Goal: Task Accomplishment & Management: Use online tool/utility

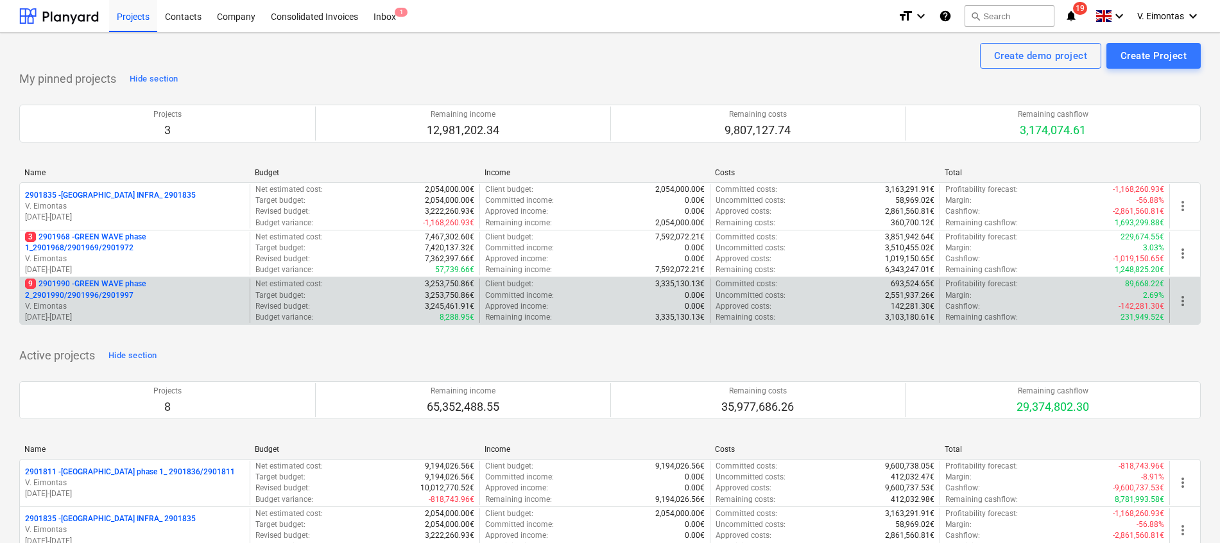
click at [118, 280] on p "9 2901990 - GREEN WAVE phase 2_2901990/2901996/2901997" at bounding box center [134, 289] width 219 height 22
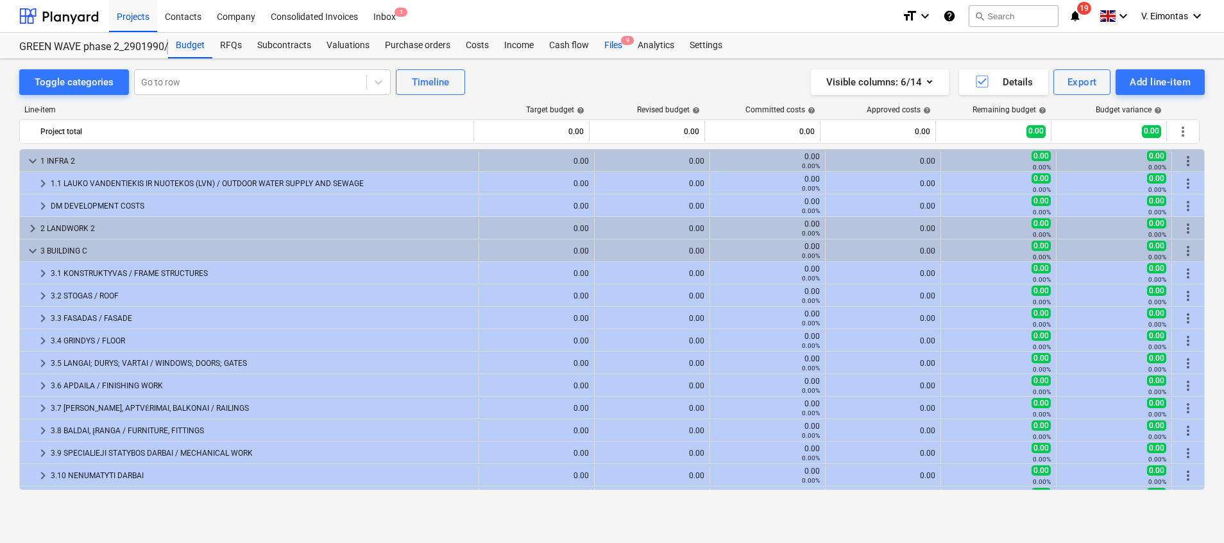
click at [614, 42] on div "Files 9" at bounding box center [613, 46] width 33 height 26
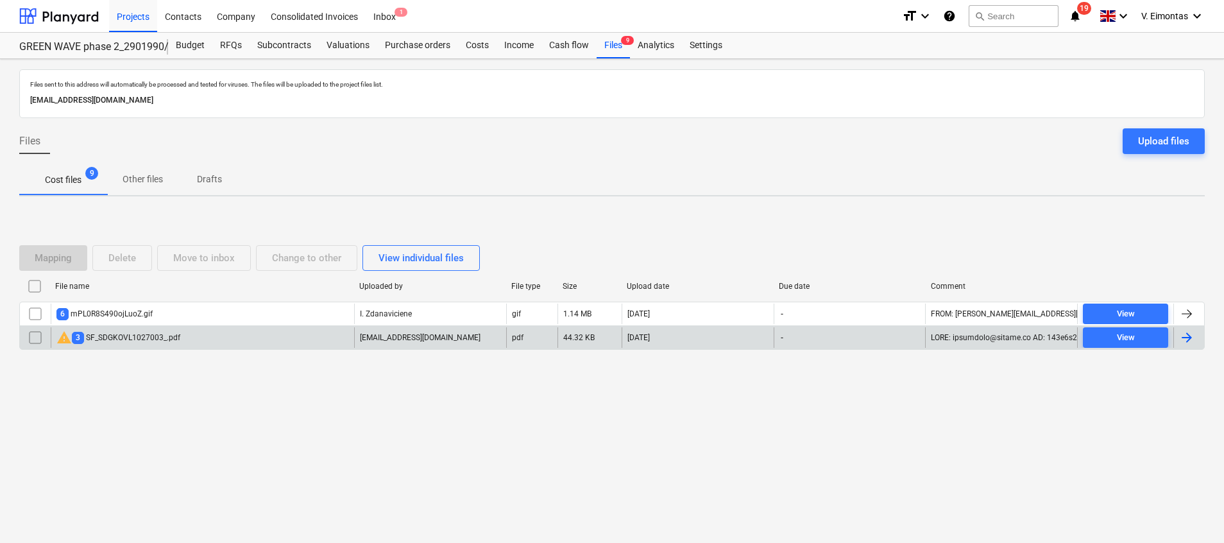
click at [181, 337] on div "warning 3 SF_SDGKOVL1027003_.pdf" at bounding box center [202, 337] width 303 height 21
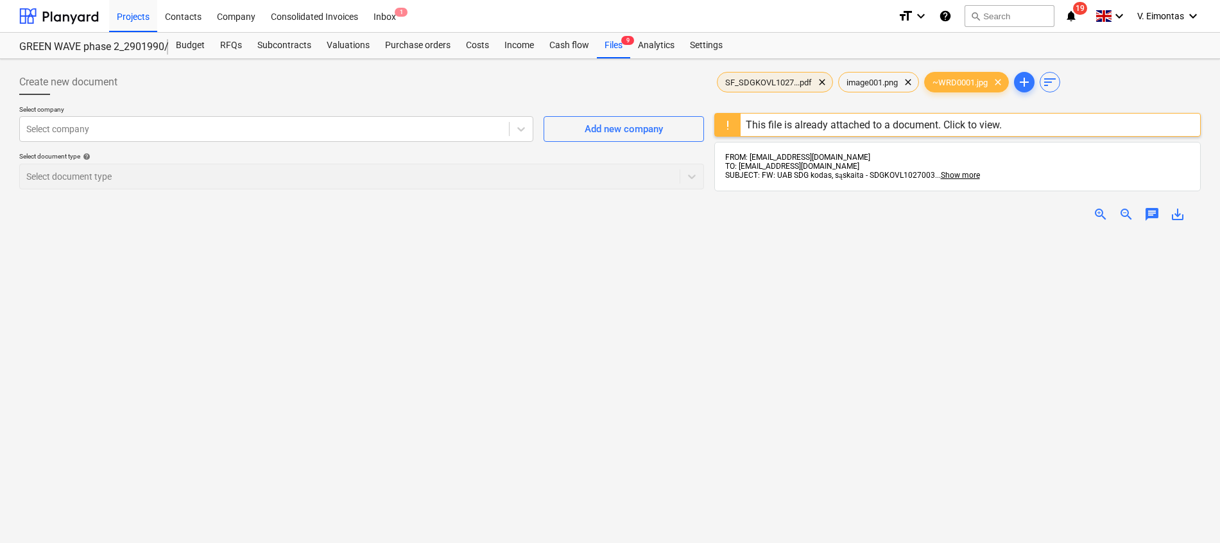
click at [758, 81] on span "SF_SDGKOVL1027...pdf" at bounding box center [768, 83] width 102 height 10
click at [615, 44] on div "Files 9" at bounding box center [613, 46] width 33 height 26
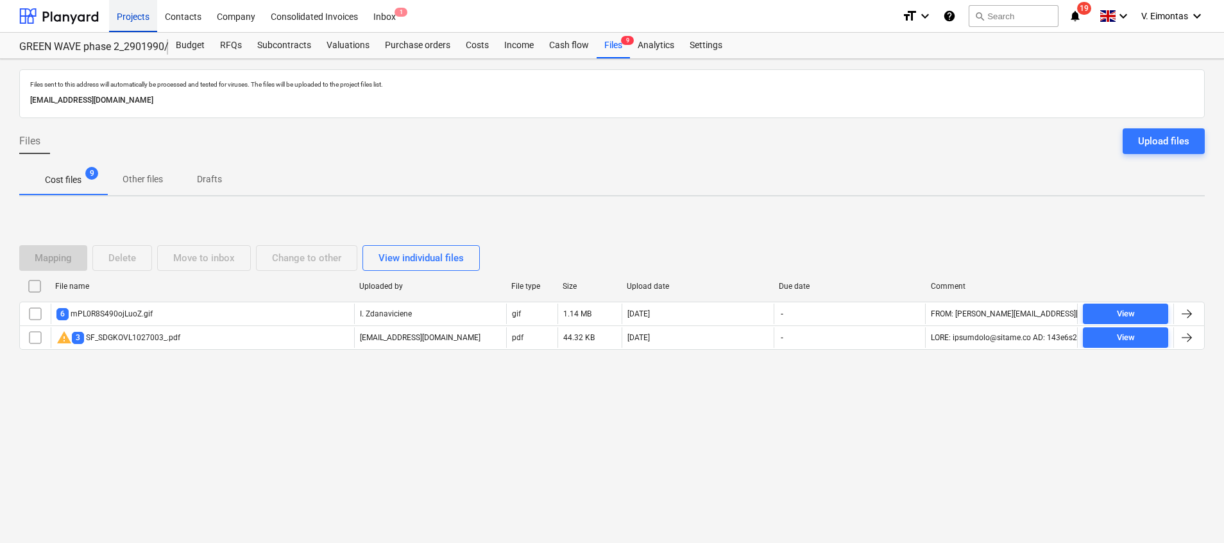
click at [138, 17] on div "Projects" at bounding box center [133, 15] width 48 height 33
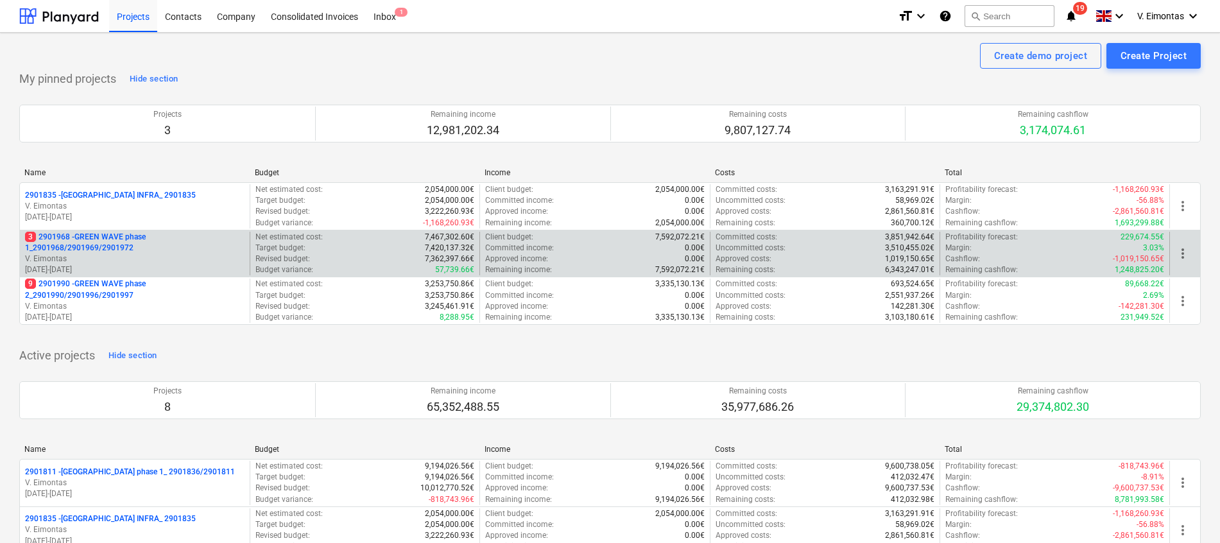
click at [94, 234] on p "3 2901968 - GREEN WAVE phase 1_2901968/2901969/2901972" at bounding box center [134, 243] width 219 height 22
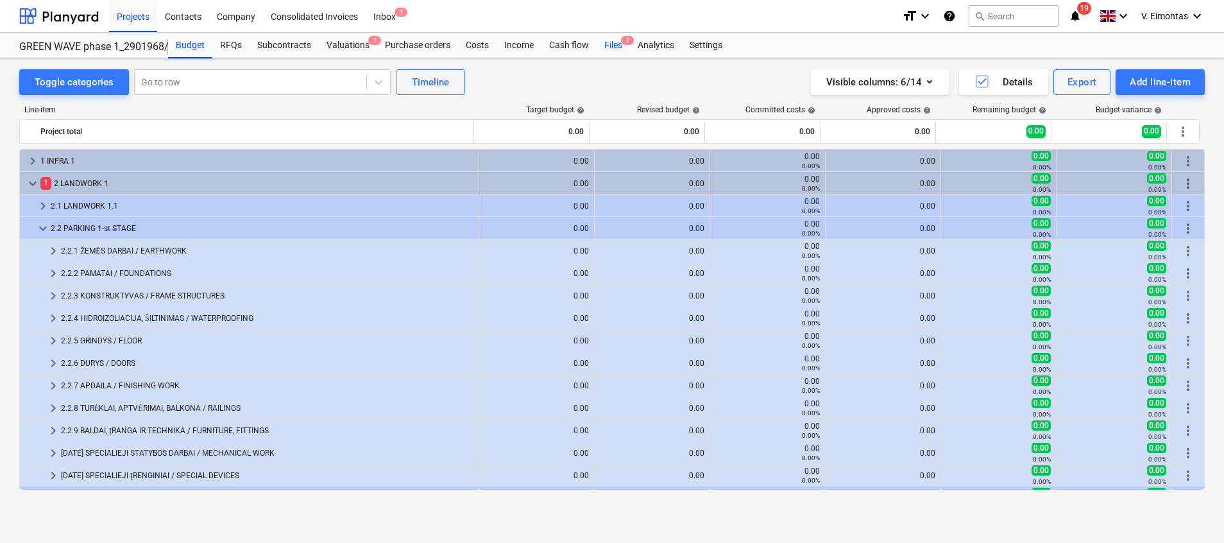
click at [620, 46] on div "Files 2" at bounding box center [613, 46] width 33 height 26
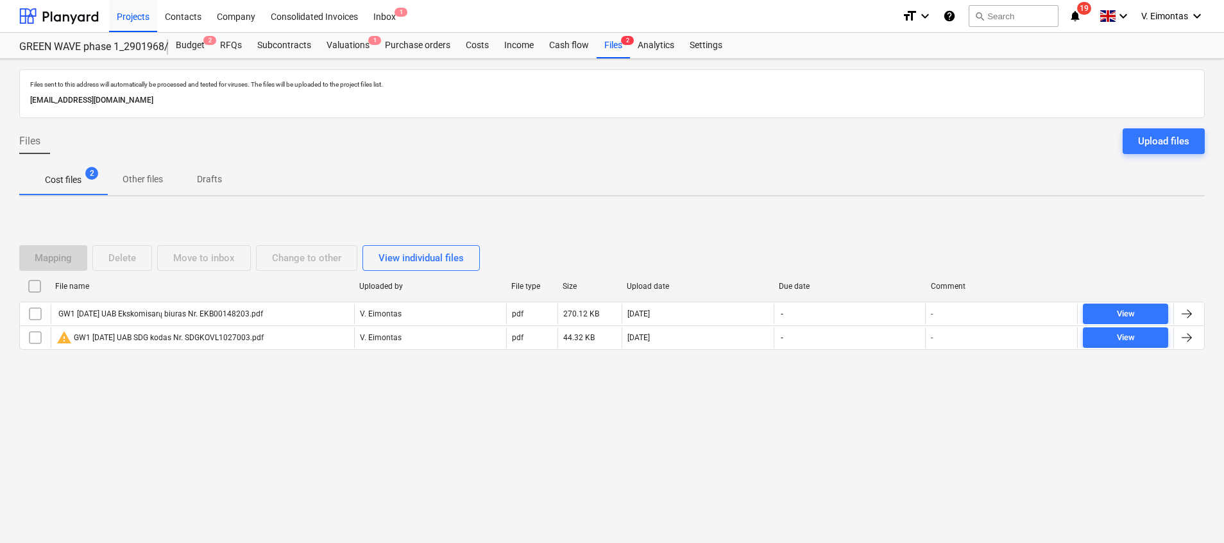
click at [221, 226] on div "Mapping Delete Move to inbox Change to other View individual files File name Up…" at bounding box center [612, 303] width 1186 height 192
click at [141, 20] on div "Projects" at bounding box center [133, 15] width 48 height 33
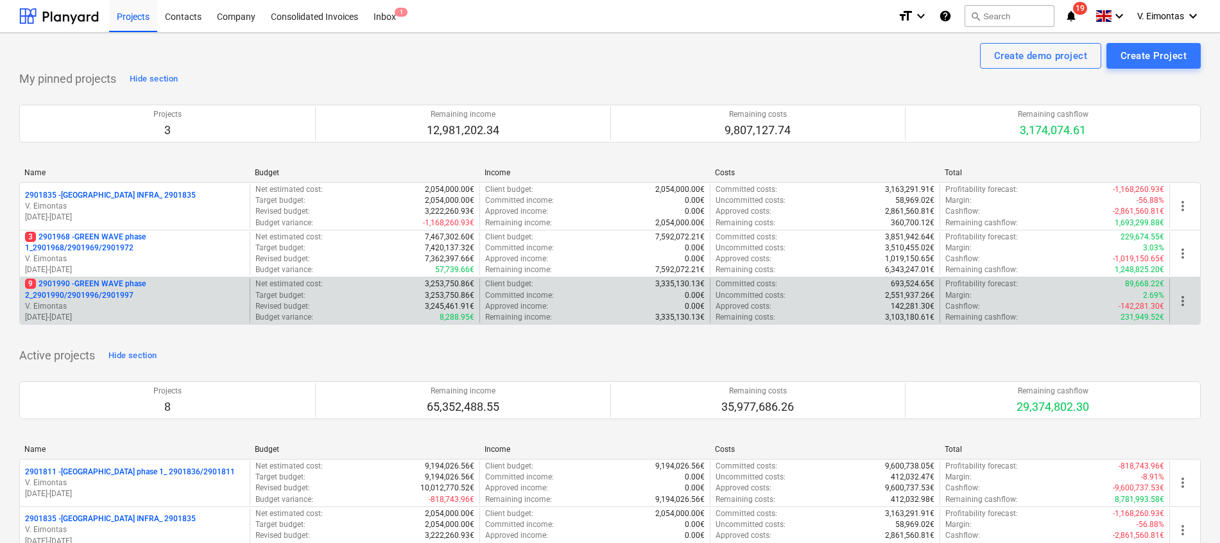
click at [80, 286] on p "9 2901990 - GREEN WAVE phase 2_2901990/2901996/2901997" at bounding box center [134, 289] width 219 height 22
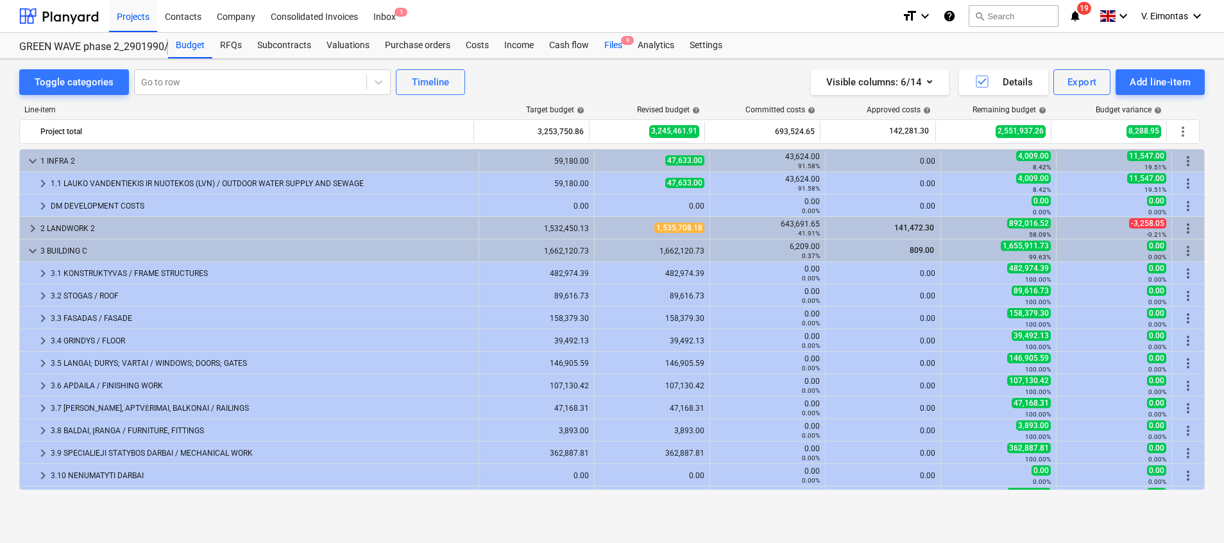
click at [626, 51] on div "Files 9" at bounding box center [613, 46] width 33 height 26
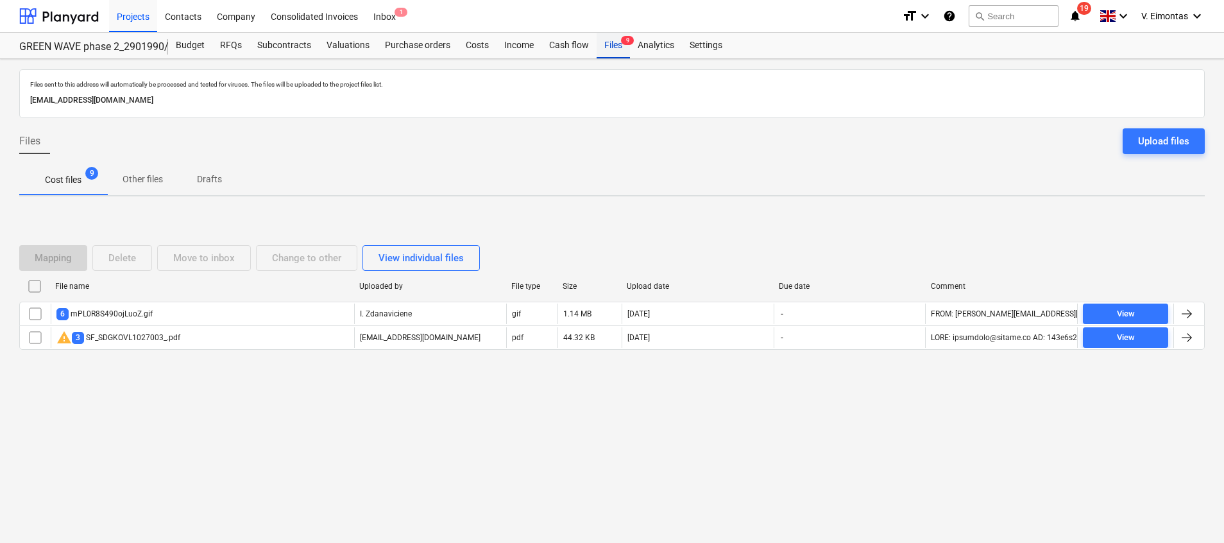
click at [599, 42] on div "Files 9" at bounding box center [613, 46] width 33 height 26
click at [155, 13] on div "Projects" at bounding box center [133, 15] width 48 height 33
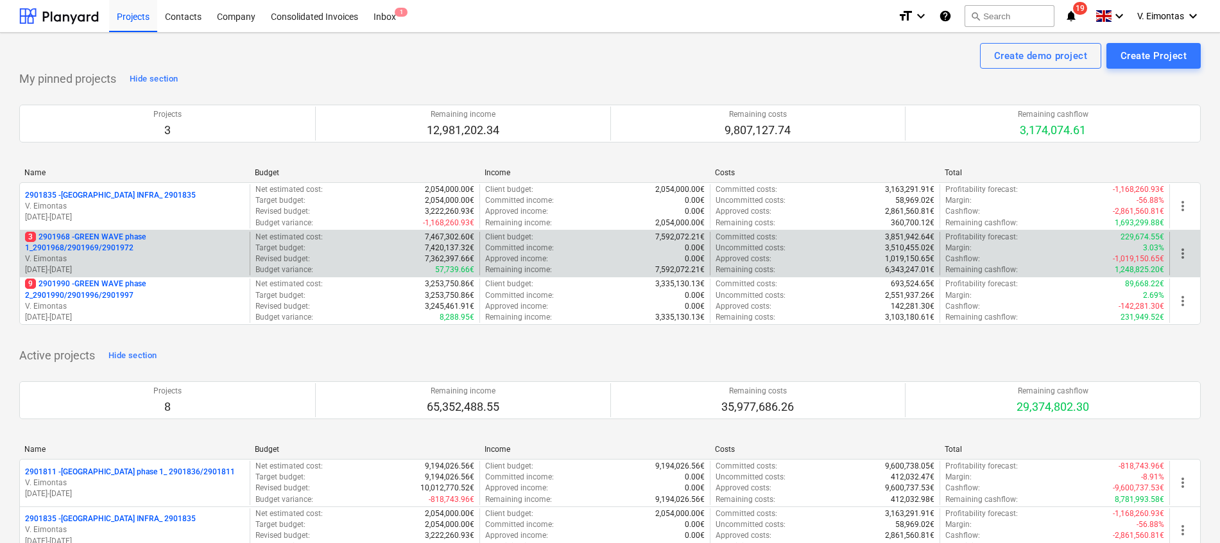
click at [96, 246] on p "3 2901968 - GREEN WAVE phase 1_2901968/2901969/2901972" at bounding box center [134, 243] width 219 height 22
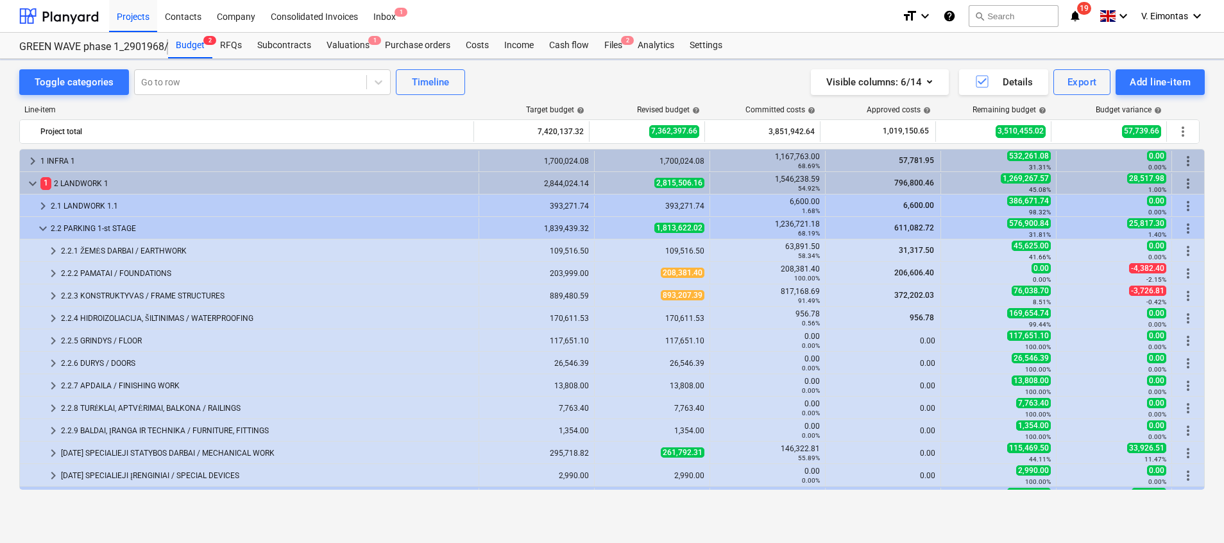
click at [621, 59] on div "Toggle categories Go to row Timeline Visible columns : 6/14 Details Export Add …" at bounding box center [612, 287] width 1224 height 456
click at [620, 48] on div "Files 2" at bounding box center [613, 46] width 33 height 26
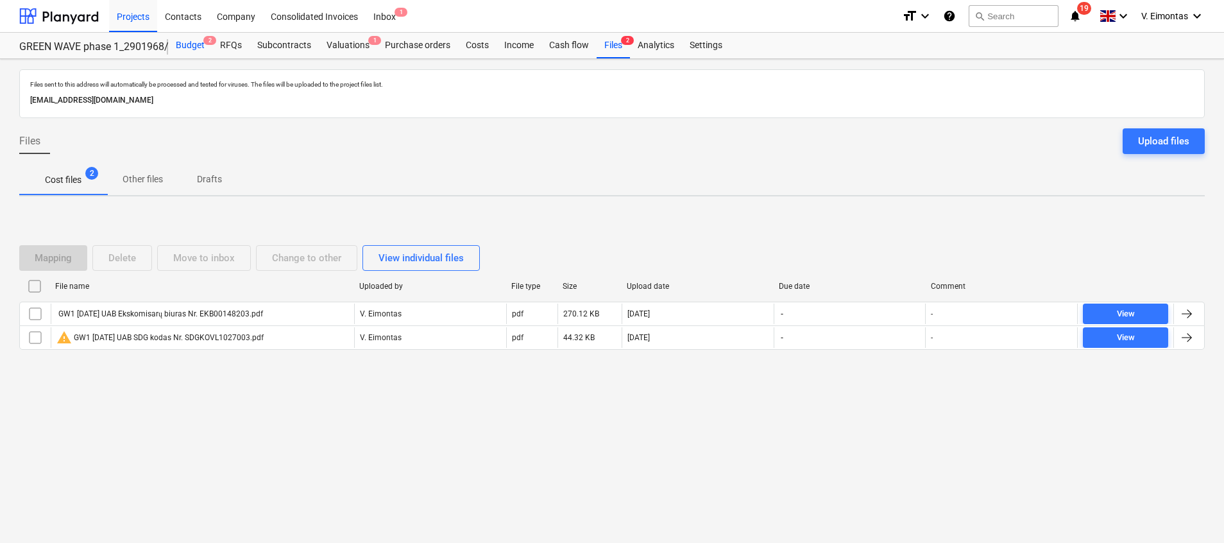
click at [188, 49] on div "Budget 2" at bounding box center [190, 46] width 44 height 26
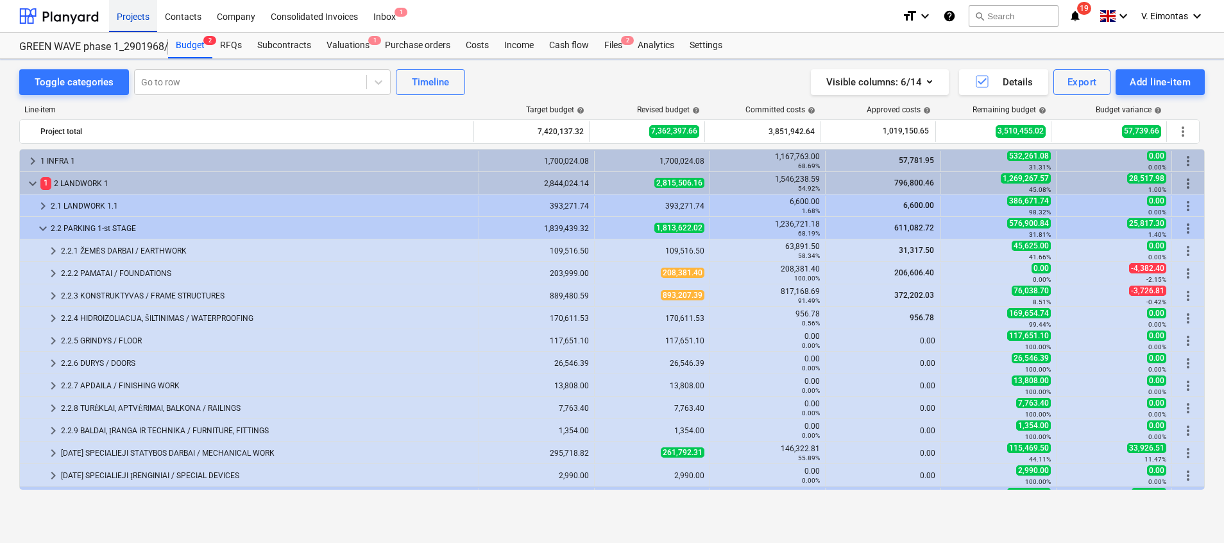
click at [140, 21] on div "Projects" at bounding box center [133, 15] width 48 height 33
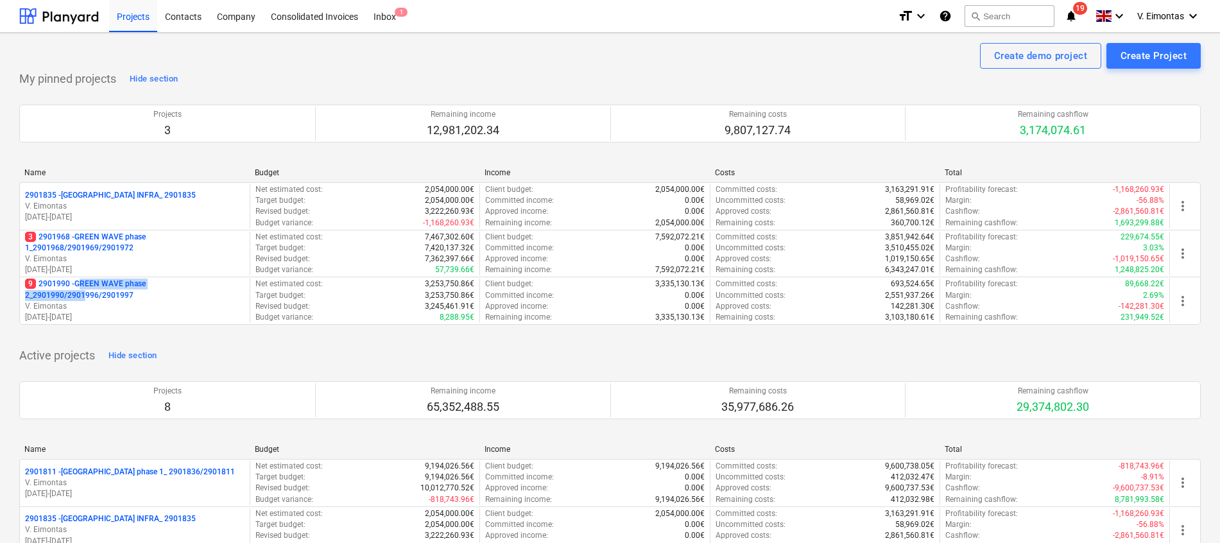
click at [84, 289] on p "9 2901990 - GREEN WAVE phase 2_2901990/2901996/2901997" at bounding box center [134, 289] width 219 height 22
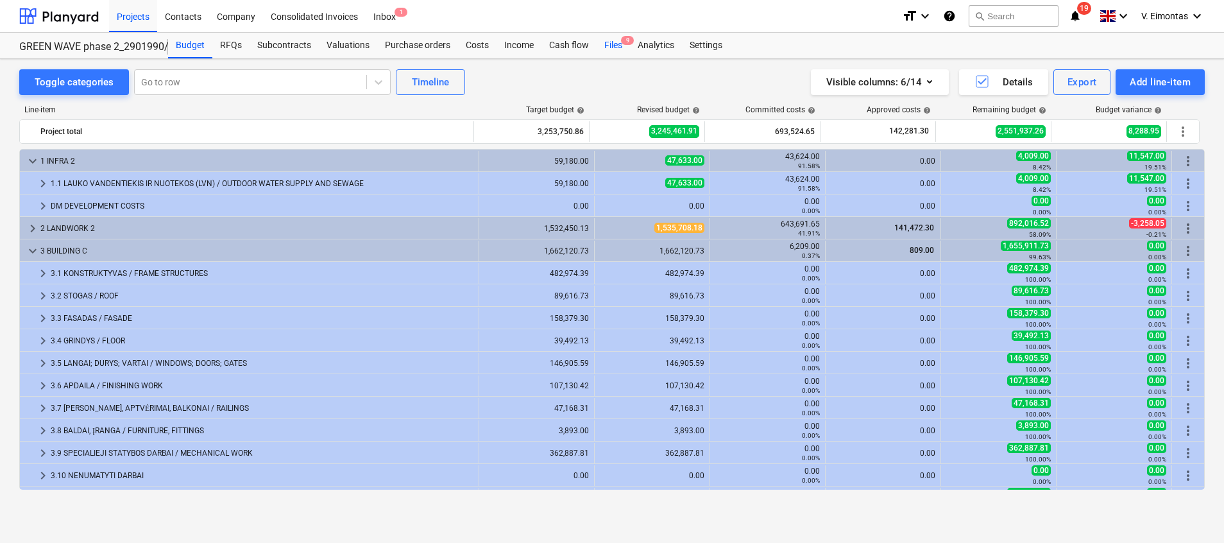
click at [610, 44] on div "Files 9" at bounding box center [613, 46] width 33 height 26
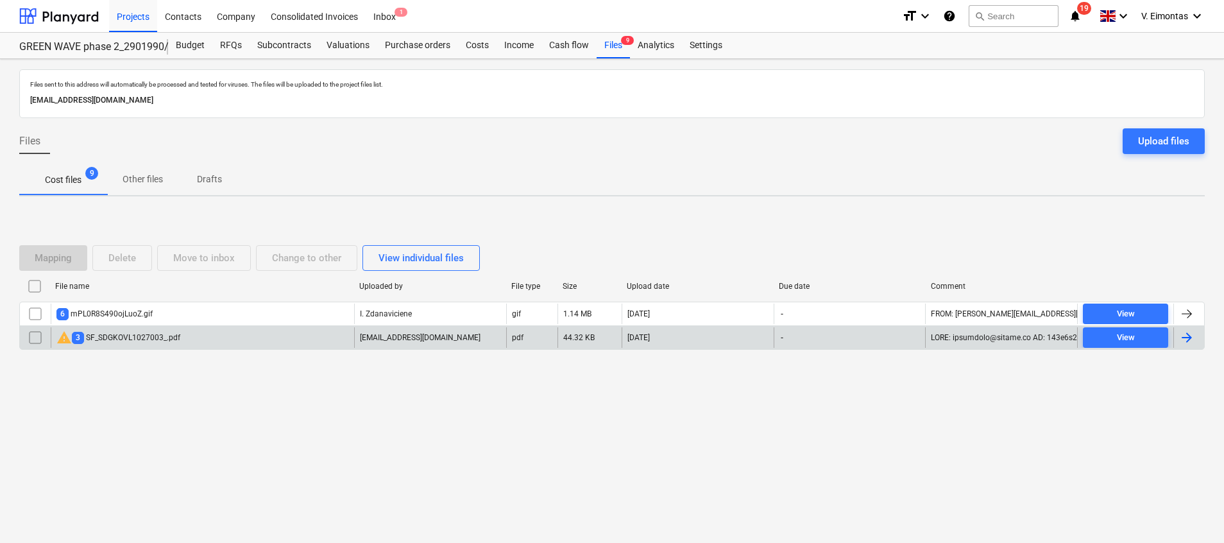
click at [33, 336] on input "checkbox" at bounding box center [35, 337] width 21 height 21
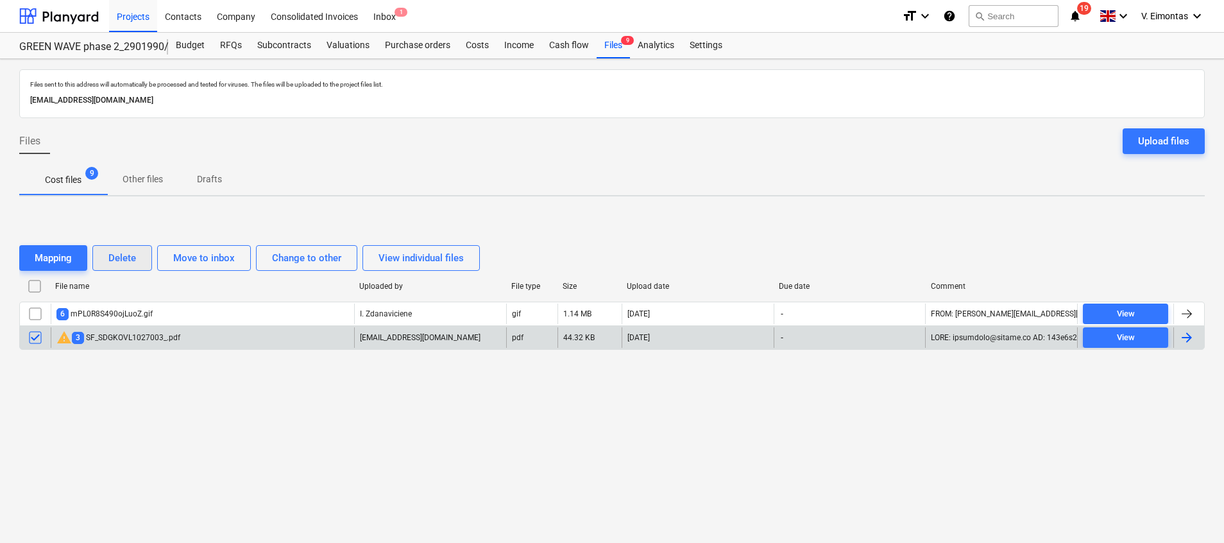
click at [126, 247] on button "Delete" at bounding box center [122, 258] width 60 height 26
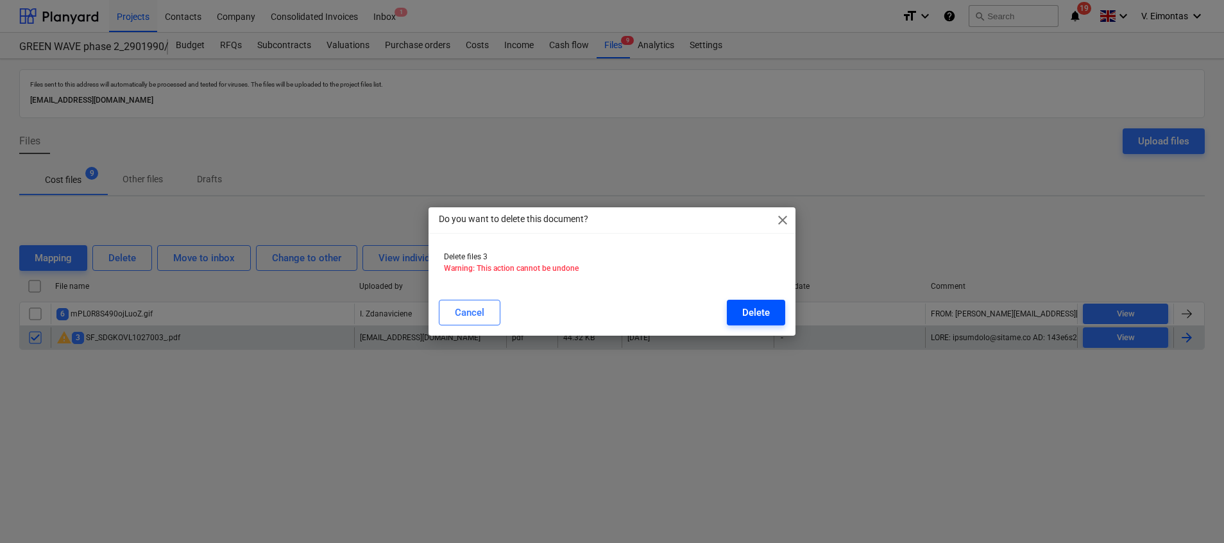
click at [772, 309] on button "Delete" at bounding box center [756, 313] width 58 height 26
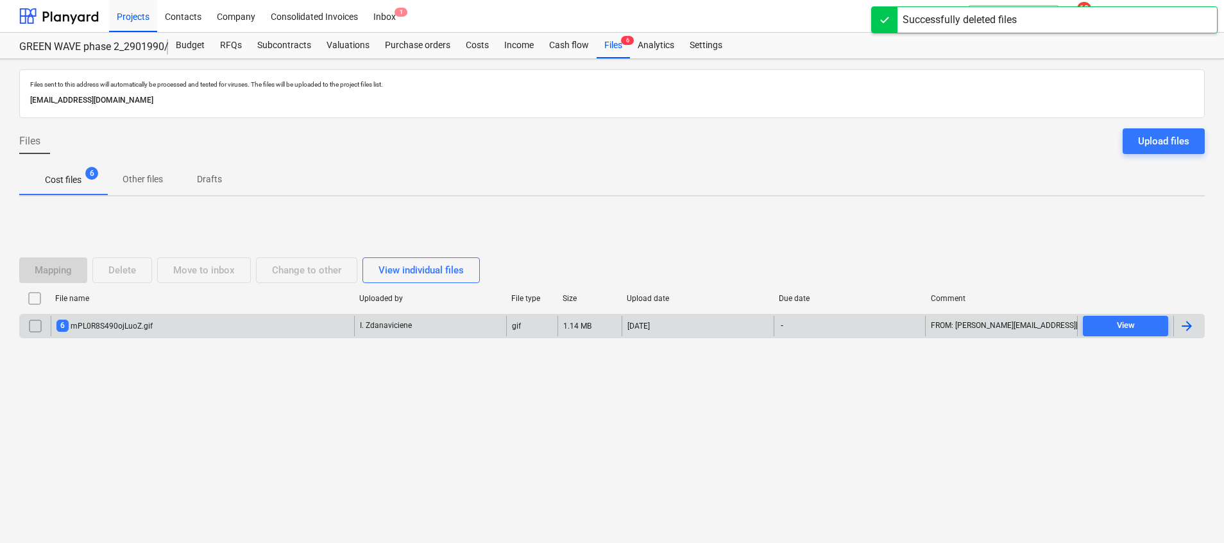
click at [427, 318] on div "I. Zdanaviciene" at bounding box center [430, 326] width 152 height 21
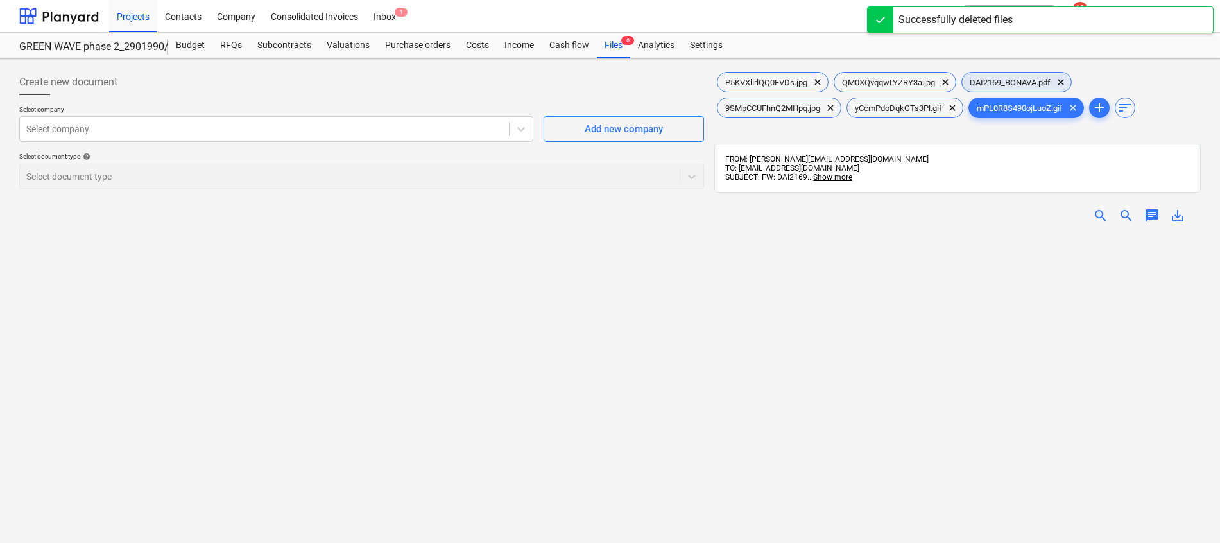
click at [1005, 81] on span "DAI2169_BONAVA.pdf" at bounding box center [1010, 83] width 96 height 10
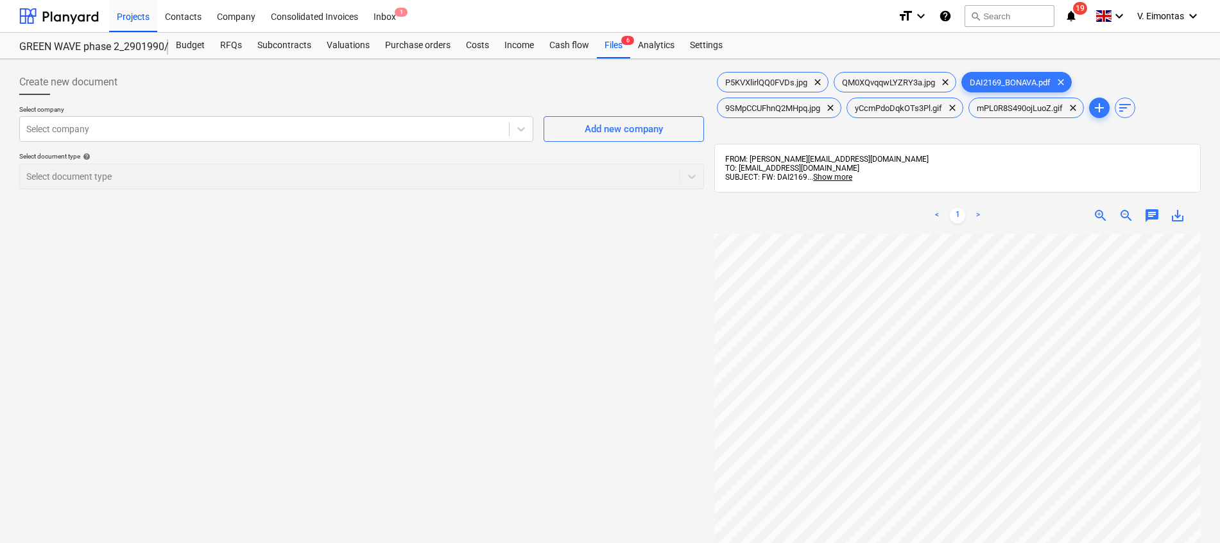
scroll to position [203, 94]
click at [1176, 212] on span "save_alt" at bounding box center [1177, 215] width 15 height 15
click at [88, 371] on div "Create new document Select company Select company Add new company Select docume…" at bounding box center [361, 404] width 695 height 681
click at [613, 49] on div "Files 6" at bounding box center [613, 46] width 33 height 26
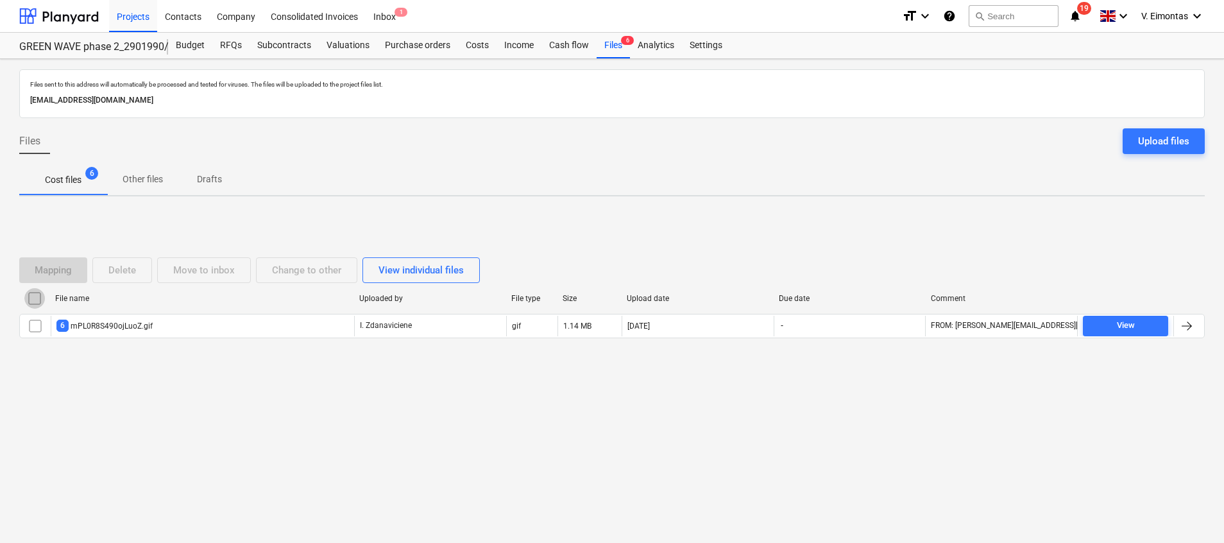
click at [36, 292] on input "checkbox" at bounding box center [34, 298] width 21 height 21
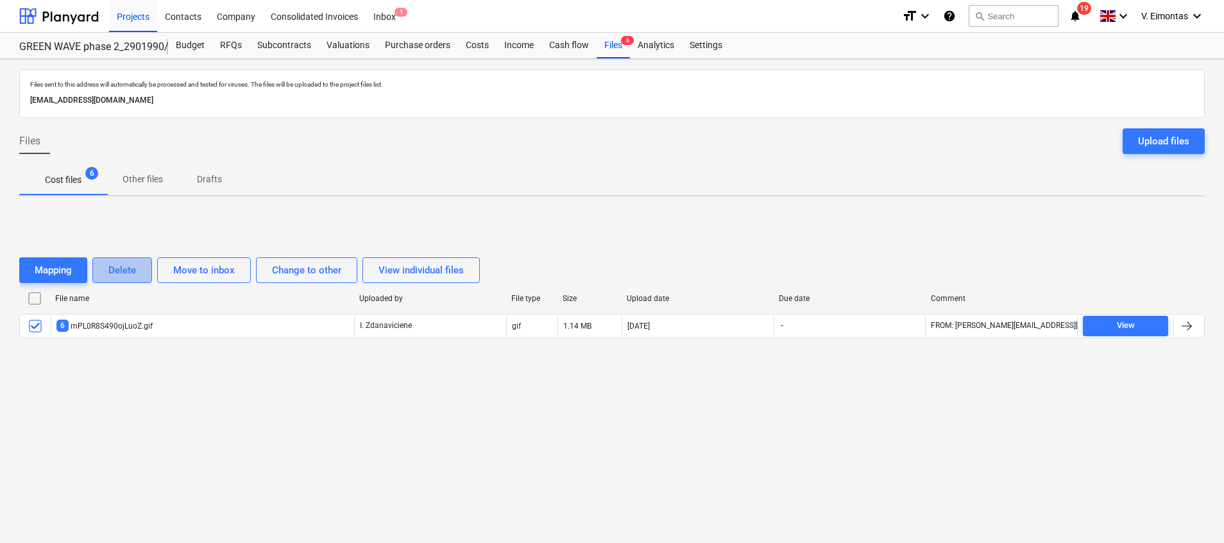
click at [134, 273] on div "Delete" at bounding box center [122, 270] width 28 height 17
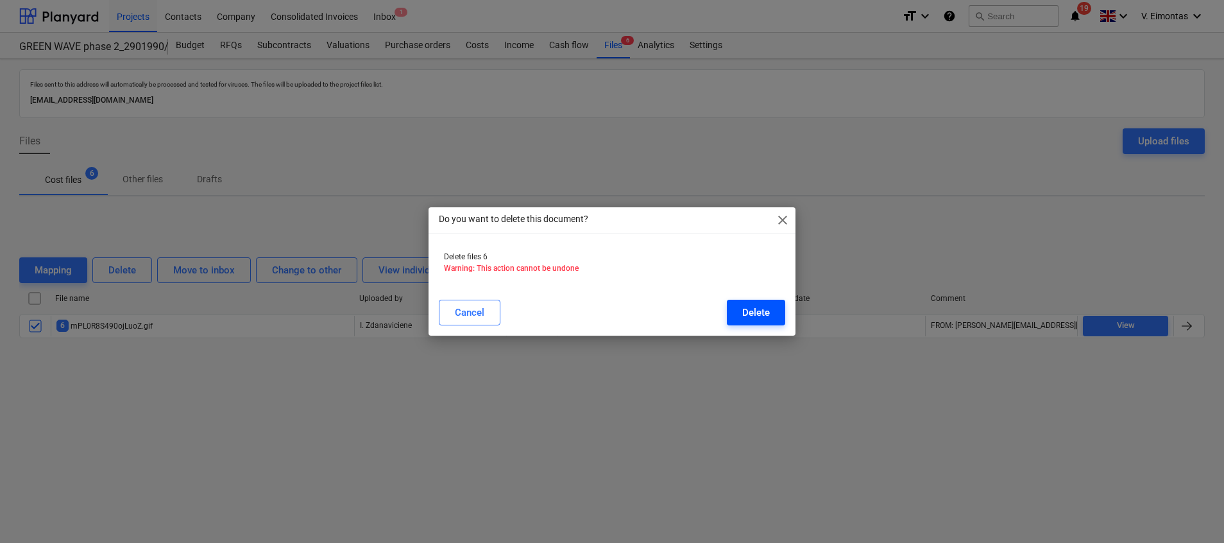
click at [768, 306] on div "Delete" at bounding box center [756, 312] width 28 height 17
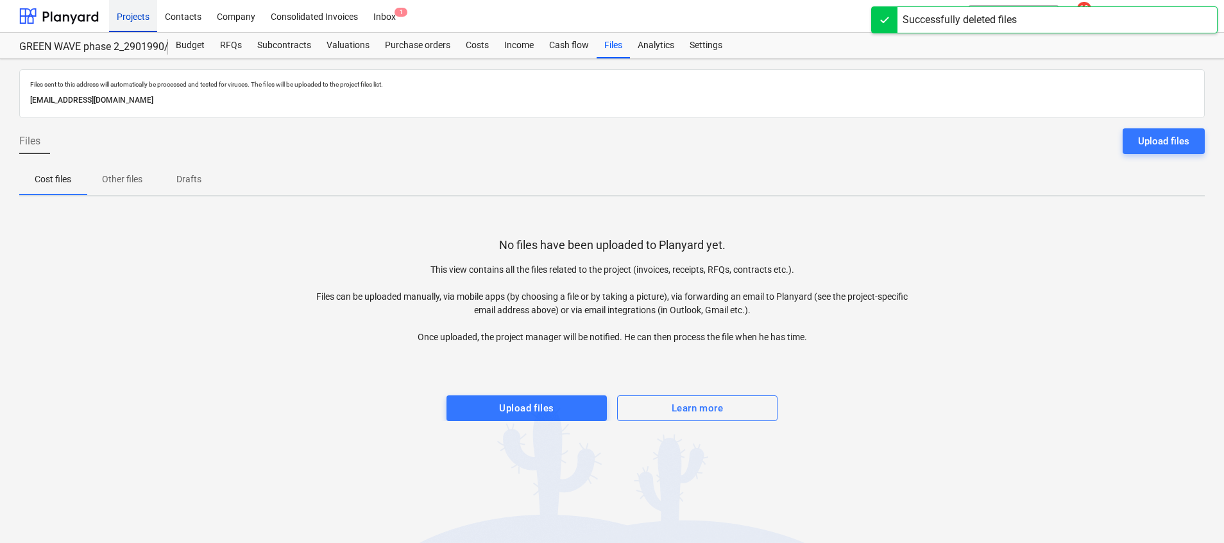
click at [132, 15] on div "Projects" at bounding box center [133, 15] width 48 height 33
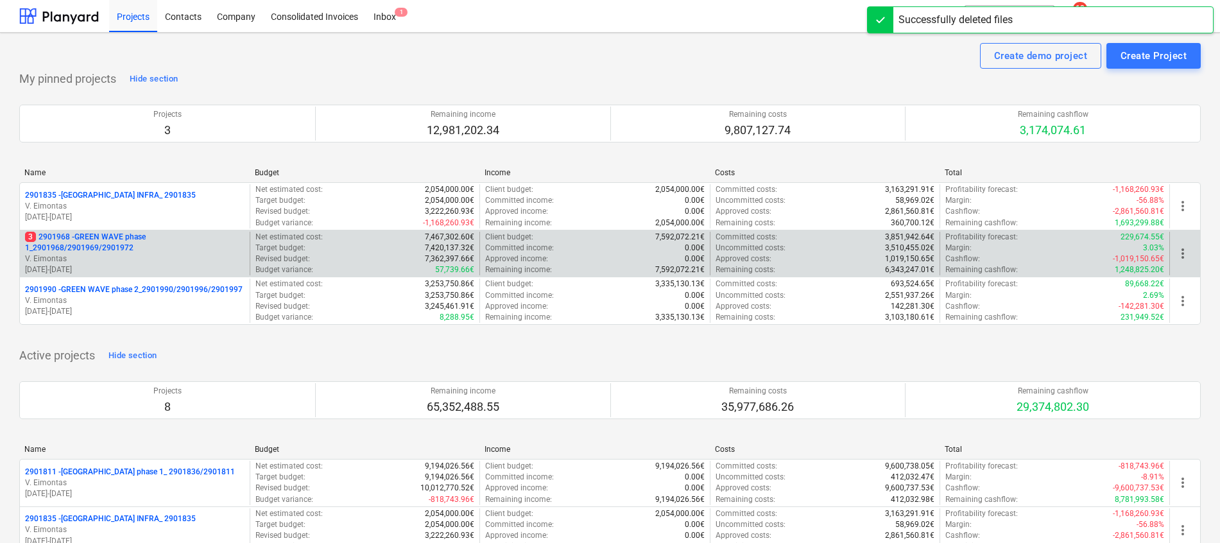
click at [102, 241] on p "3 2901968 - GREEN WAVE phase 1_2901968/2901969/2901972" at bounding box center [134, 243] width 219 height 22
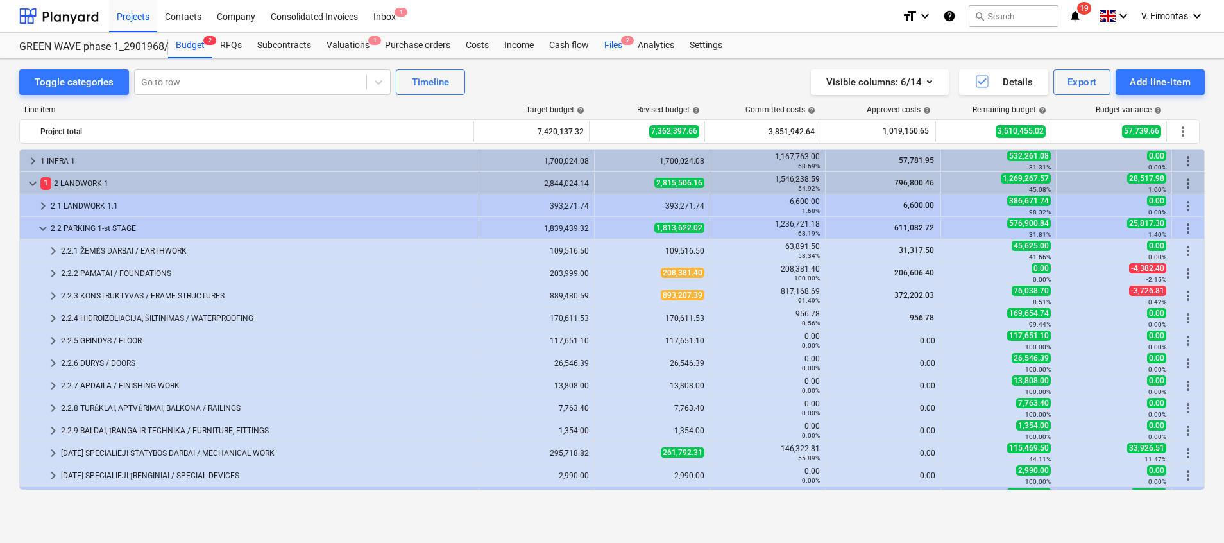
click at [612, 46] on div "Files 2" at bounding box center [613, 46] width 33 height 26
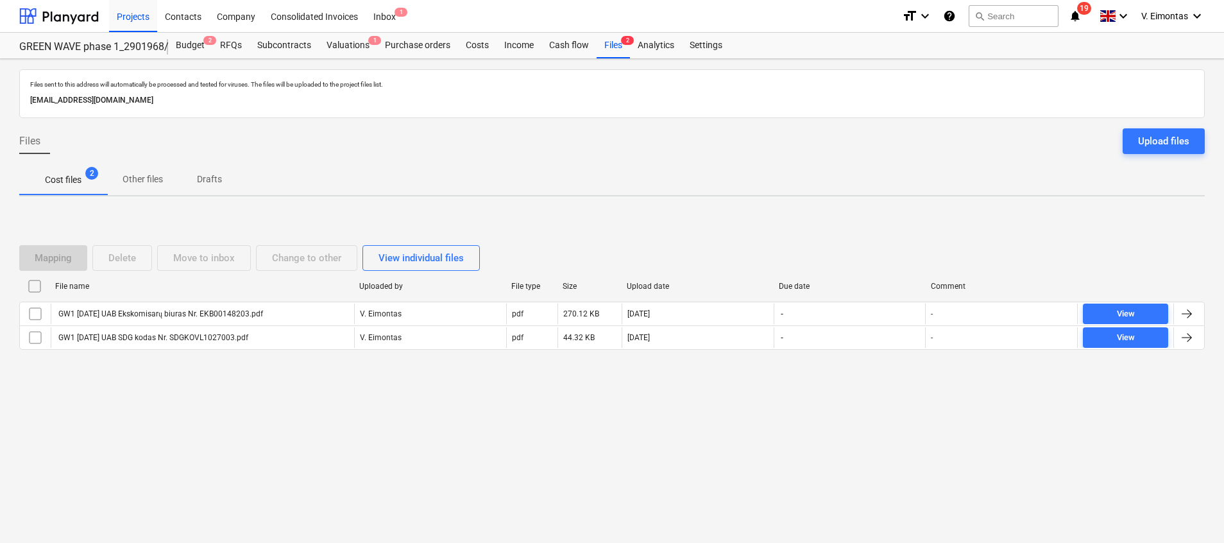
click at [1121, 134] on div "Upload files" at bounding box center [1161, 141] width 87 height 26
click at [1144, 135] on div "Upload files" at bounding box center [1163, 141] width 51 height 17
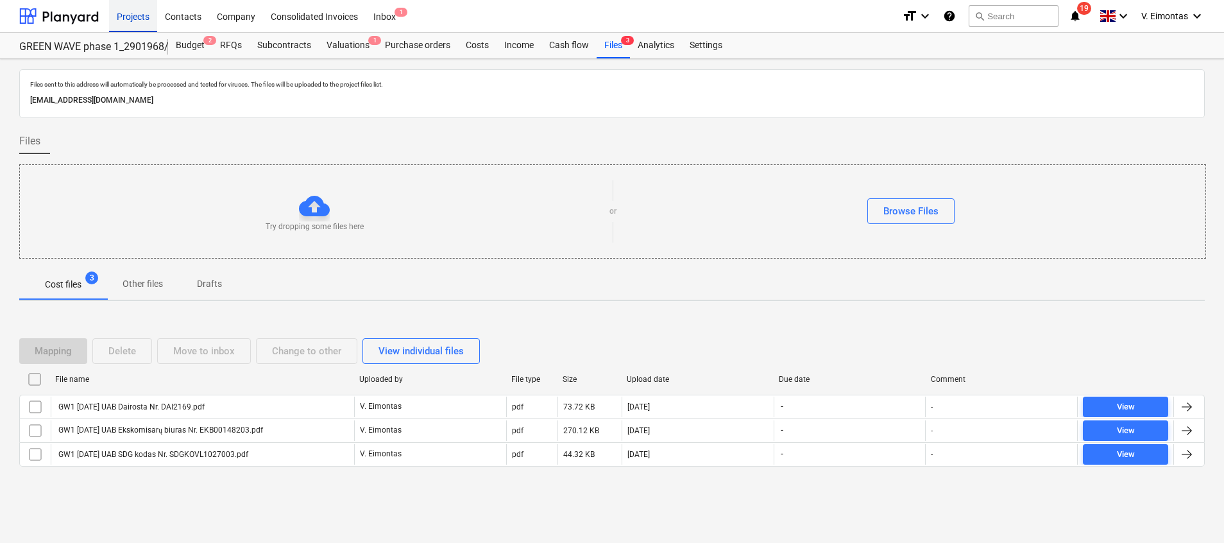
click at [124, 19] on div "Projects" at bounding box center [133, 15] width 48 height 33
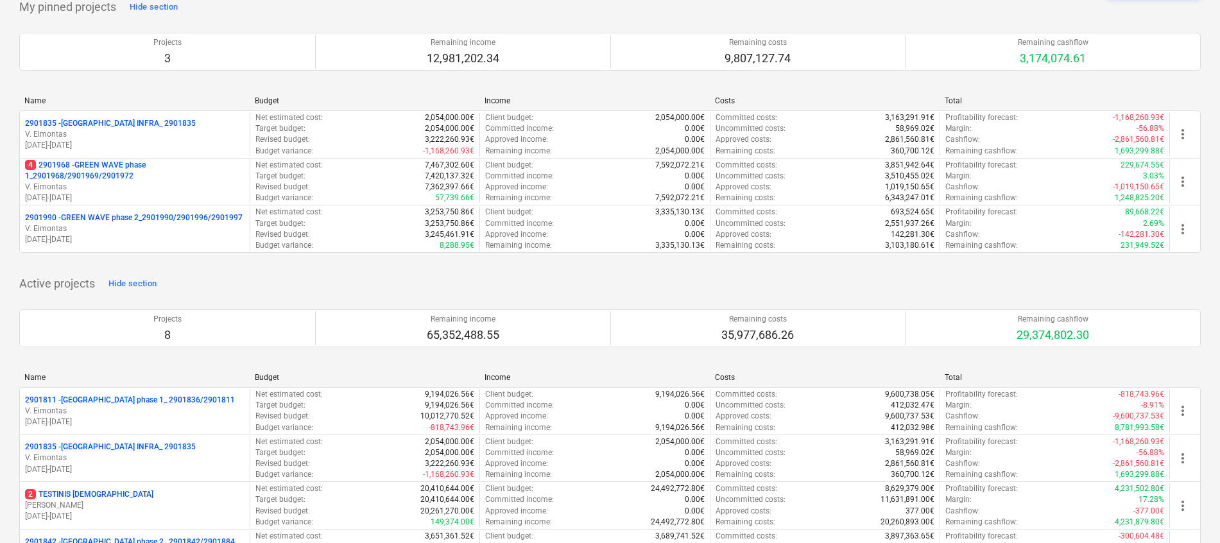
scroll to position [96, 0]
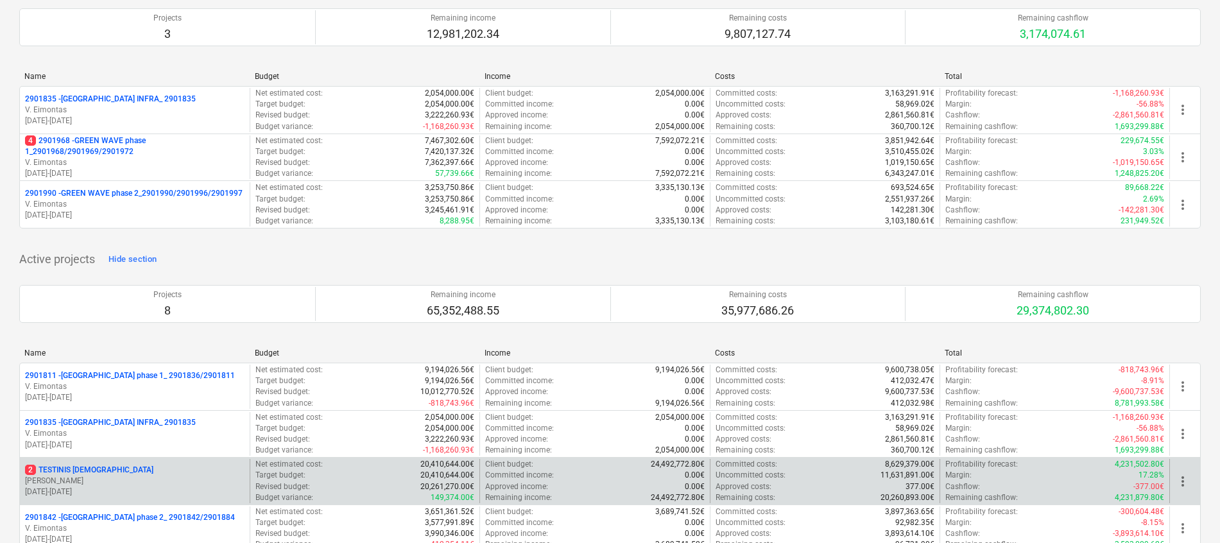
click at [102, 472] on p "2 TESTINIS MOKYMAMS" at bounding box center [89, 470] width 128 height 11
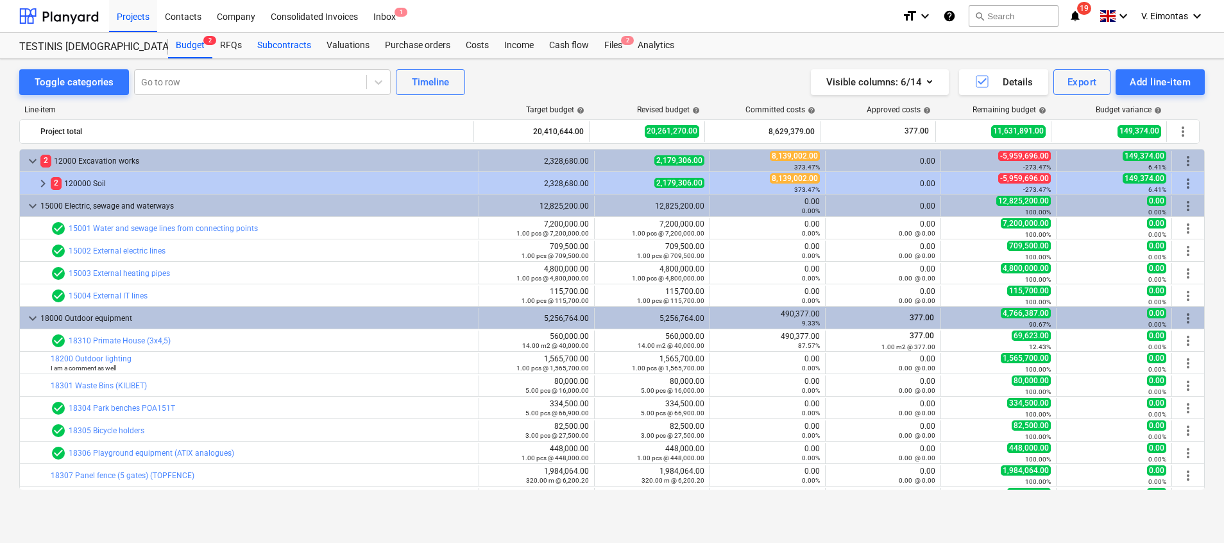
click at [303, 46] on div "Subcontracts" at bounding box center [284, 46] width 69 height 26
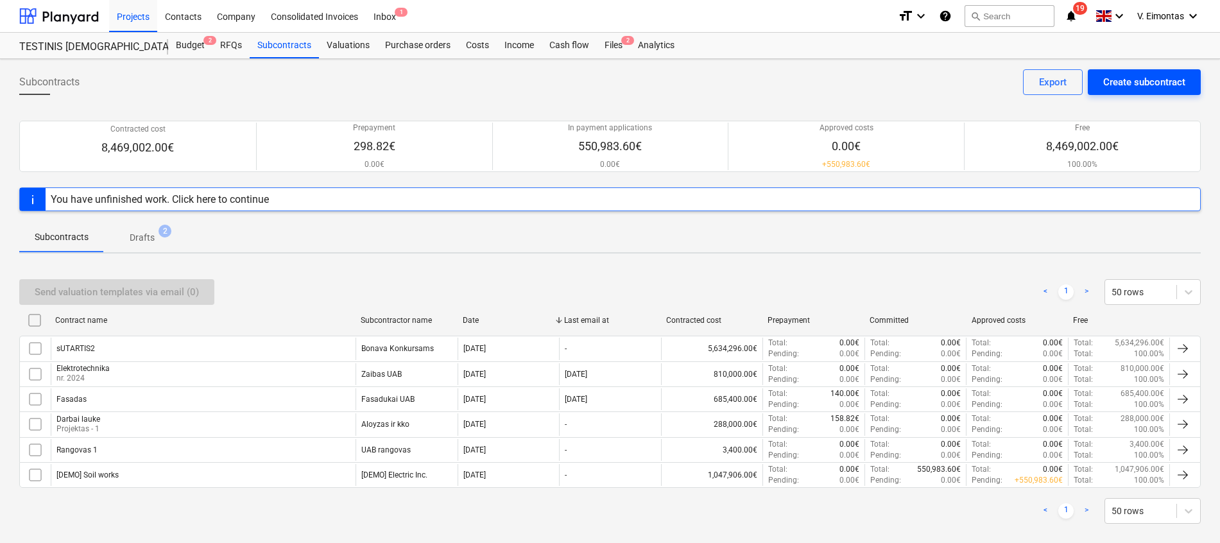
click at [1126, 92] on button "Create subcontract" at bounding box center [1143, 82] width 113 height 26
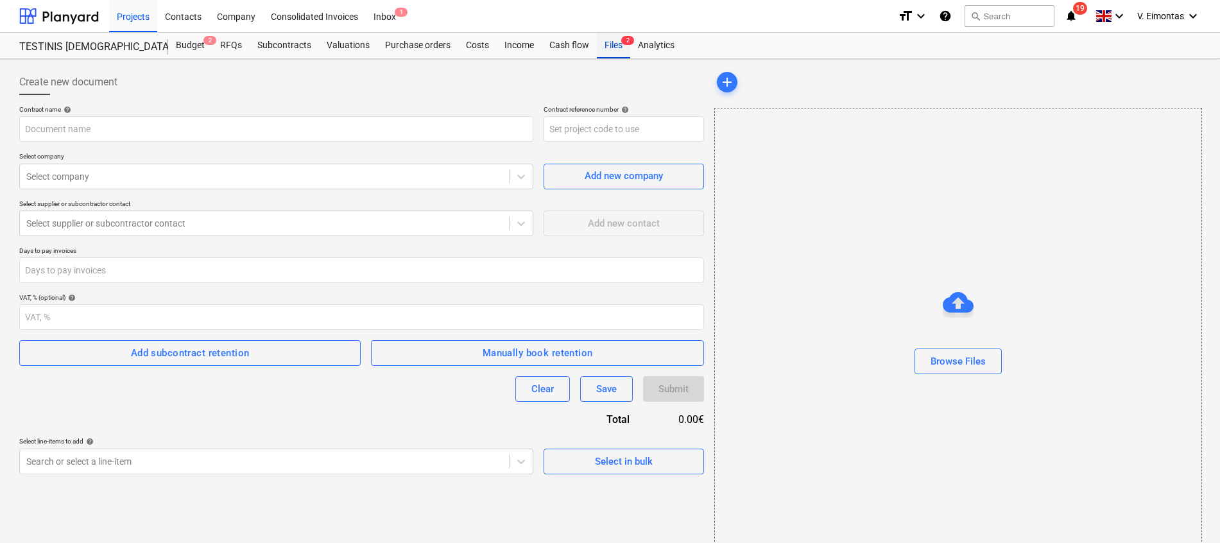
drag, startPoint x: 621, startPoint y: 43, endPoint x: 617, endPoint y: 53, distance: 11.2
click at [621, 44] on span "2" at bounding box center [627, 40] width 13 height 9
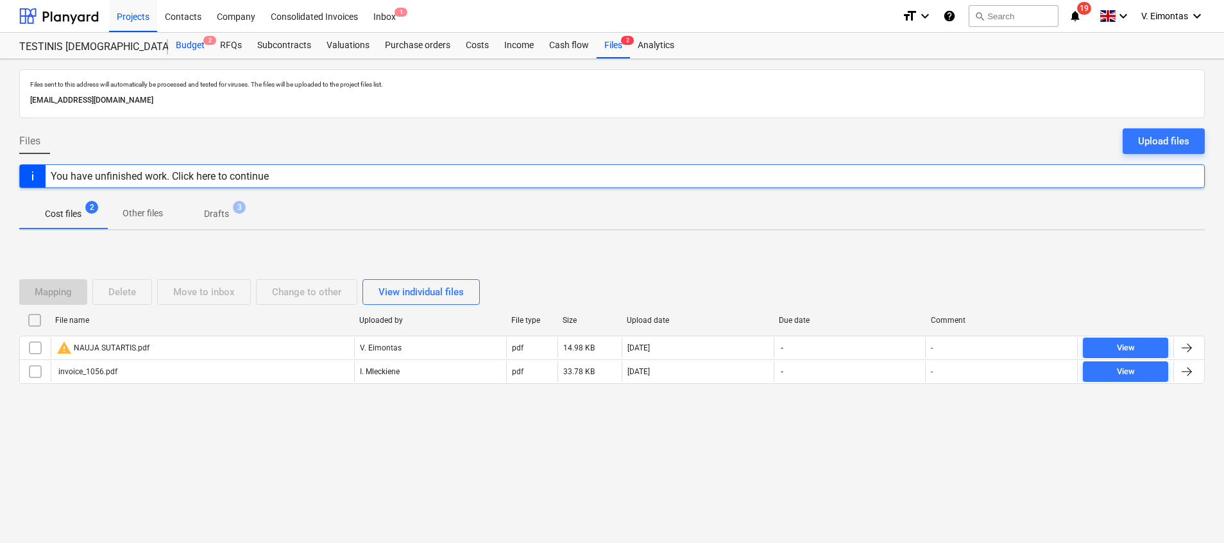
click at [192, 38] on div "Budget 2" at bounding box center [190, 46] width 44 height 26
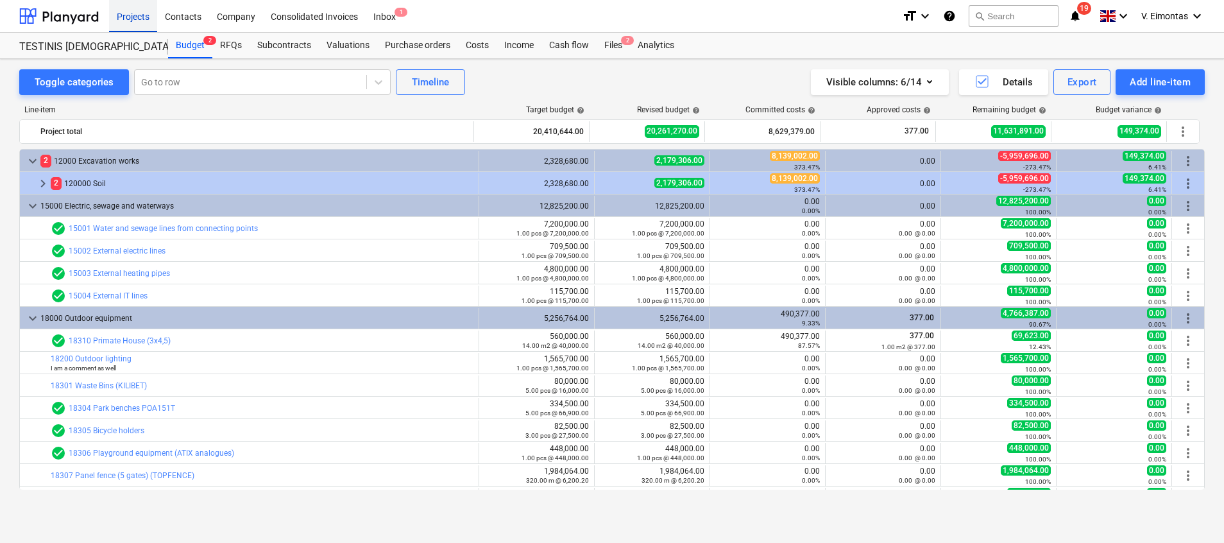
click at [136, 19] on div "Projects" at bounding box center [133, 15] width 48 height 33
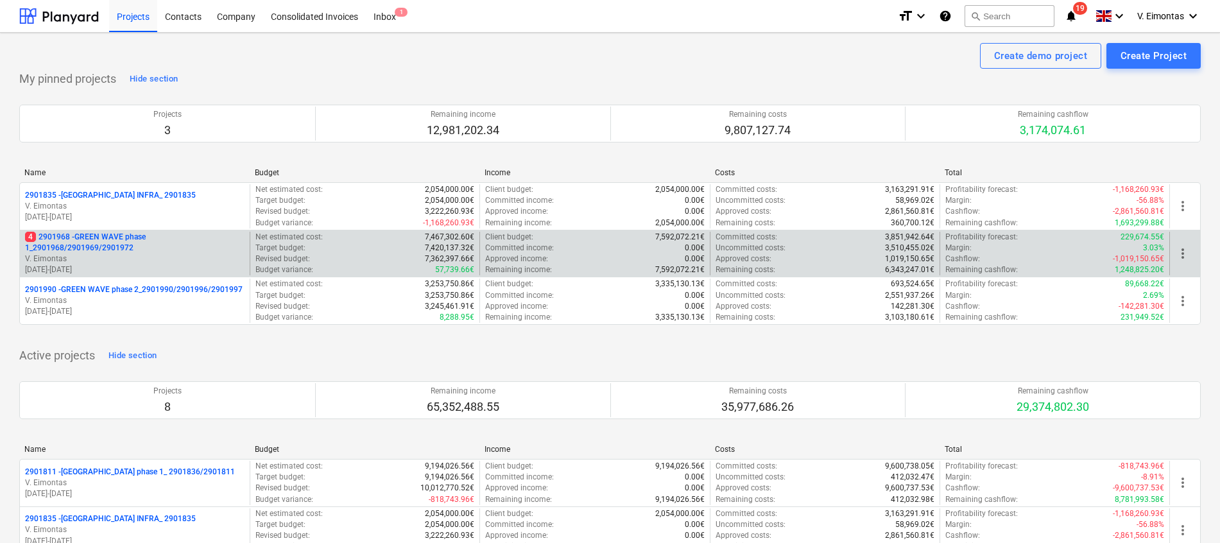
click at [111, 232] on p "4 2901968 - GREEN WAVE phase 1_2901968/2901969/2901972" at bounding box center [134, 243] width 219 height 22
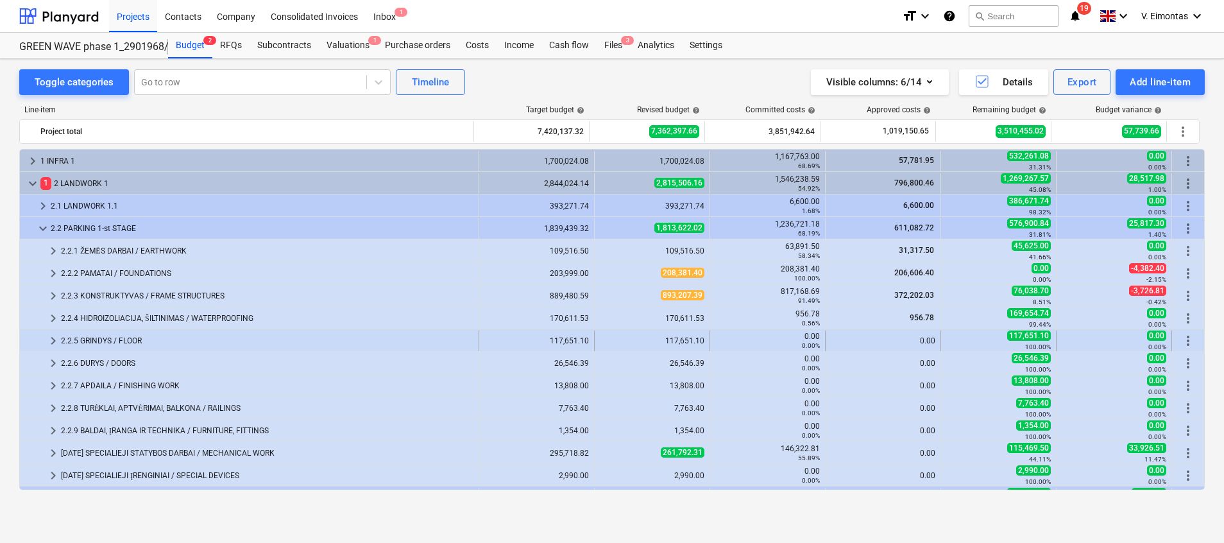
click at [133, 341] on div "2.2.5 GRINDYS / FLOOR" at bounding box center [267, 340] width 413 height 21
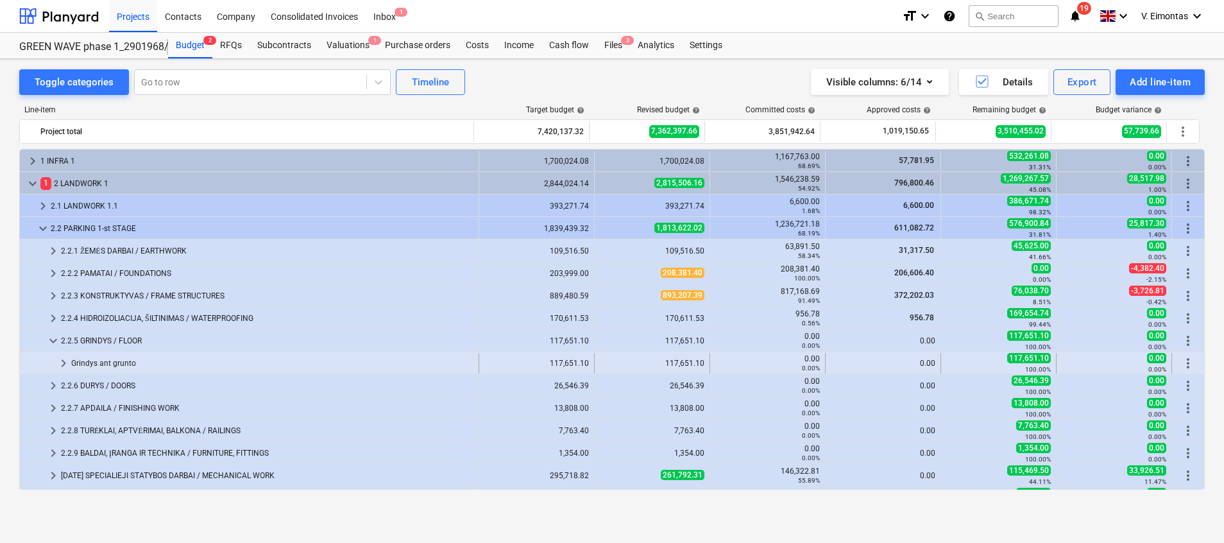
click at [92, 365] on div "Grindys ant grunto" at bounding box center [272, 363] width 402 height 21
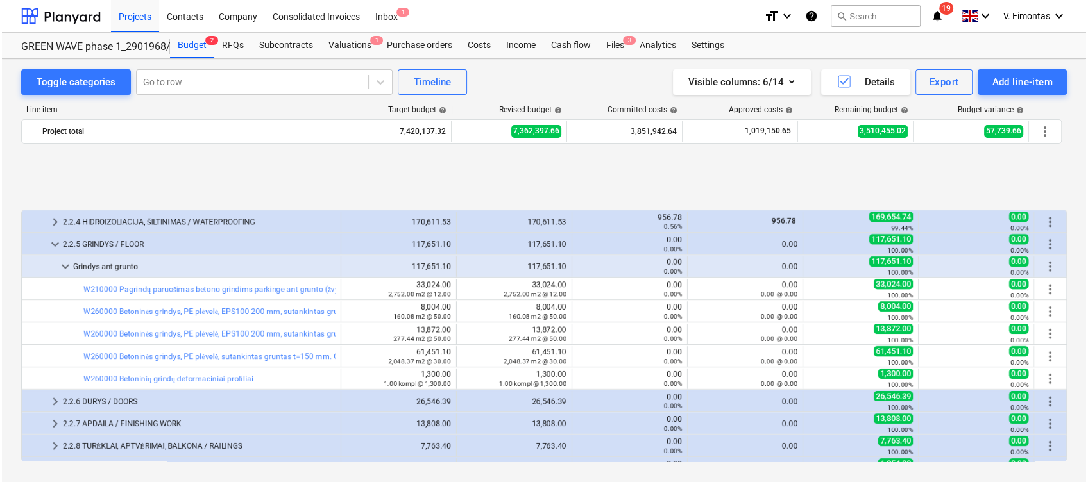
scroll to position [182, 0]
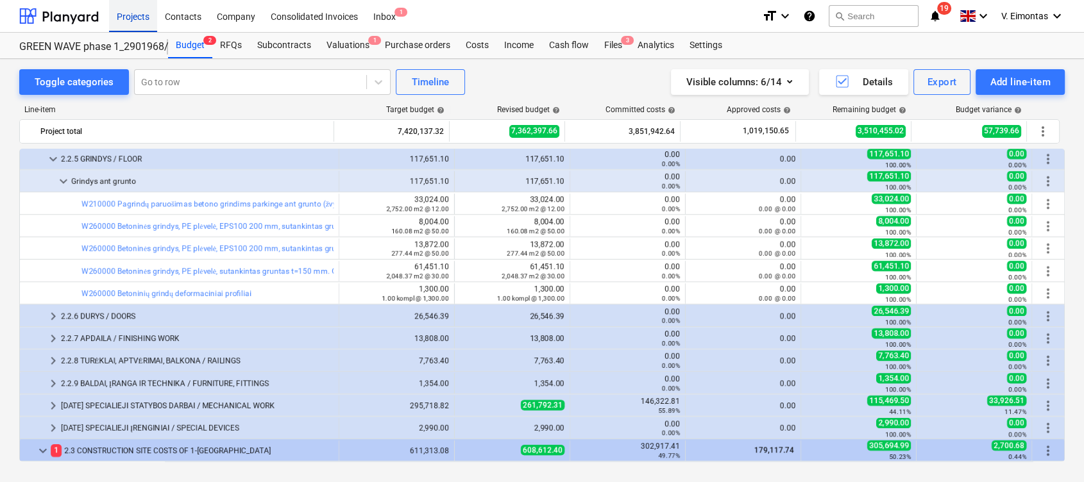
click at [124, 21] on div "Projects" at bounding box center [133, 15] width 48 height 33
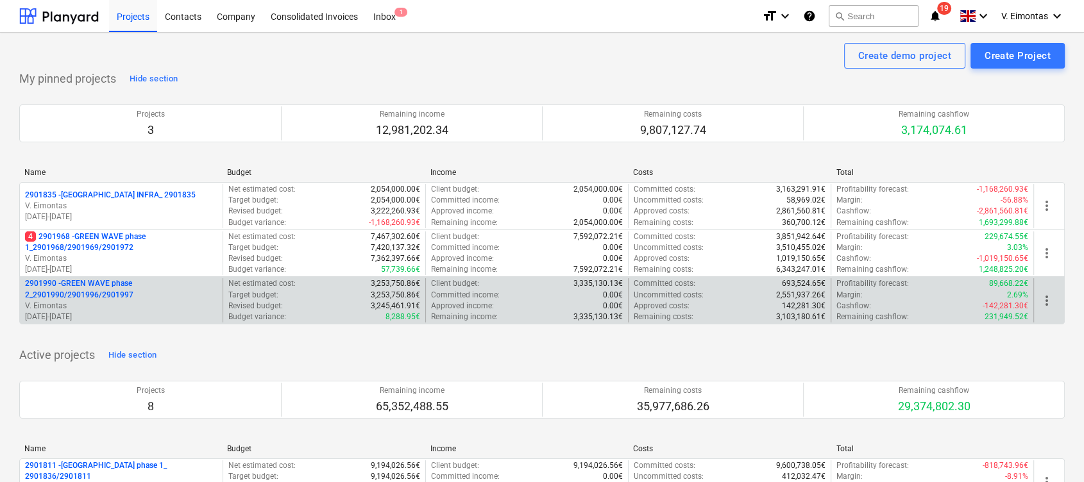
click at [83, 284] on p "2901990 - GREEN WAVE phase 2_2901990/2901996/2901997" at bounding box center [121, 289] width 192 height 22
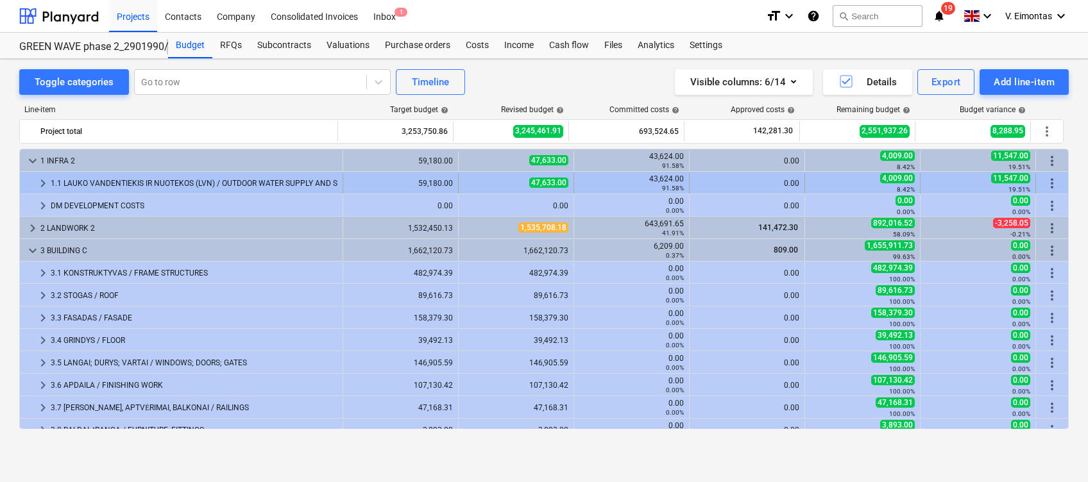
click at [662, 175] on div "43,624.00 91.58%" at bounding box center [631, 184] width 105 height 18
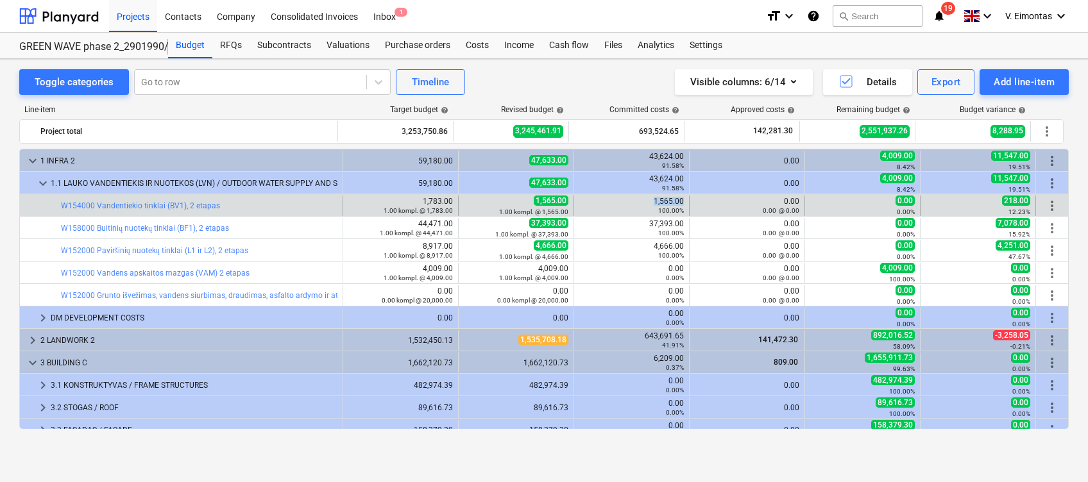
drag, startPoint x: 650, startPoint y: 200, endPoint x: 681, endPoint y: 200, distance: 30.8
click at [681, 200] on div "1,565.00 100.00%" at bounding box center [631, 206] width 115 height 21
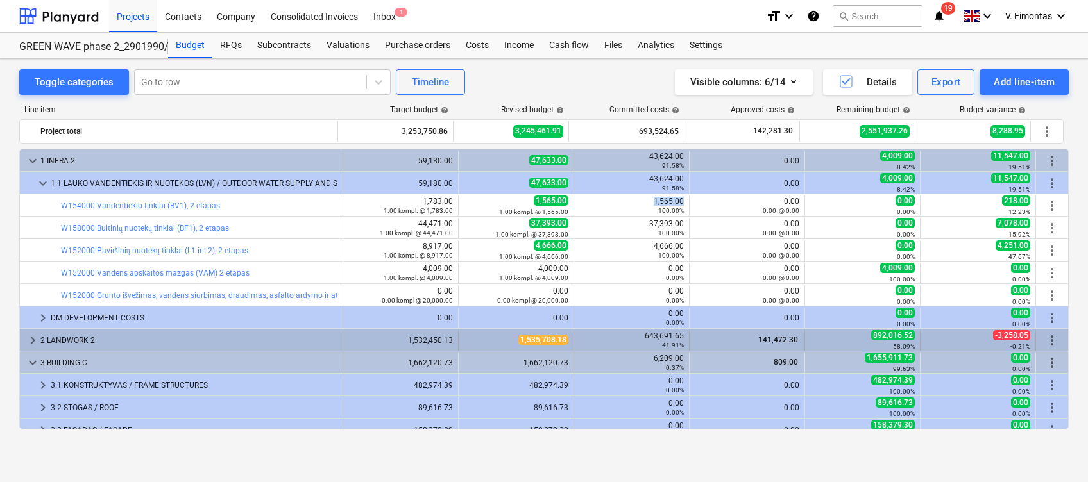
copy div "1,565.00"
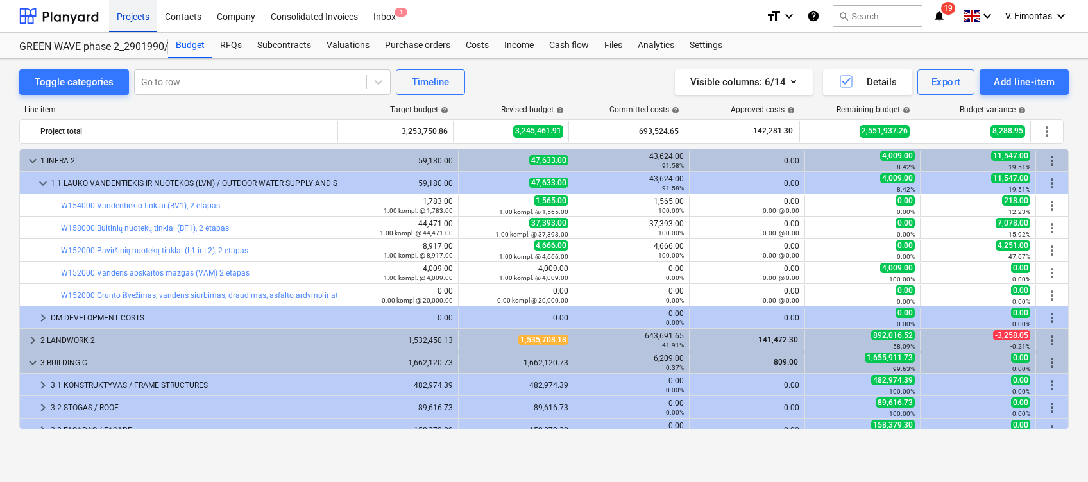
click at [142, 21] on div "Projects" at bounding box center [133, 15] width 48 height 33
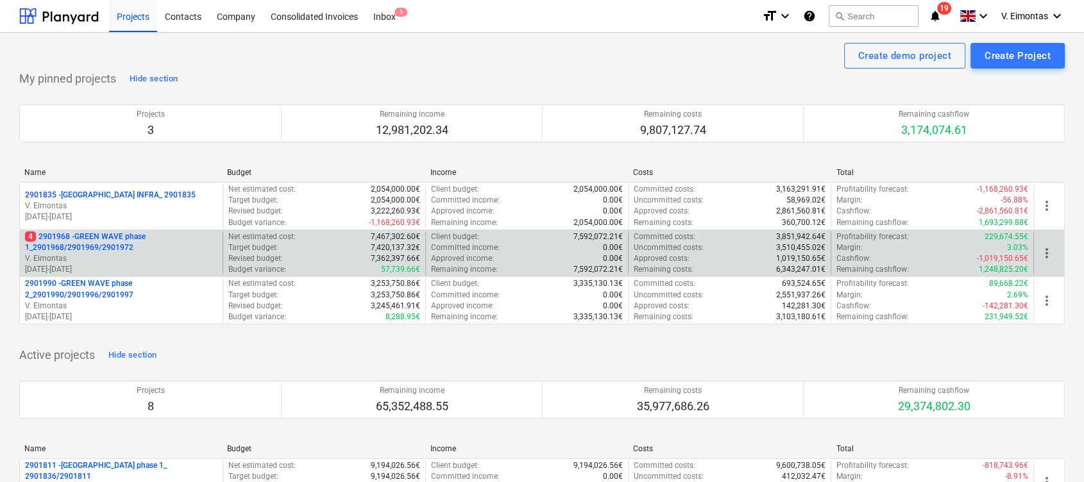
click at [110, 236] on p "4 2901968 - GREEN WAVE phase 1_2901968/2901969/2901972" at bounding box center [121, 243] width 192 height 22
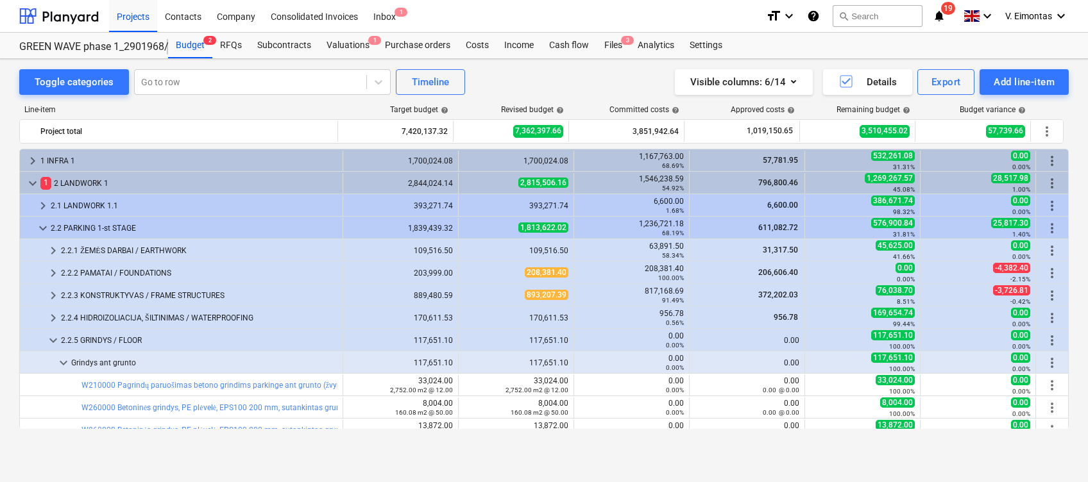
scroll to position [182, 0]
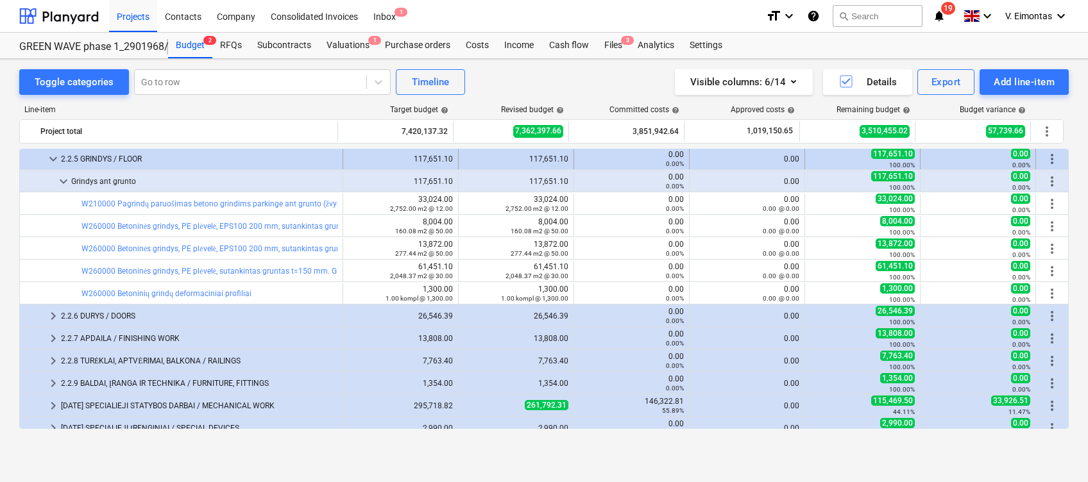
click at [55, 159] on span "keyboard_arrow_down" at bounding box center [53, 158] width 15 height 15
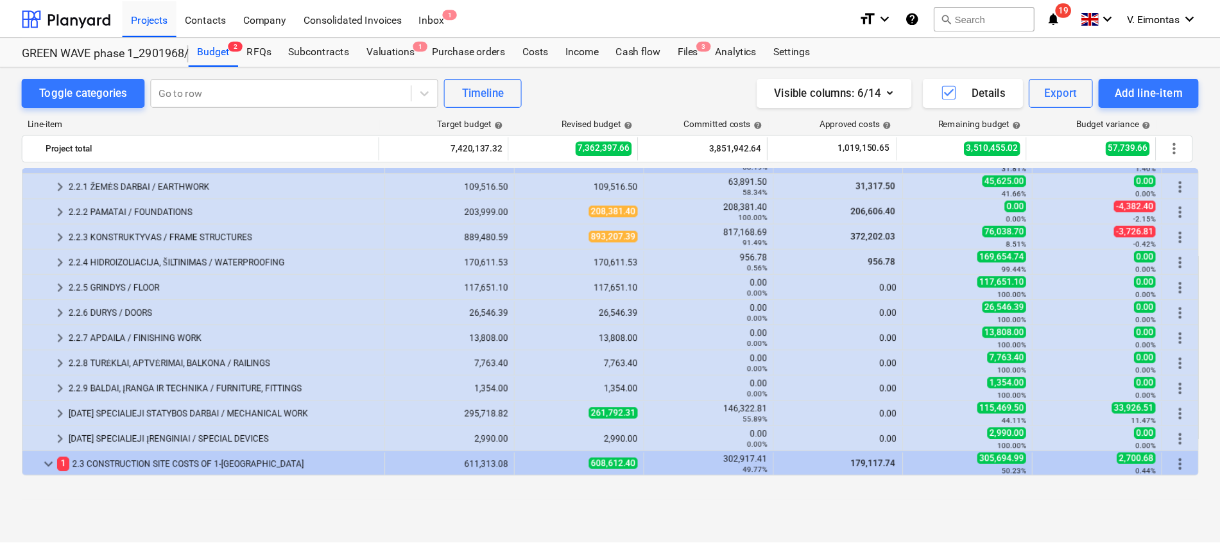
scroll to position [0, 0]
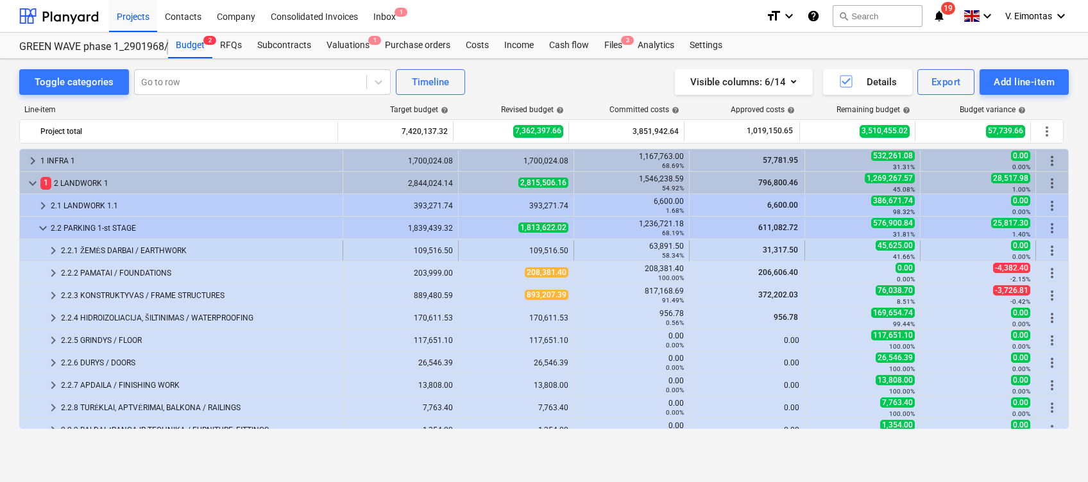
click at [72, 241] on div "2.2.1 ŽEMĖS DARBAI / EARTHWORK" at bounding box center [199, 251] width 277 height 21
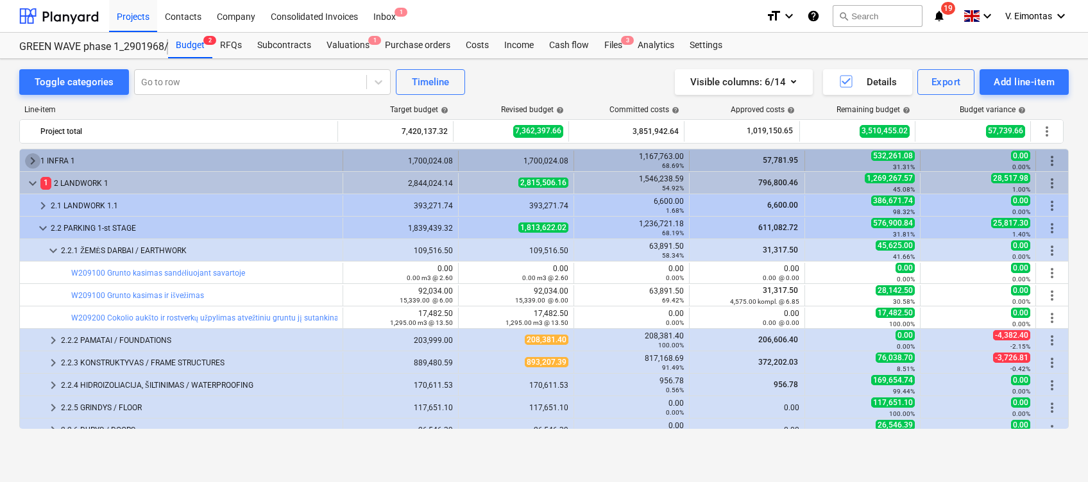
click at [32, 164] on span "keyboard_arrow_right" at bounding box center [32, 160] width 15 height 15
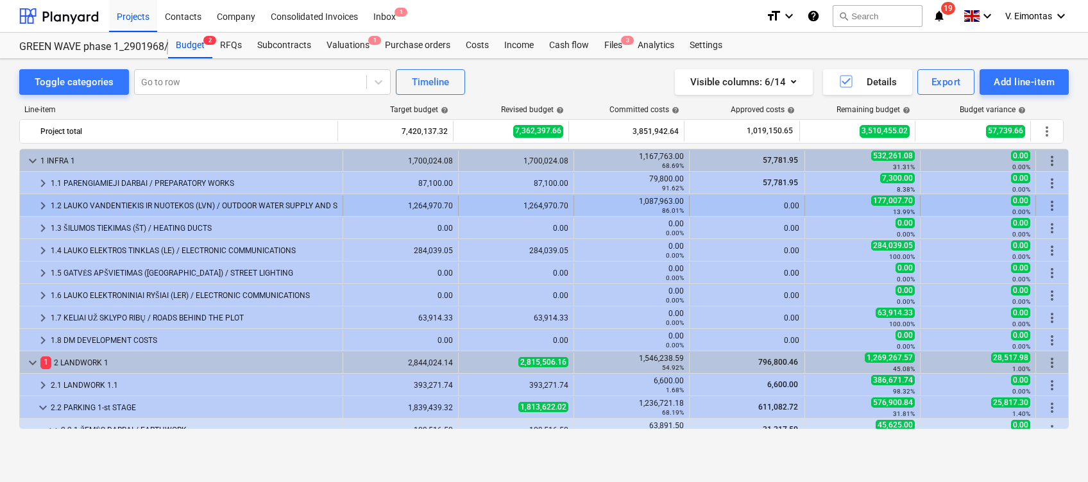
click at [73, 205] on div "1.2 LAUKO VANDENTIEKIS IR NUOTEKOS (LVN) / OUTDOOR WATER SUPPLY AND SEWAGE" at bounding box center [194, 206] width 287 height 21
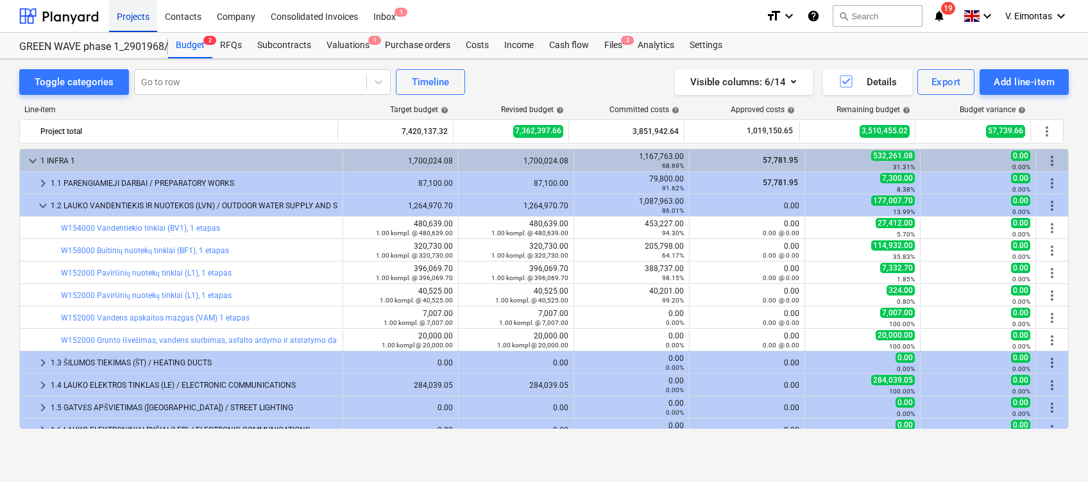
click at [125, 30] on div "Projects" at bounding box center [133, 15] width 48 height 33
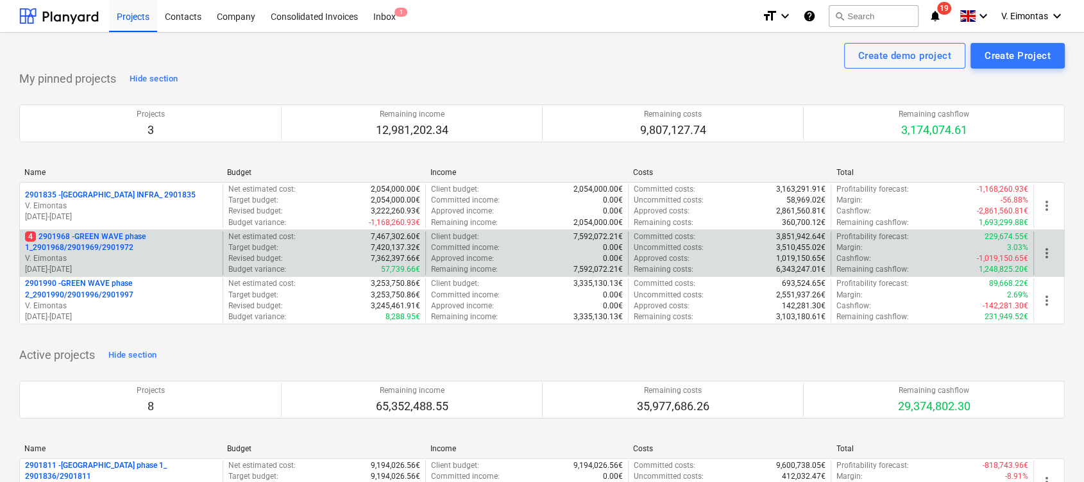
click at [85, 237] on p "4 2901968 - GREEN WAVE phase 1_2901968/2901969/2901972" at bounding box center [121, 243] width 192 height 22
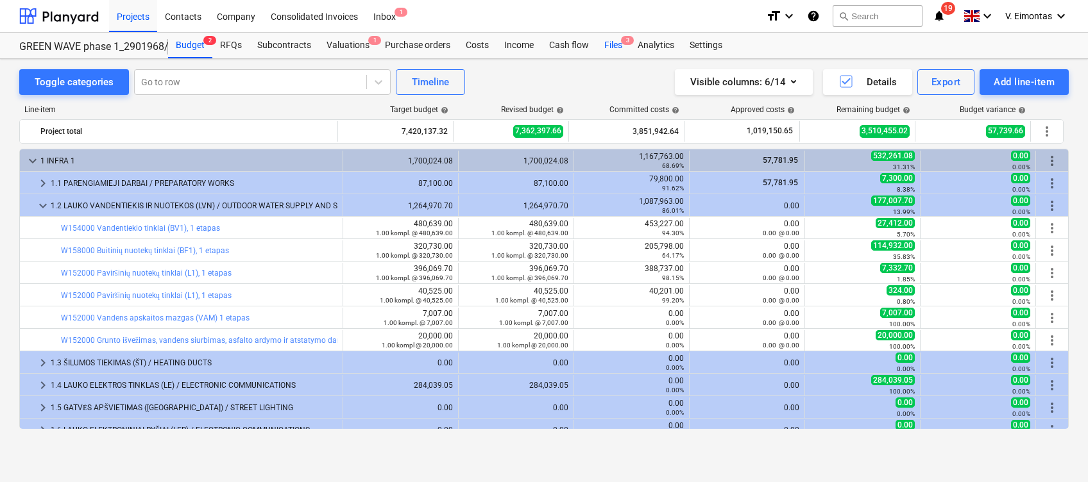
click at [610, 51] on div "Files 3" at bounding box center [613, 46] width 33 height 26
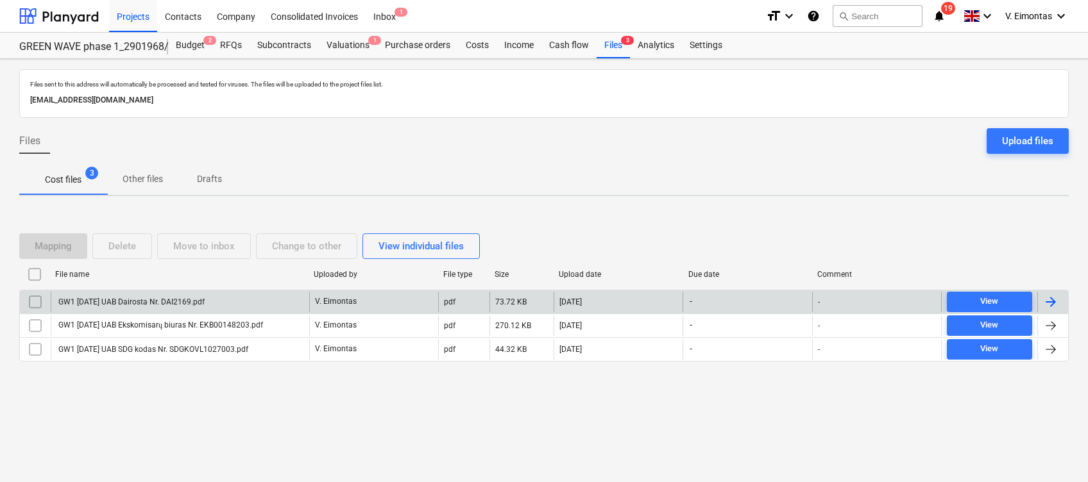
click at [267, 301] on div "GW1 [DATE] UAB Dairosta Nr. DAI2169.pdf" at bounding box center [180, 302] width 259 height 21
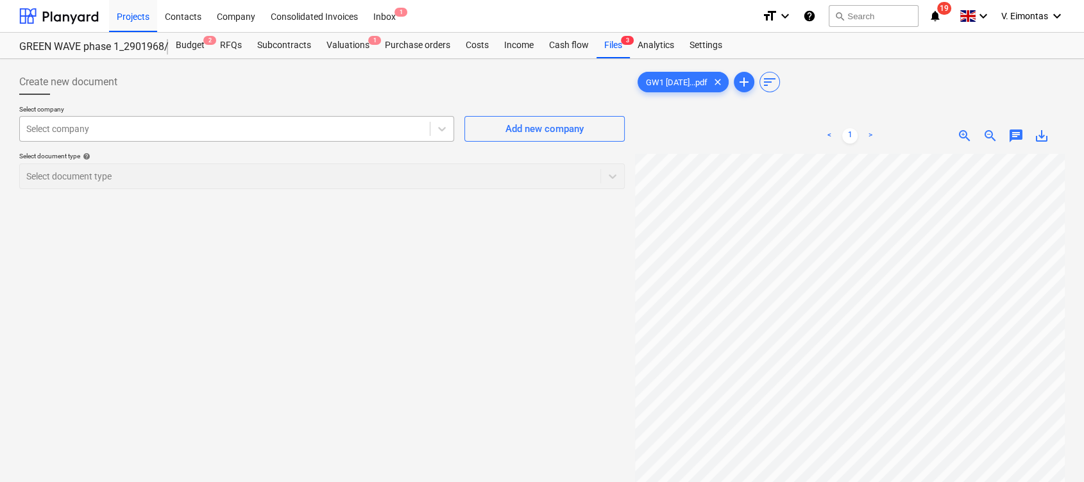
click at [293, 129] on div at bounding box center [224, 129] width 397 height 13
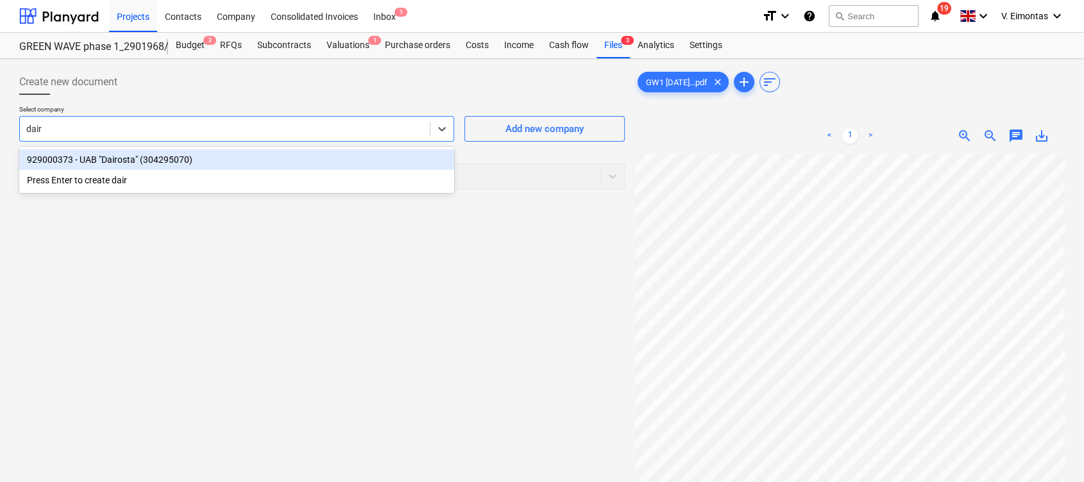
type input "dairo"
click at [126, 154] on div "929000373 - UAB "Dairosta" (304295070)" at bounding box center [236, 159] width 435 height 21
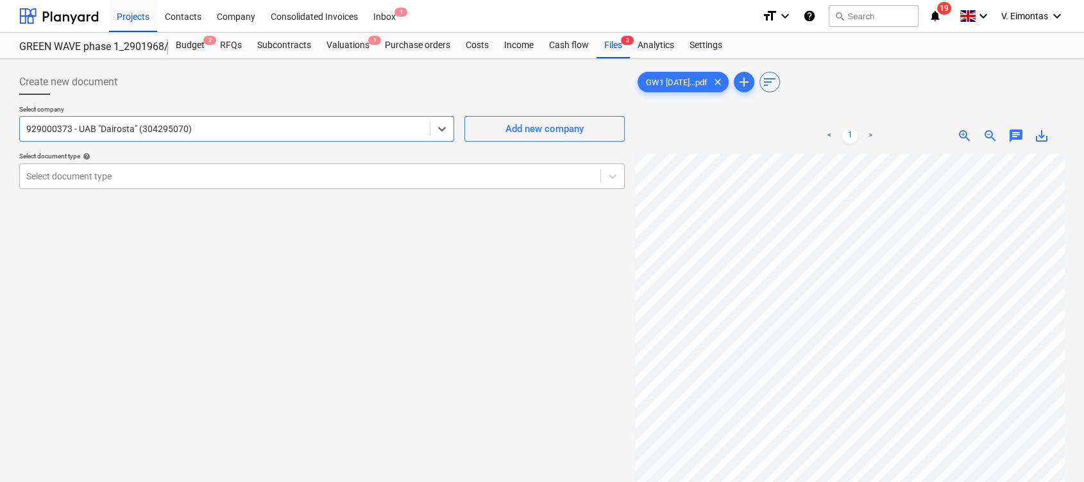
click at [141, 164] on div "Select document type" at bounding box center [322, 177] width 606 height 26
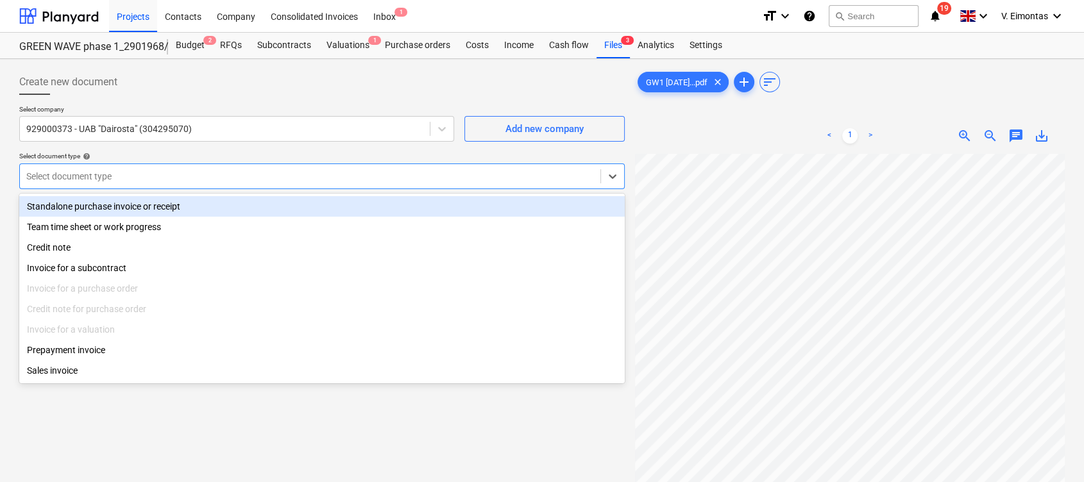
click at [158, 209] on div "Standalone purchase invoice or receipt" at bounding box center [322, 206] width 606 height 21
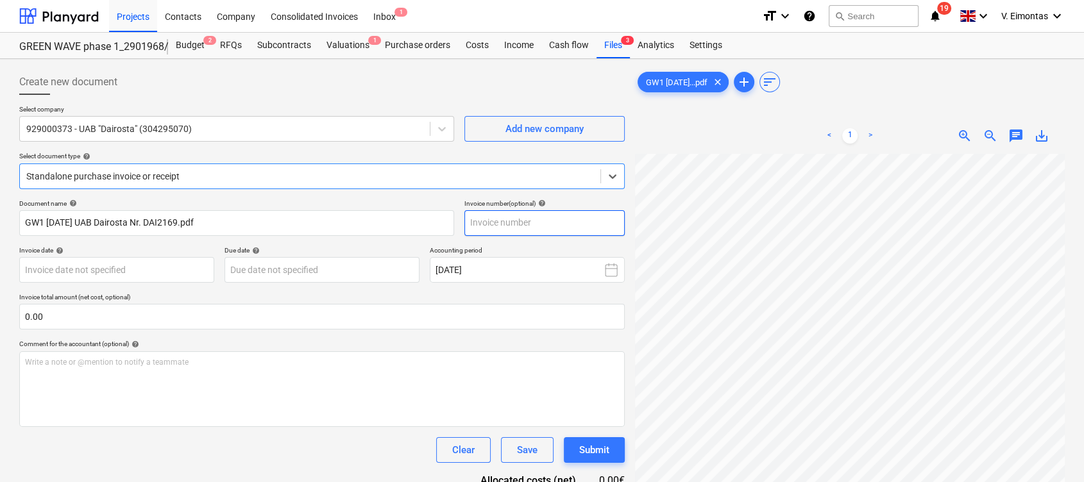
click at [518, 226] on input "text" at bounding box center [545, 223] width 160 height 26
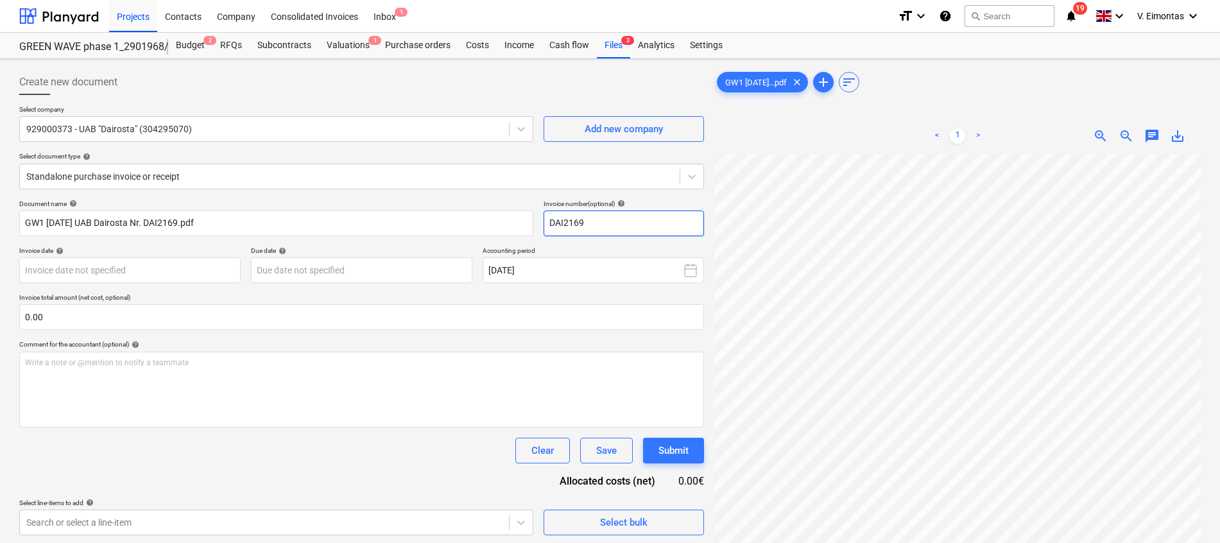
type input "DAI2169"
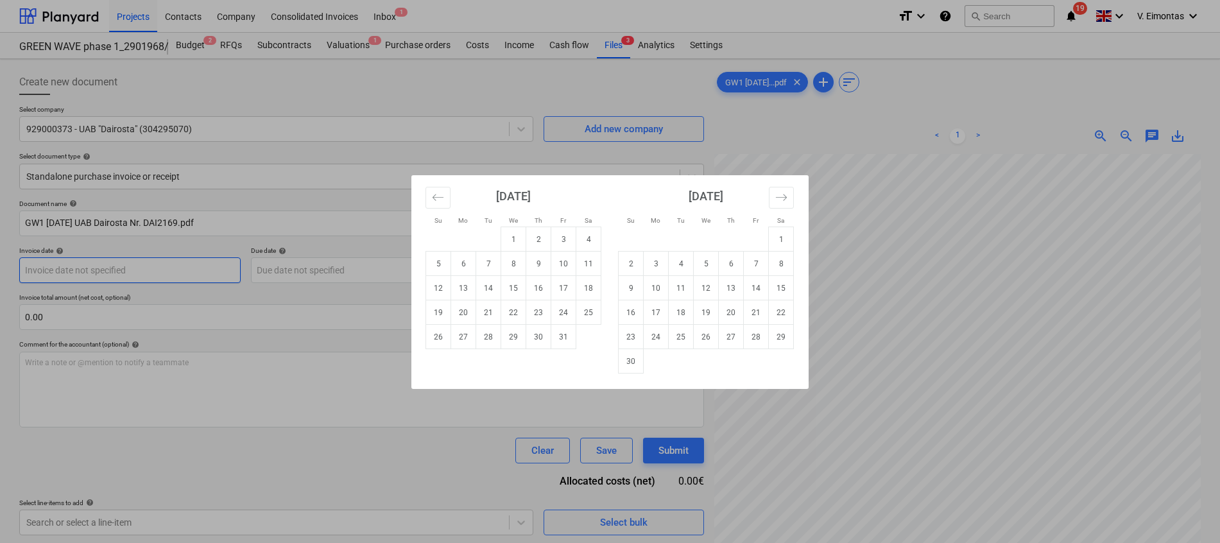
click at [151, 264] on body "Projects Contacts Company Consolidated Invoices Inbox 1 format_size keyboard_ar…" at bounding box center [610, 271] width 1220 height 543
click at [468, 286] on td "13" at bounding box center [463, 288] width 25 height 24
type input "[DATE]"
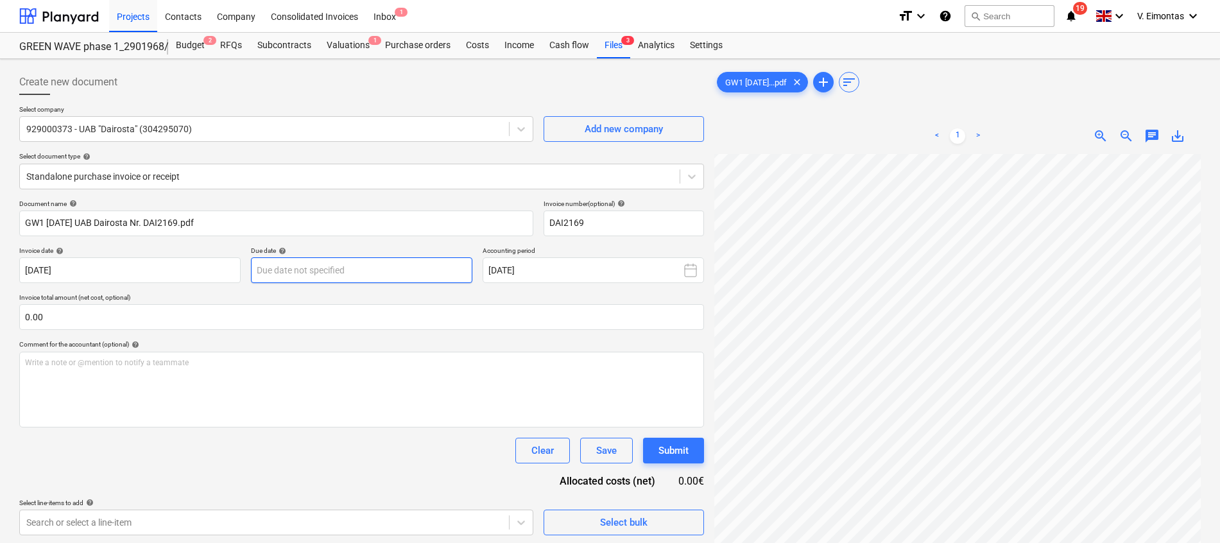
click at [404, 275] on body "Projects Contacts Company Consolidated Invoices Inbox 1 format_size keyboard_ar…" at bounding box center [610, 271] width 1220 height 543
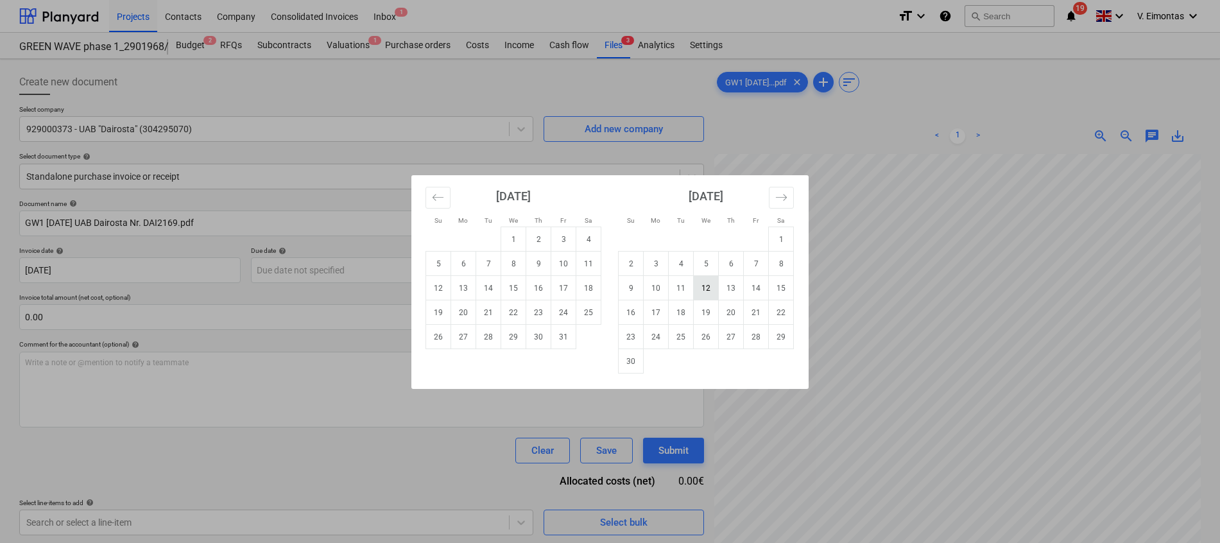
click at [706, 283] on td "12" at bounding box center [706, 288] width 25 height 24
type input "[DATE]"
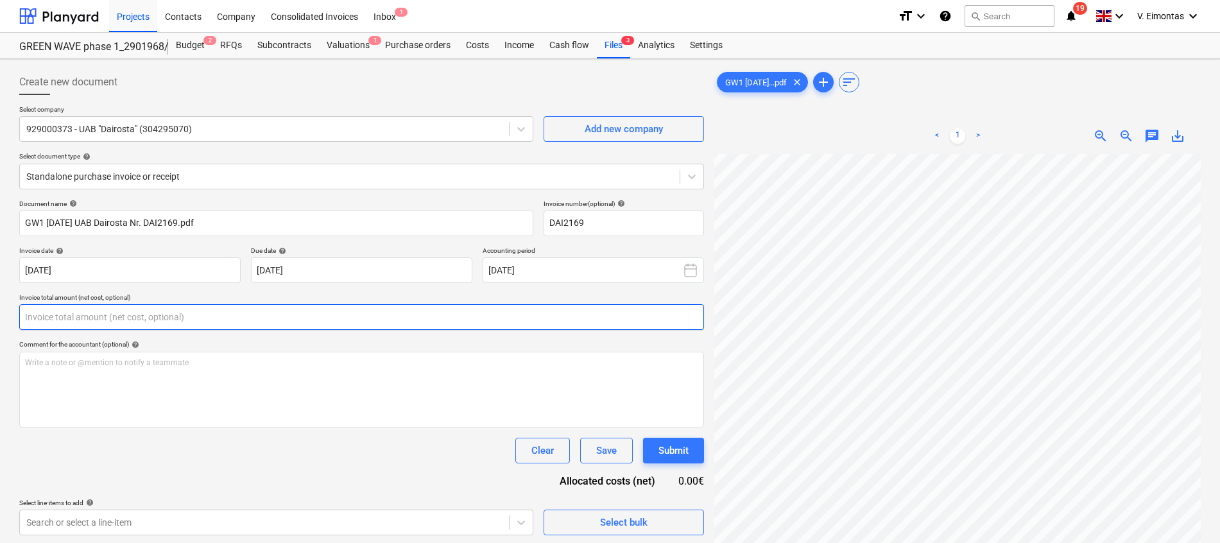
click at [184, 315] on input "text" at bounding box center [361, 317] width 685 height 26
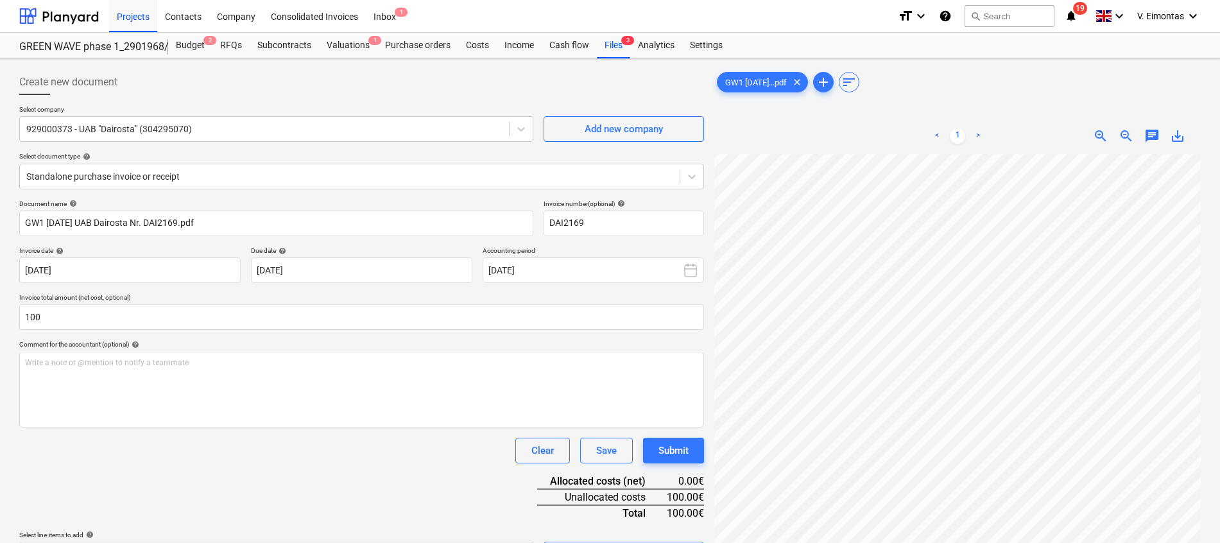
type input "100.00"
click at [179, 441] on div "Clear Save Submit" at bounding box center [361, 451] width 685 height 26
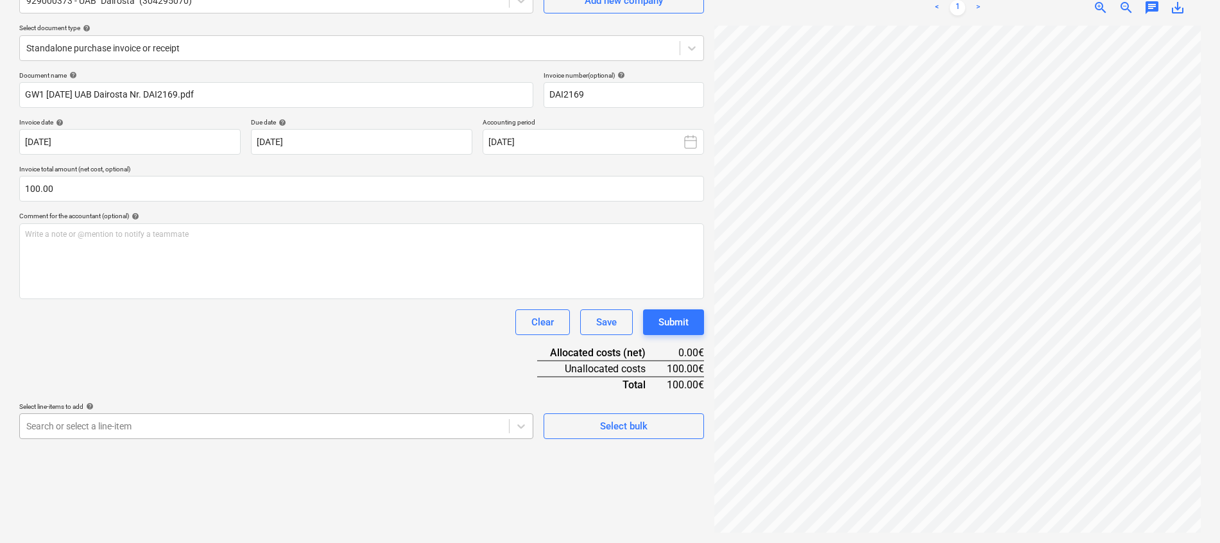
scroll to position [225, 0]
click at [179, 414] on body "Projects Contacts Company Consolidated Invoices Inbox 1 format_size keyboard_ar…" at bounding box center [610, 143] width 1220 height 543
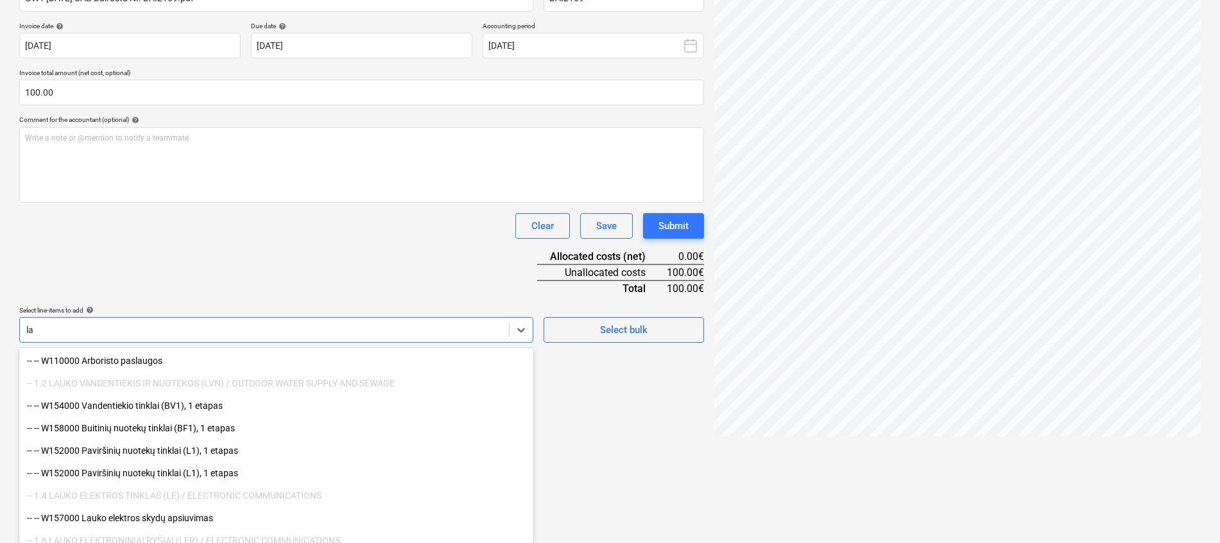
type input "l"
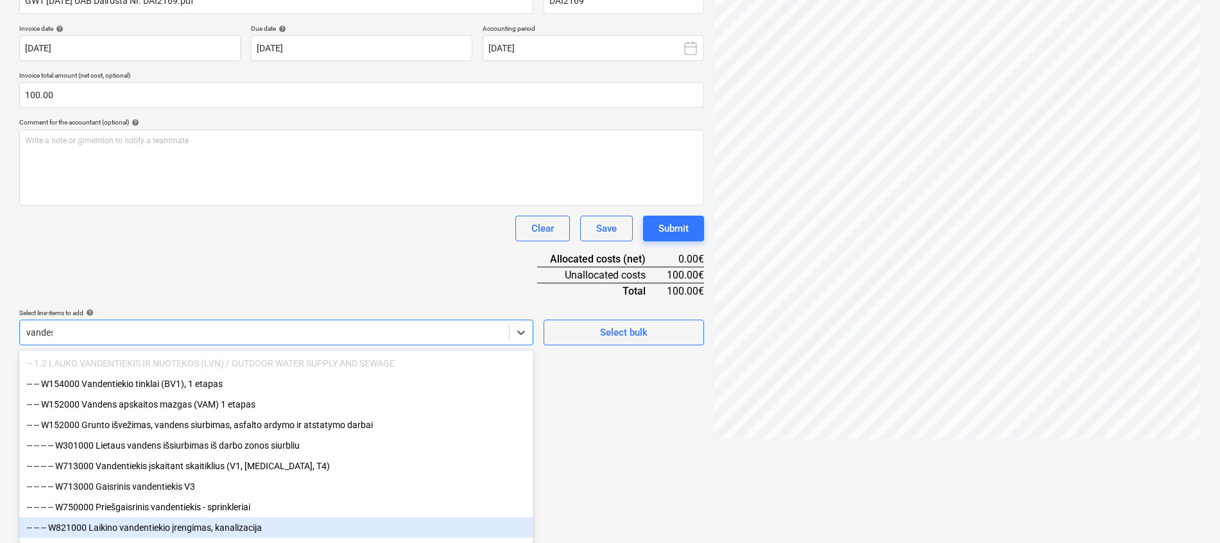
scroll to position [128, 0]
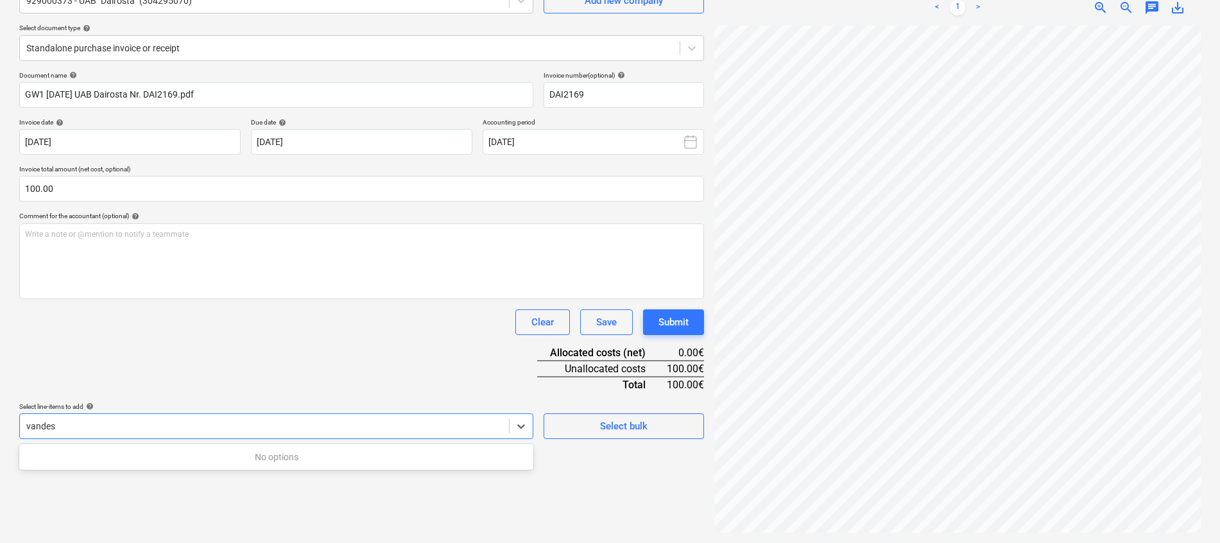
type input "vande"
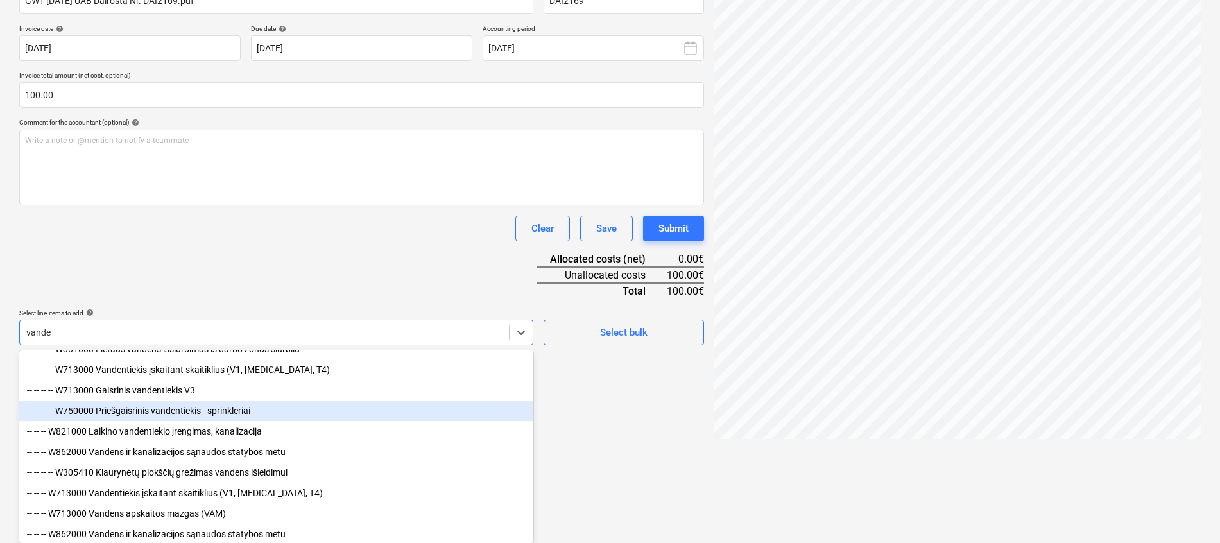
scroll to position [109, 0]
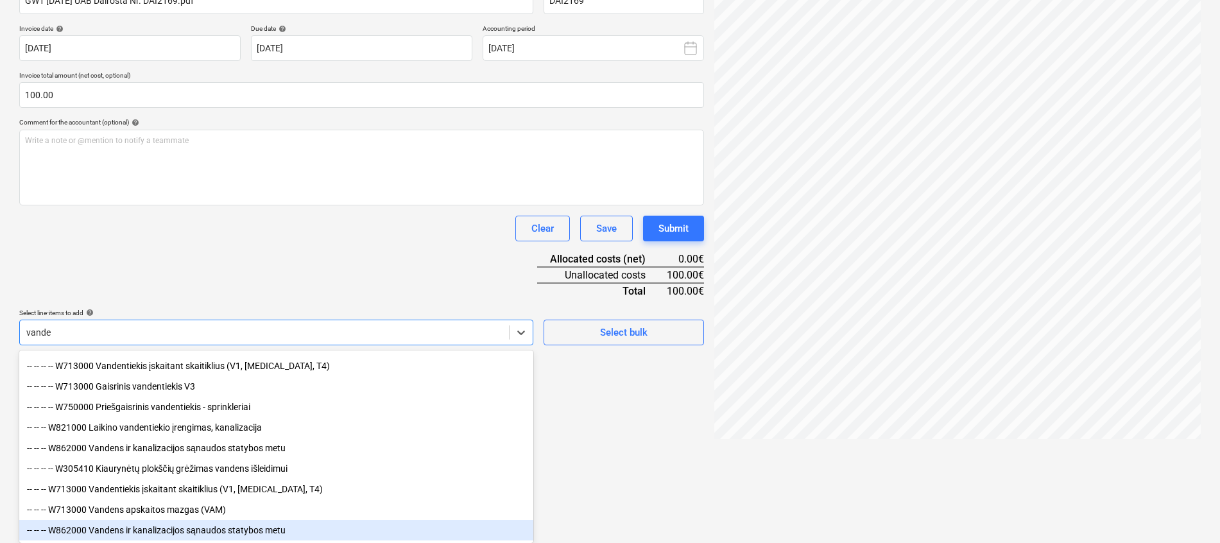
click at [219, 521] on div "-- -- -- W862000 Vandens ir kanalizacijos sąnaudos statybos metu" at bounding box center [276, 530] width 514 height 21
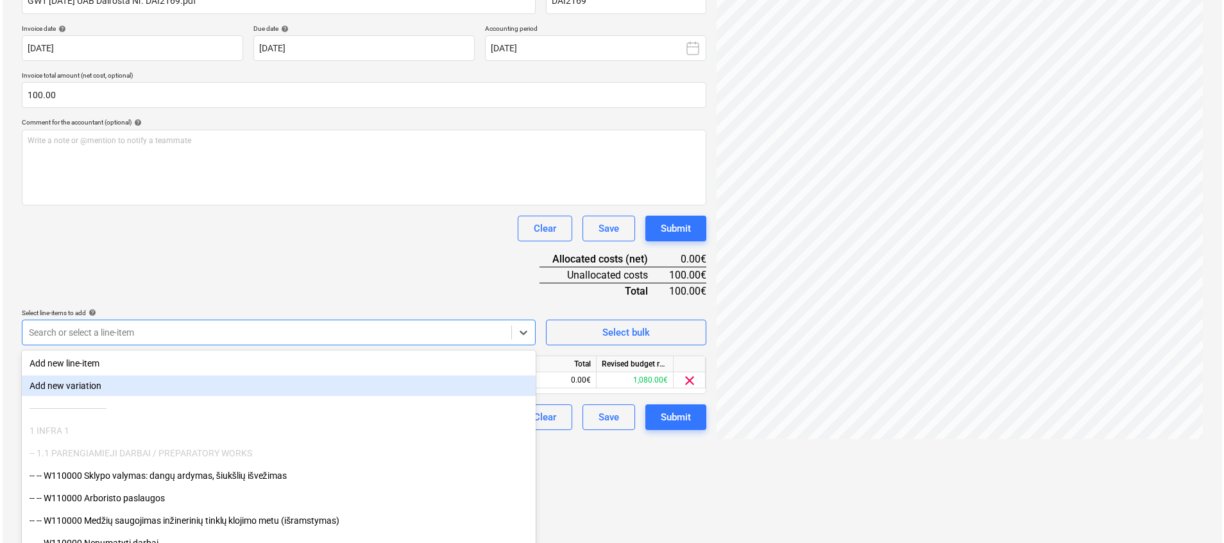
scroll to position [128, 0]
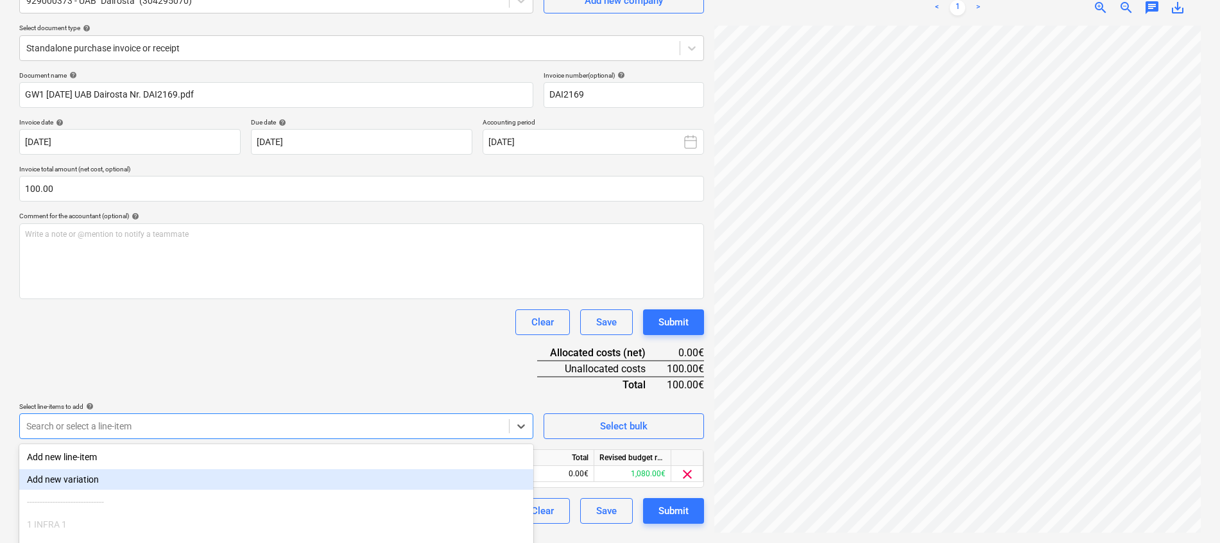
click at [254, 261] on div "Document name help GW1 [DATE] UAB Dairosta Nr. DAI2169.pdf Invoice number (opti…" at bounding box center [361, 297] width 685 height 452
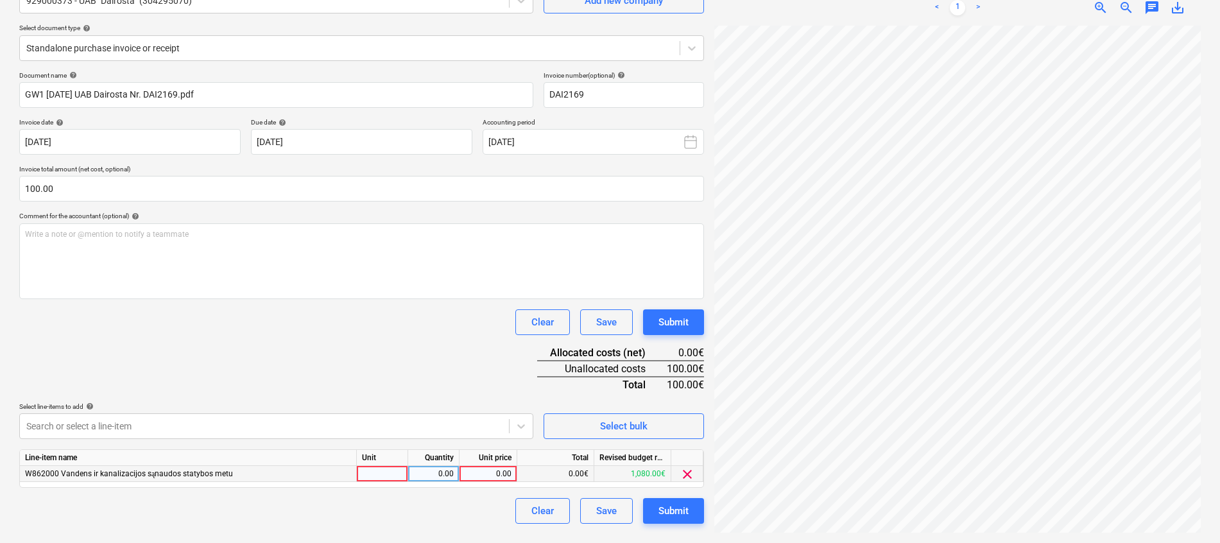
click at [398, 475] on div at bounding box center [382, 474] width 51 height 16
type input "kompl."
type input "100"
click at [422, 381] on div "Document name help GW1 [DATE] UAB Dairosta Nr. DAI2169.pdf Invoice number (opti…" at bounding box center [361, 297] width 685 height 452
click at [678, 508] on div "Submit" at bounding box center [673, 510] width 30 height 17
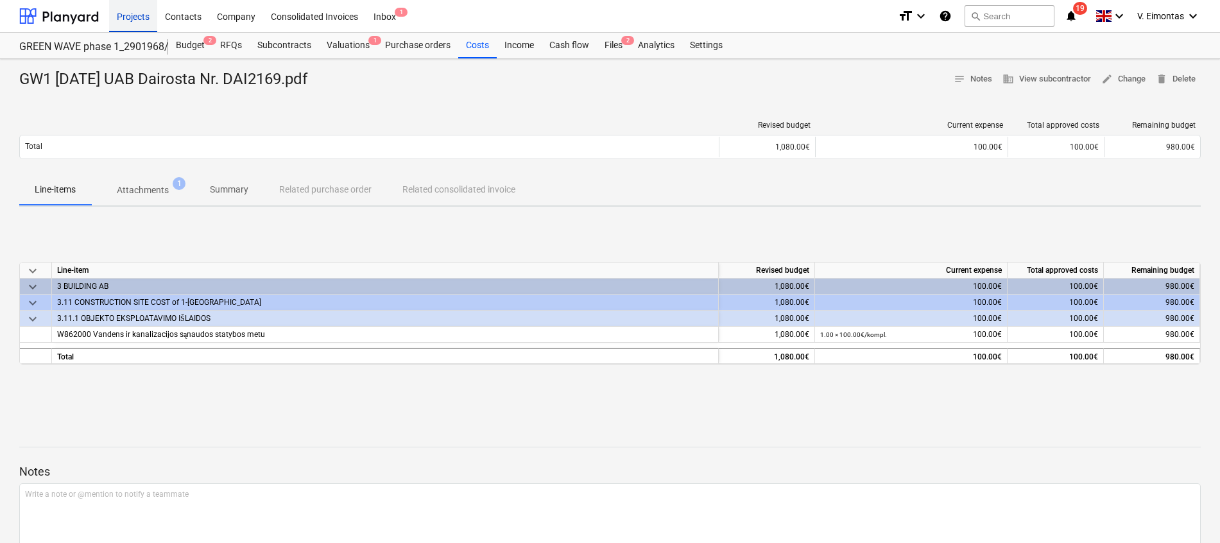
click at [141, 23] on div "Projects" at bounding box center [133, 15] width 48 height 33
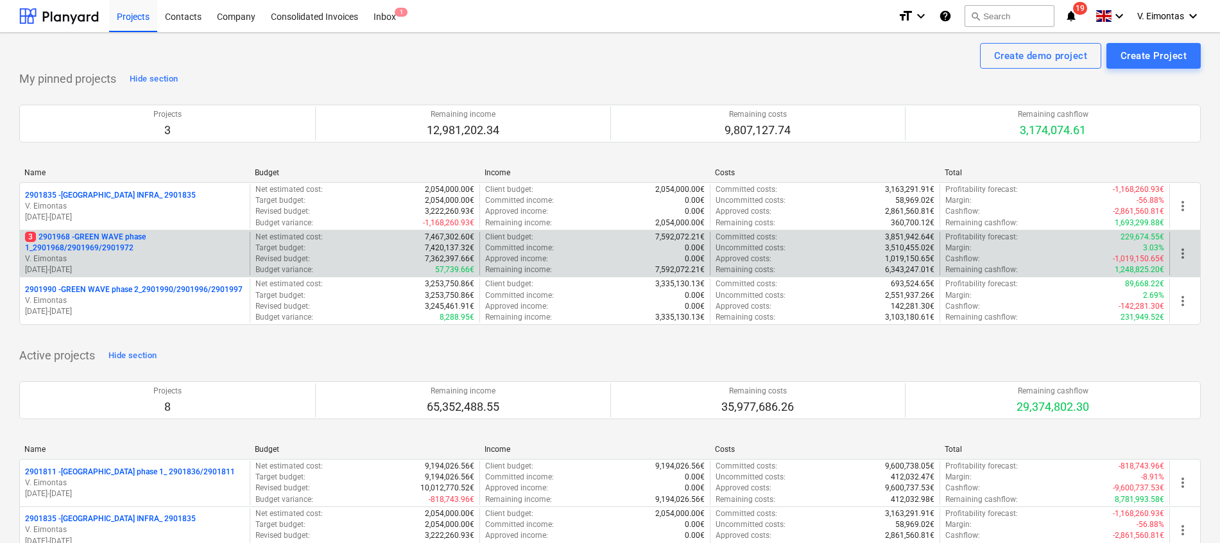
click at [137, 241] on p "3 2901968 - GREEN WAVE phase 1_2901968/2901969/2901972" at bounding box center [134, 243] width 219 height 22
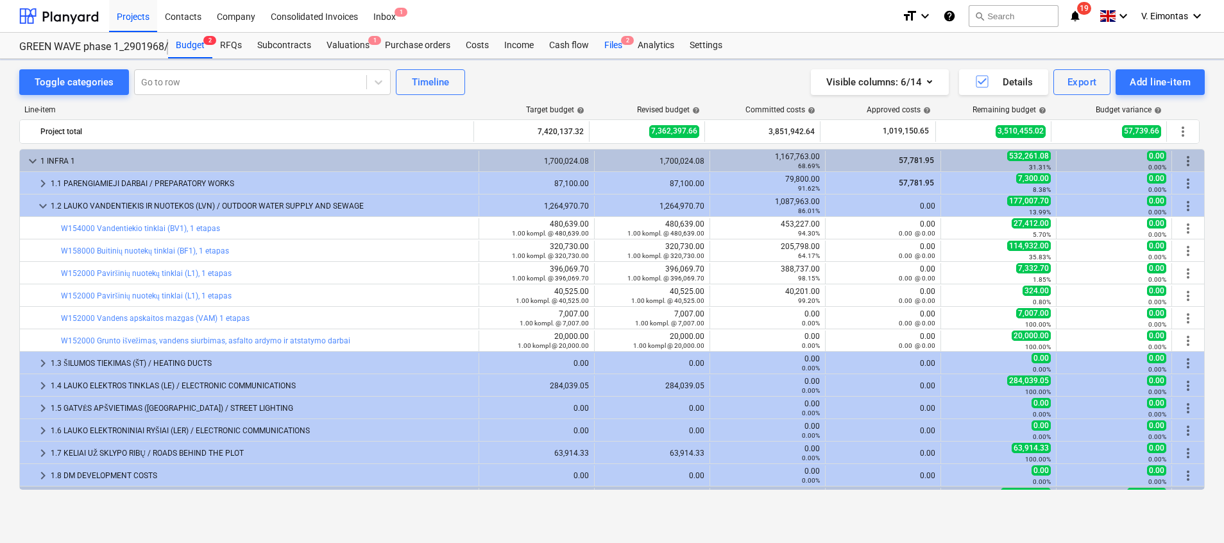
click at [604, 51] on div "Files 2" at bounding box center [613, 46] width 33 height 26
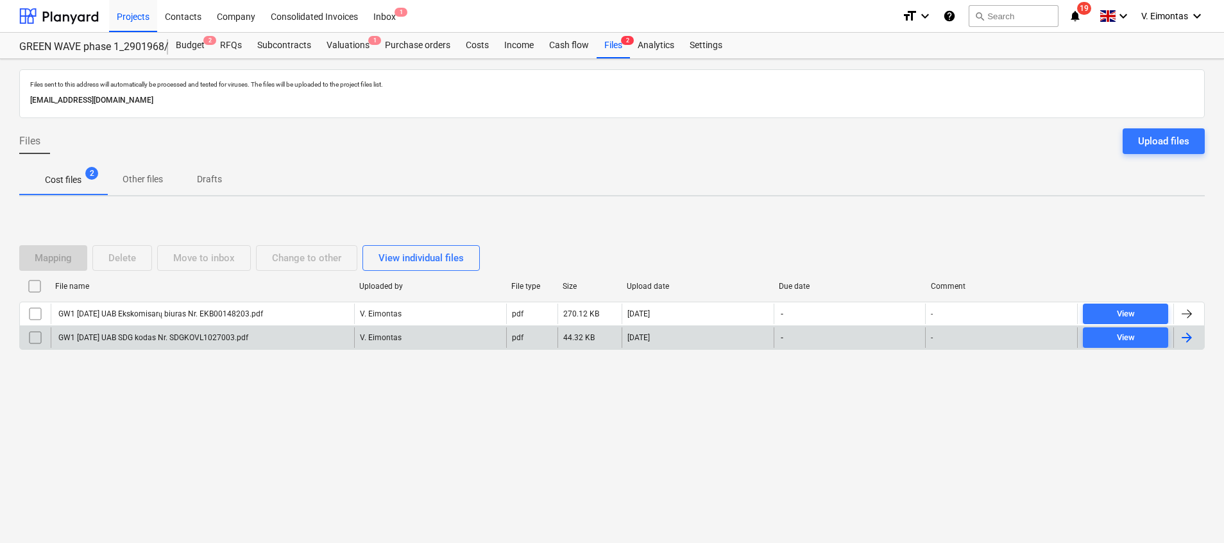
click at [214, 344] on div "GW1 [DATE] UAB SDG kodas Nr. SDGKOVL1027003.pdf" at bounding box center [202, 337] width 303 height 21
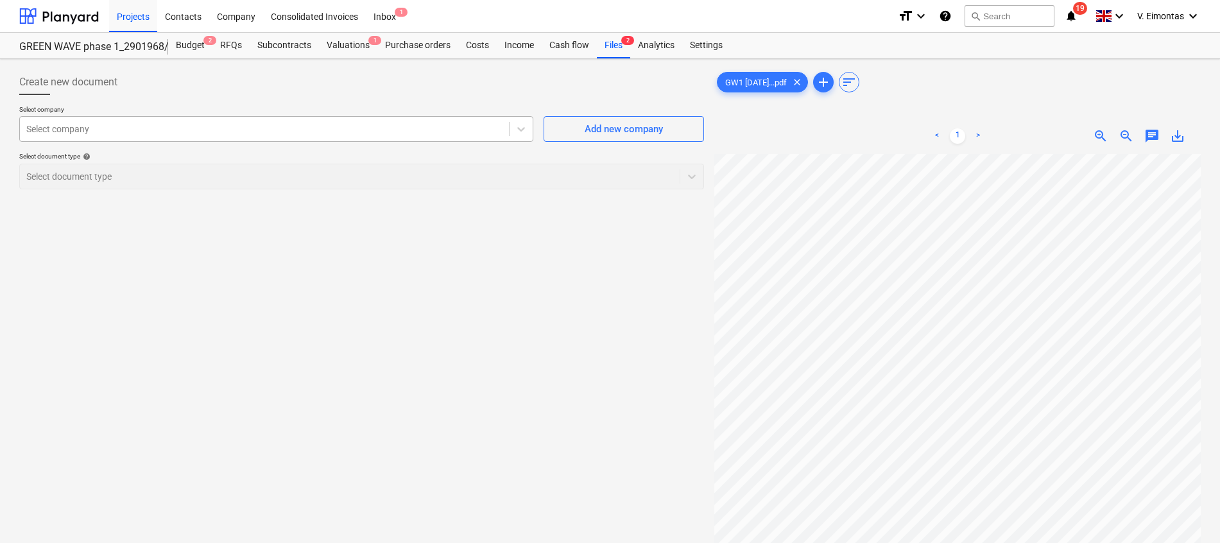
click at [255, 133] on div at bounding box center [264, 129] width 476 height 13
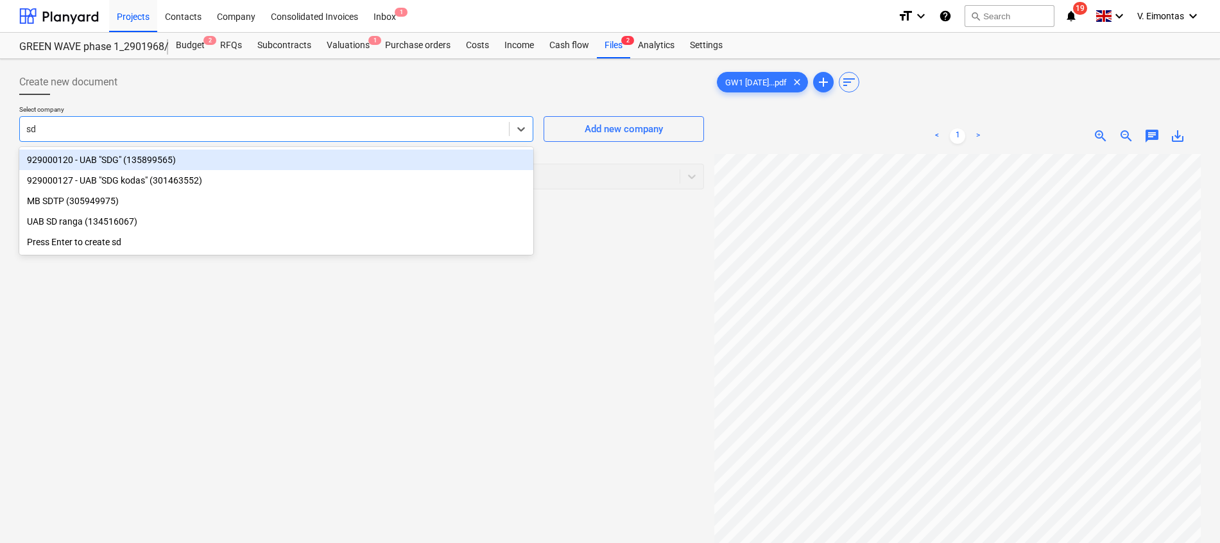
type input "sdg"
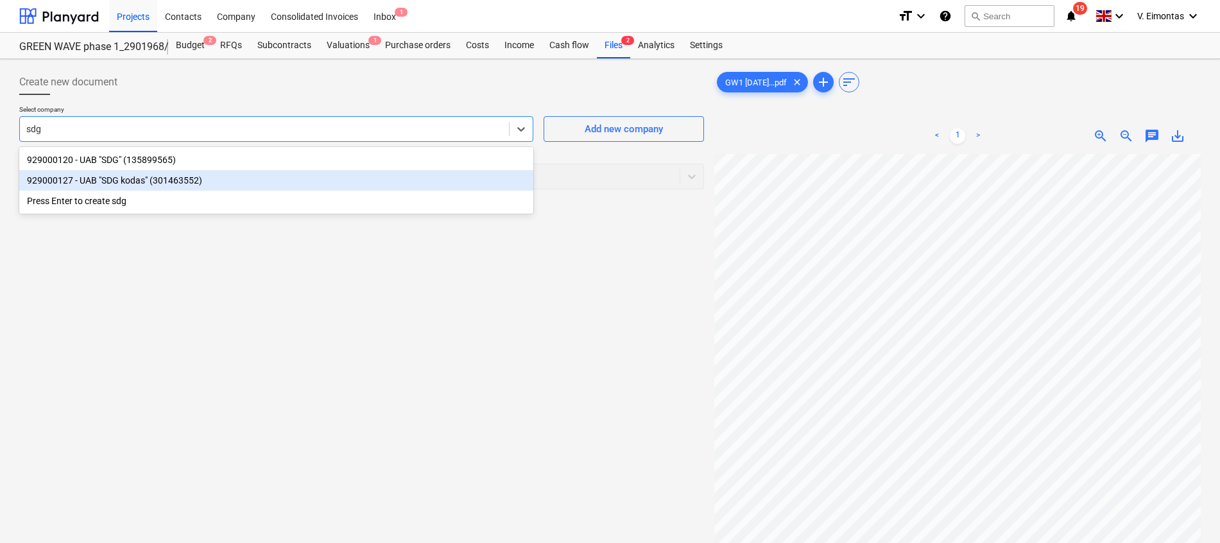
click at [152, 176] on div "929000127 - UAB "SDG kodas" (301463552)" at bounding box center [276, 180] width 514 height 21
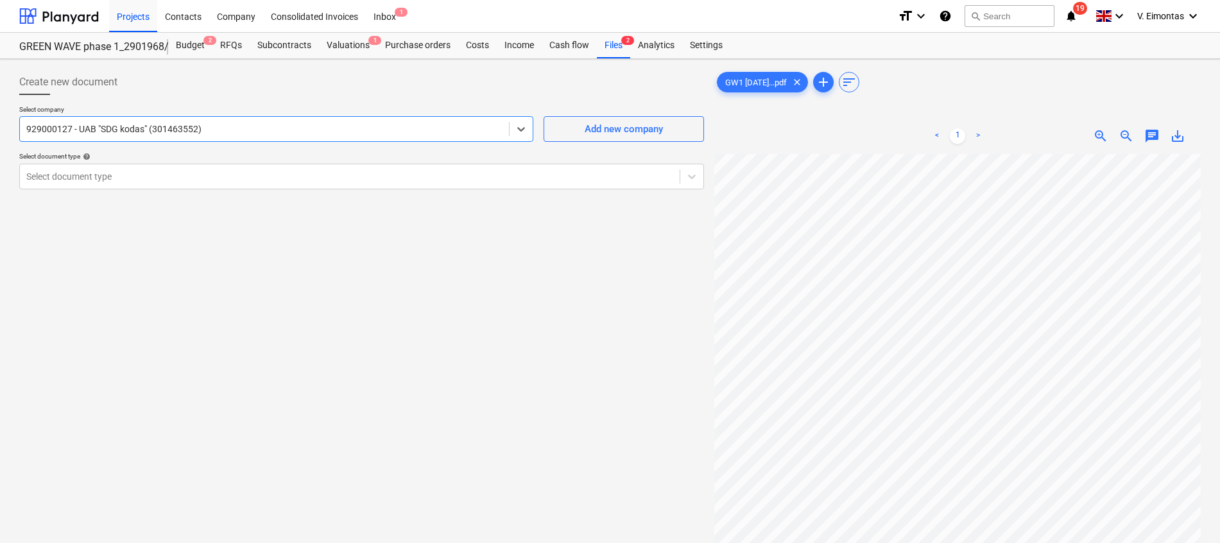
click at [201, 192] on div "Select company option 929000127 - UAB "SDG kodas" (301463552) , selected. Selec…" at bounding box center [361, 152] width 685 height 94
click at [202, 182] on div at bounding box center [349, 176] width 647 height 13
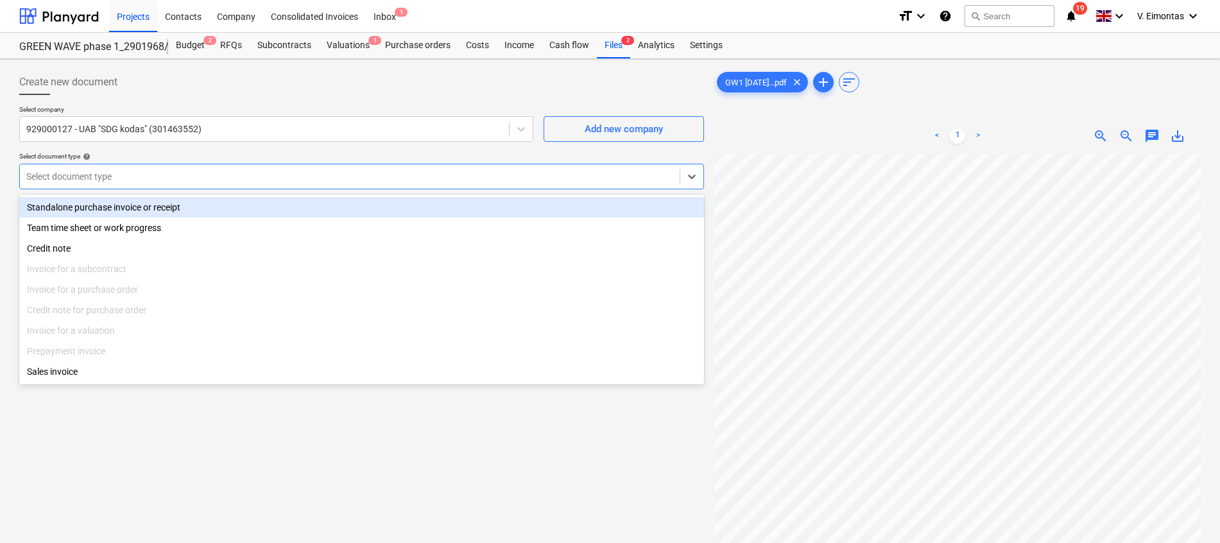
click at [149, 207] on div "Standalone purchase invoice or receipt" at bounding box center [361, 207] width 685 height 21
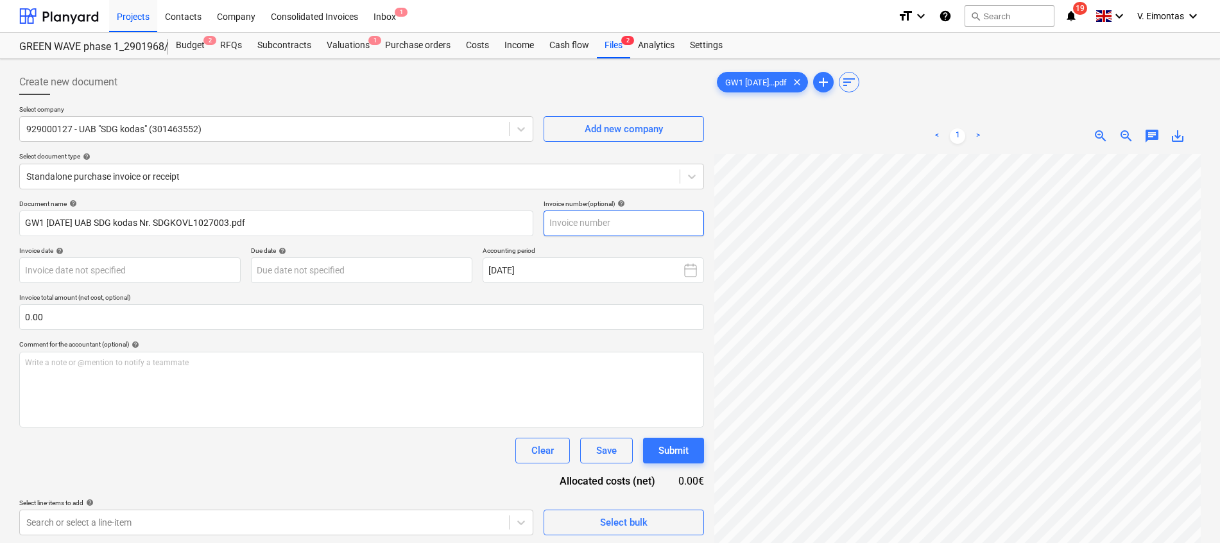
scroll to position [0, 94]
click at [574, 225] on input "text" at bounding box center [623, 223] width 160 height 26
paste input "SDGKOVL1027003"
type input "SDGKOVL1027003"
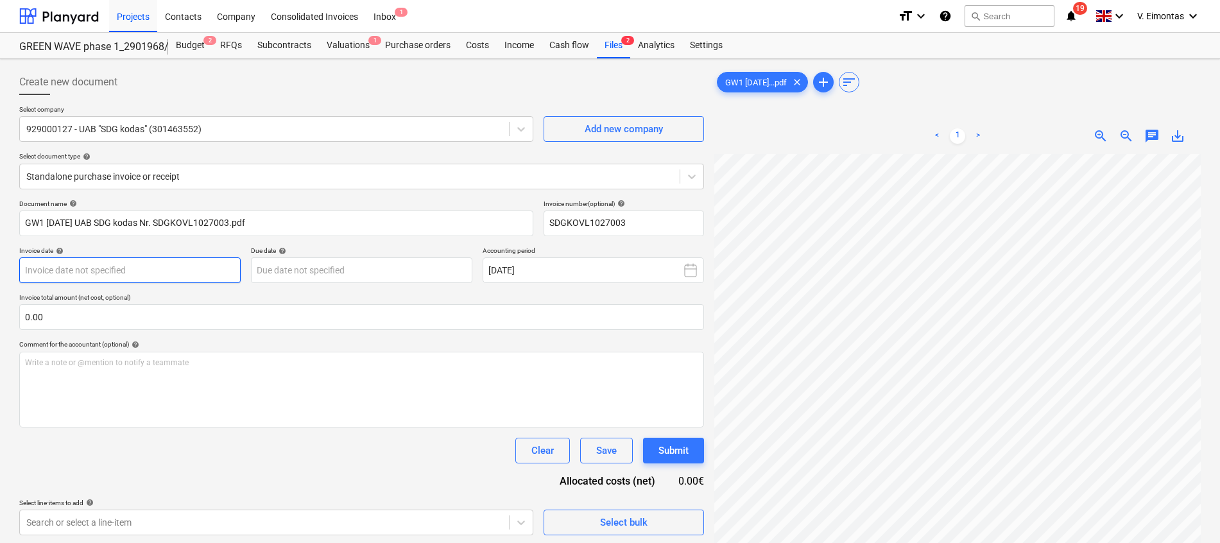
click at [181, 277] on body "Projects Contacts Company Consolidated Invoices Inbox 1 format_size keyboard_ar…" at bounding box center [610, 271] width 1220 height 543
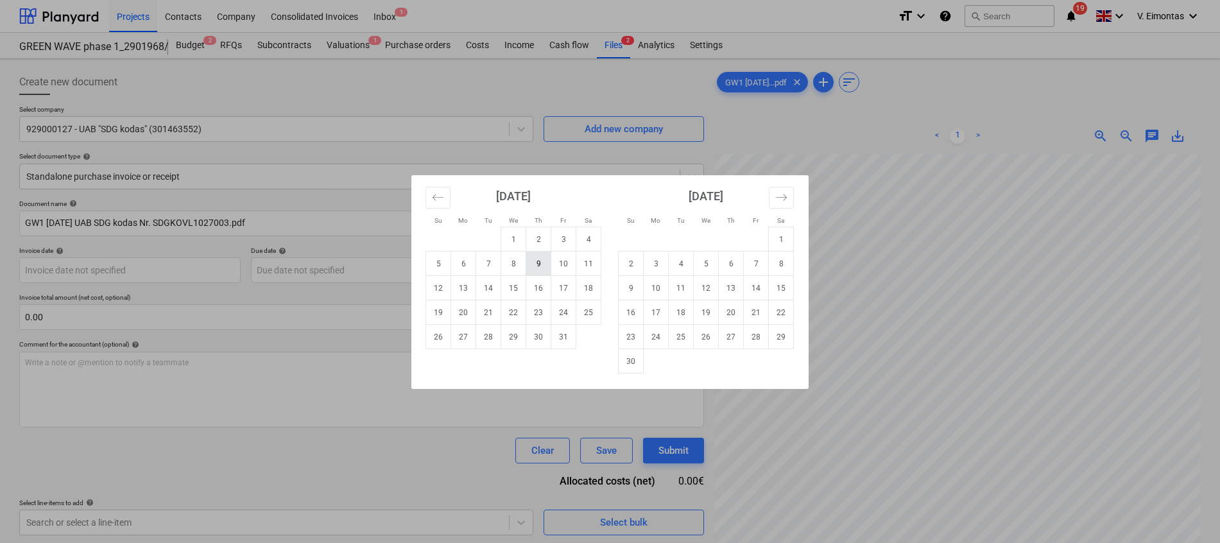
click at [534, 266] on td "9" at bounding box center [538, 264] width 25 height 24
type input "[DATE]"
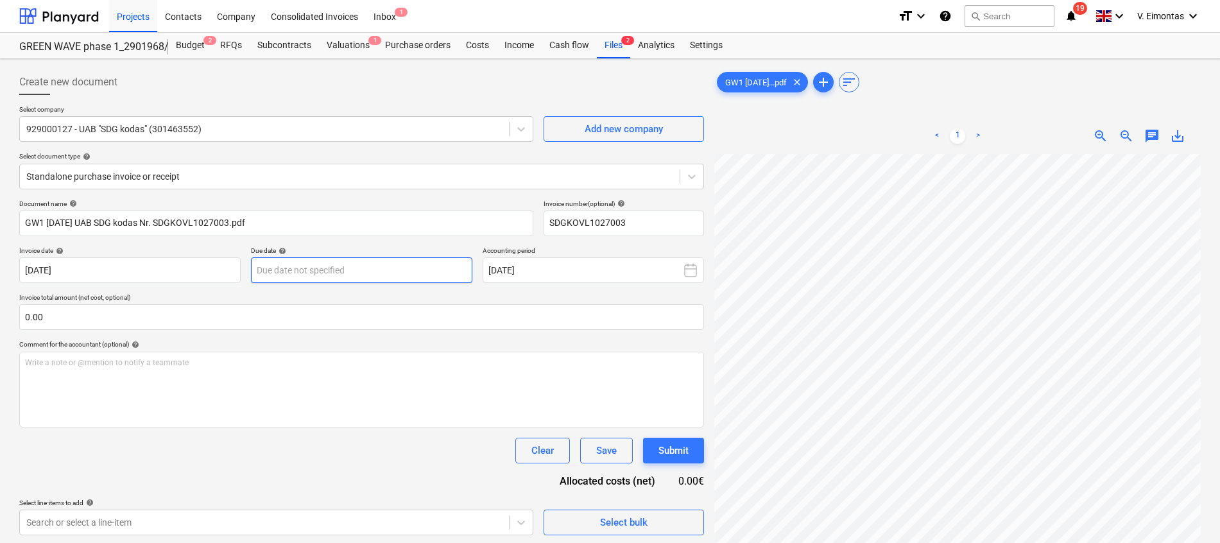
click at [364, 275] on body "Projects Contacts Company Consolidated Invoices Inbox 1 format_size keyboard_ar…" at bounding box center [610, 271] width 1220 height 543
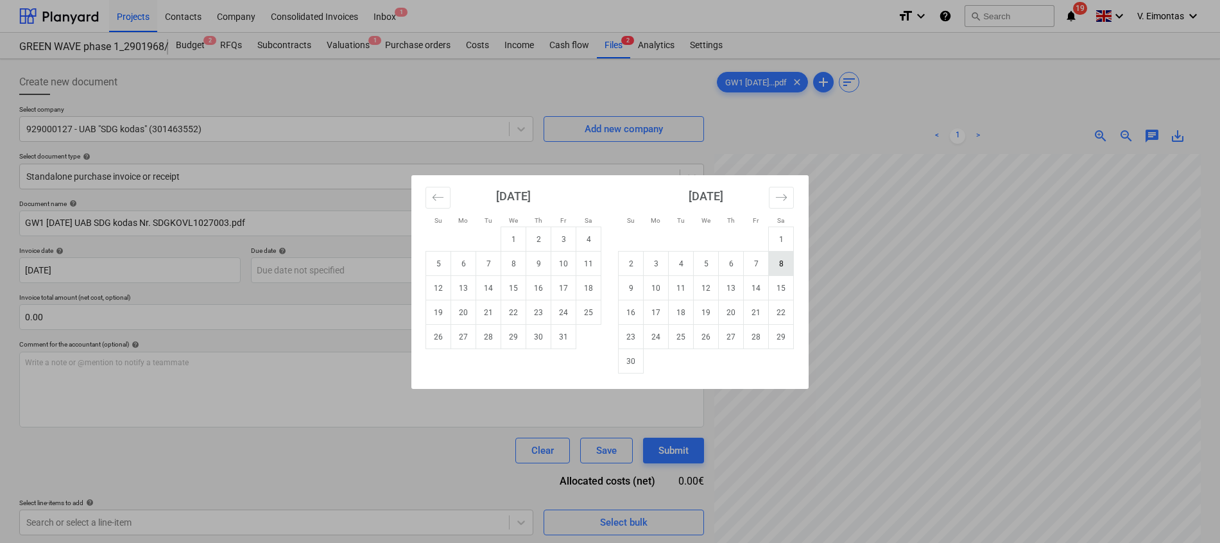
click at [783, 260] on td "8" at bounding box center [781, 264] width 25 height 24
type input "[DATE]"
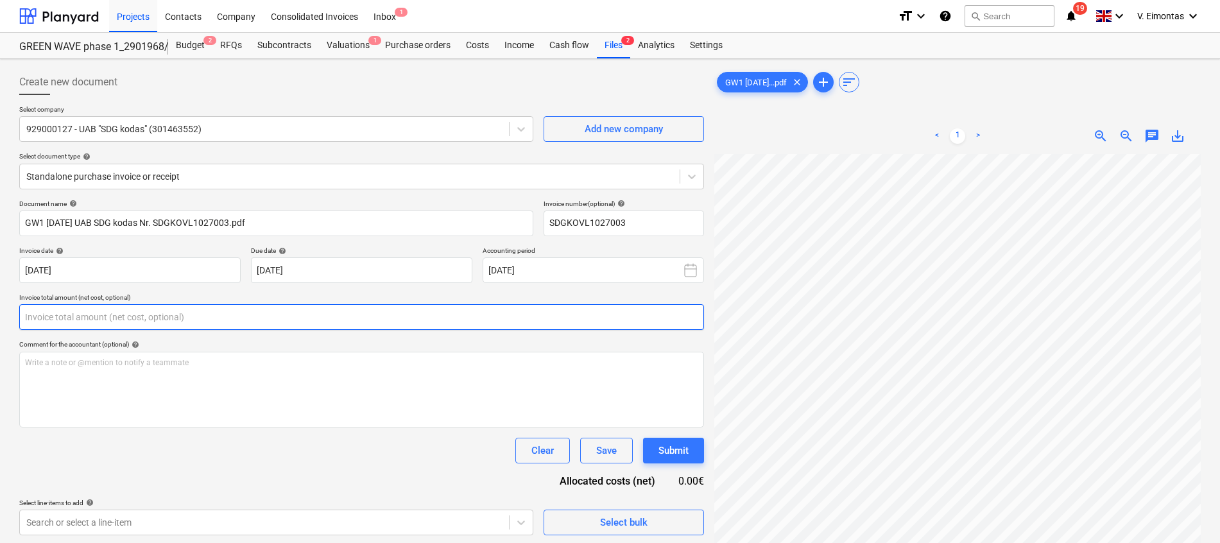
click at [196, 320] on input "text" at bounding box center [361, 317] width 685 height 26
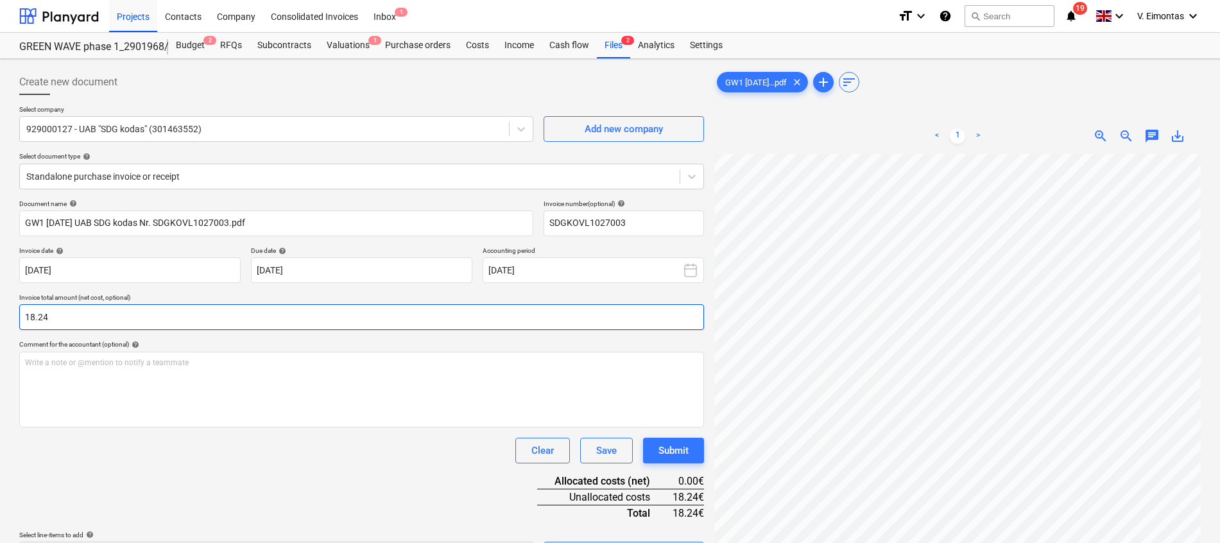
type input "18.24"
click at [240, 439] on div "Clear Save Submit" at bounding box center [361, 451] width 685 height 26
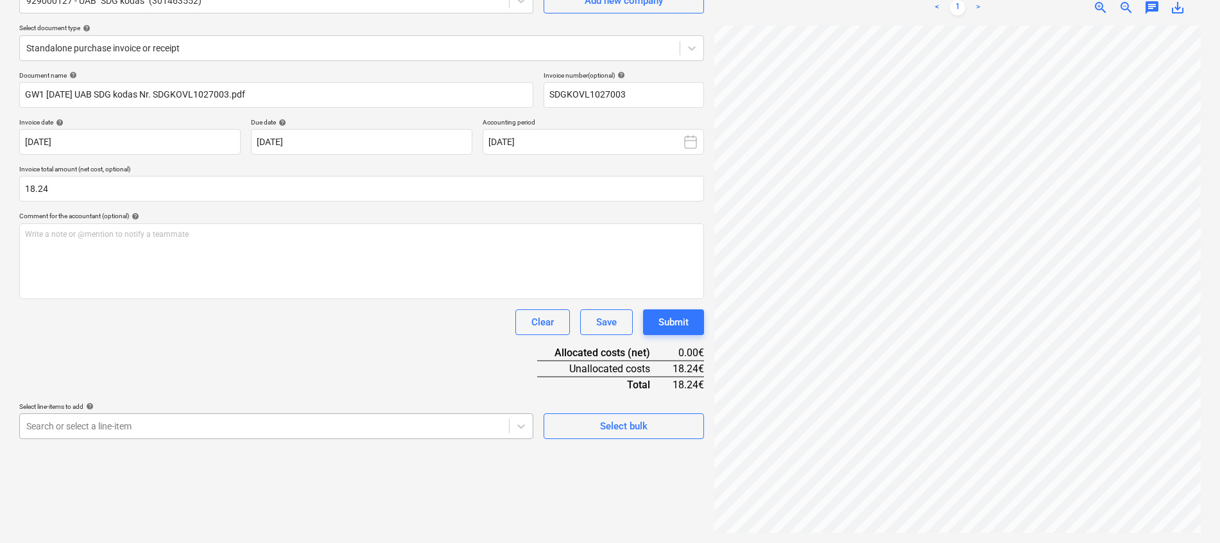
click at [268, 414] on body "Projects Contacts Company Consolidated Invoices Inbox 1 format_size keyboard_ar…" at bounding box center [610, 143] width 1220 height 543
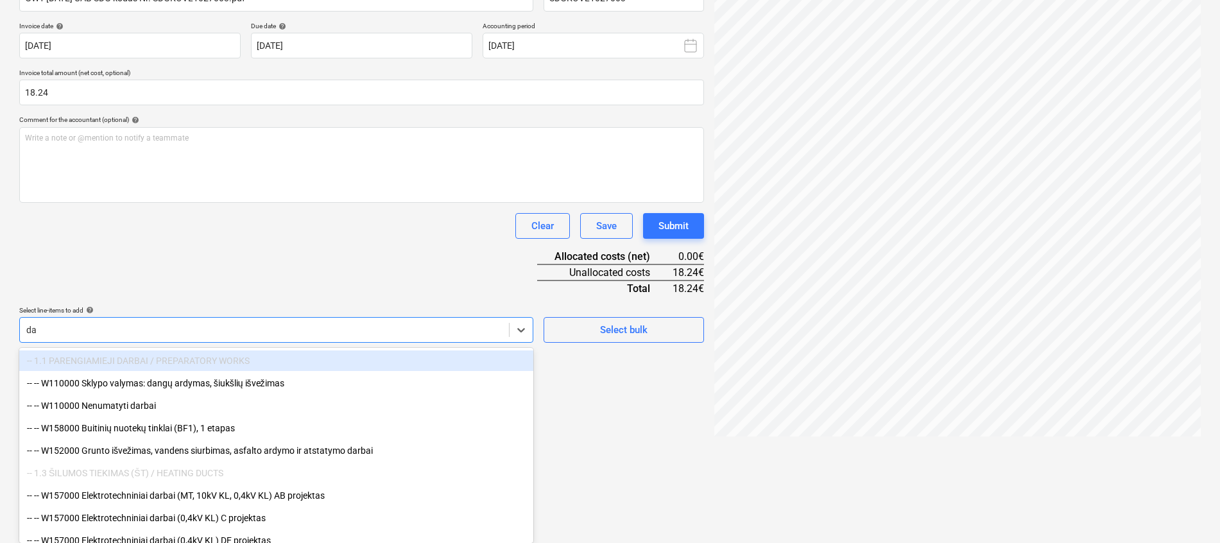
type input "d"
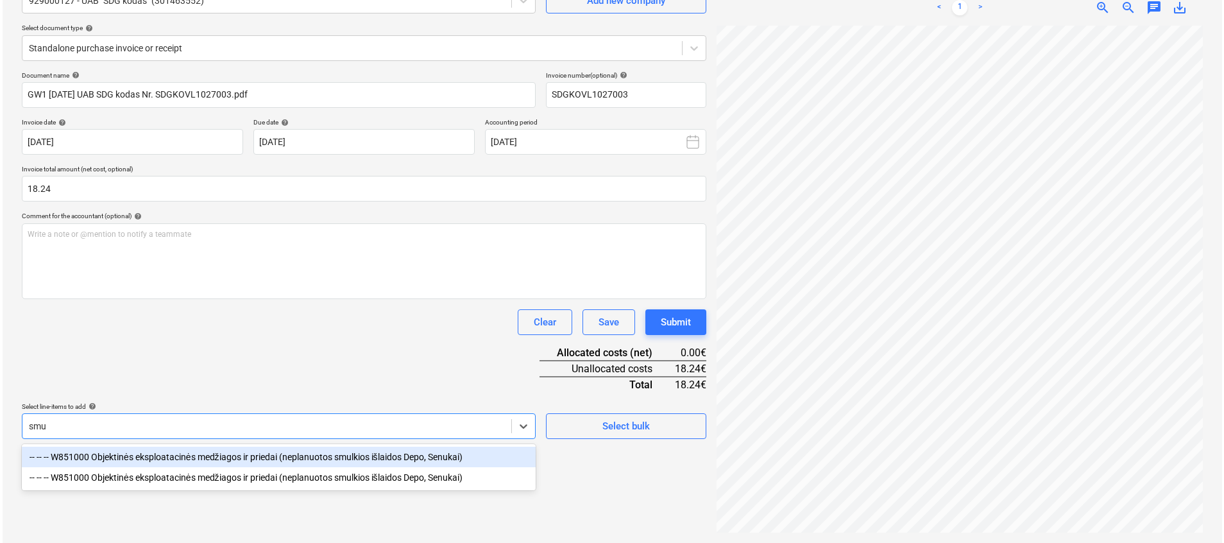
scroll to position [128, 0]
type input "smul"
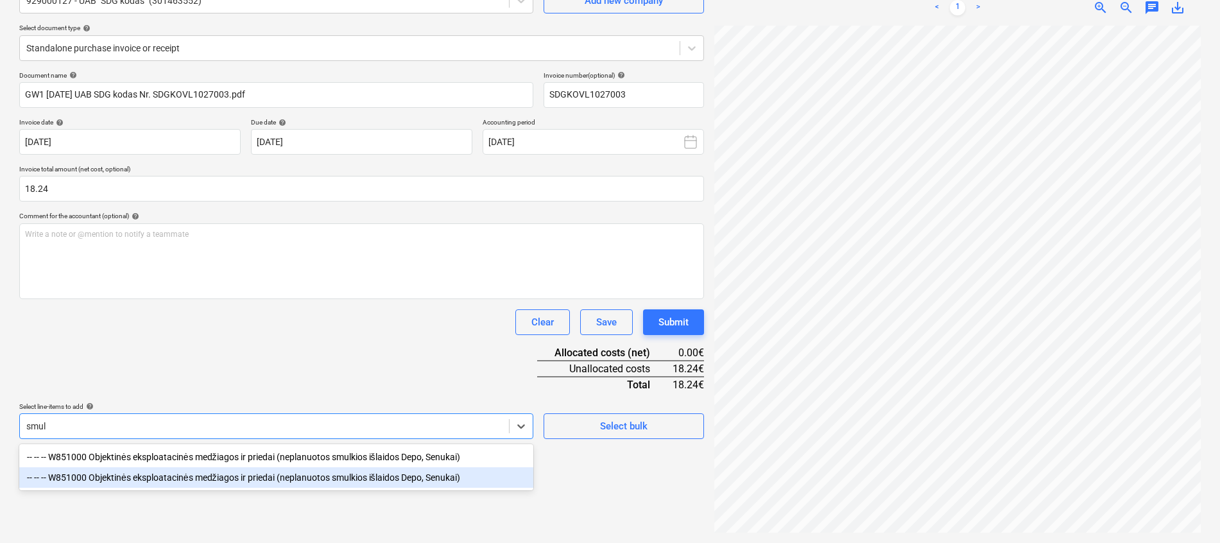
click at [341, 481] on div "-- -- -- W851000 Objektinės eksploatacinės medžiagos ir priedai (neplanuotos sm…" at bounding box center [276, 477] width 514 height 21
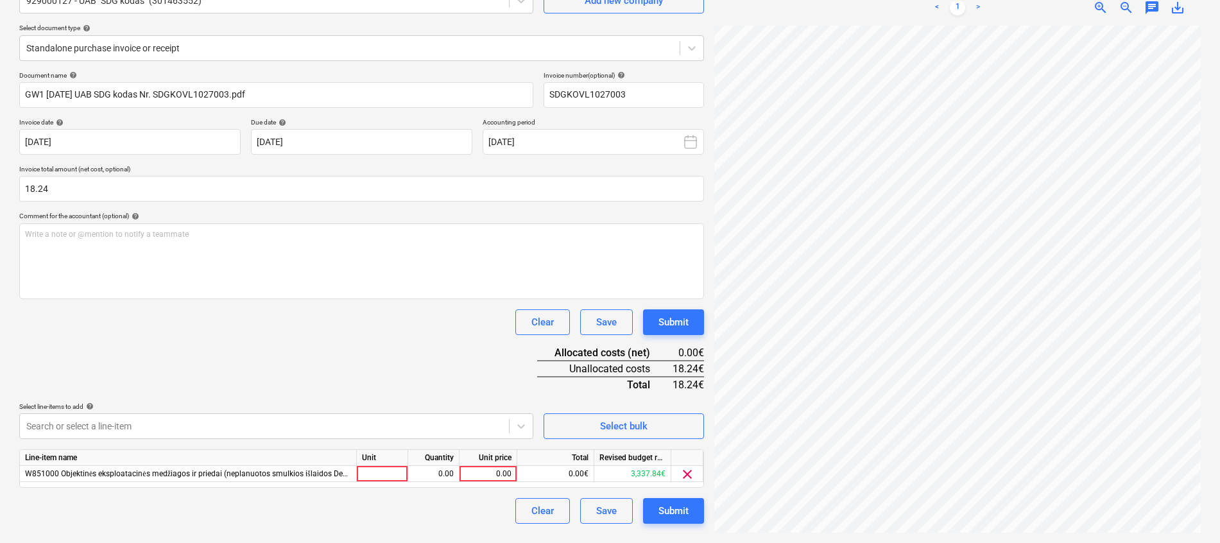
click at [421, 364] on div "Document name help GW1 [DATE] UAB SDG kodas Nr. SDGKOVL1027003.pdf Invoice numb…" at bounding box center [361, 297] width 685 height 452
click at [388, 475] on div at bounding box center [382, 474] width 51 height 16
type input "kompl."
type input "18.24"
click at [350, 366] on div "Document name help GW1 [DATE] UAB SDG kodas Nr. SDGKOVL1027003.pdf Invoice numb…" at bounding box center [361, 297] width 685 height 452
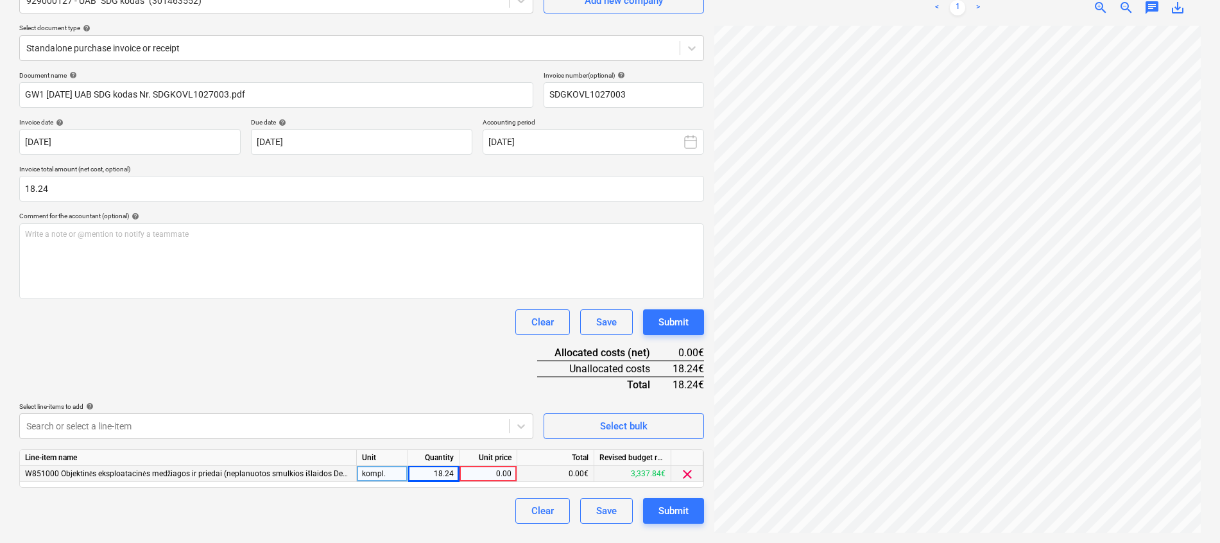
click at [428, 482] on div "Line-item name Unit Quantity Unit price Total Revised budget remaining W851000 …" at bounding box center [361, 468] width 685 height 38
click at [438, 475] on div "18.24" at bounding box center [433, 474] width 40 height 16
type input "18.24"
click at [425, 374] on div "Document name help GW1 [DATE] UAB SDG kodas Nr. SDGKOVL1027003.pdf Invoice numb…" at bounding box center [361, 297] width 685 height 452
click at [676, 515] on div "Submit" at bounding box center [673, 510] width 30 height 17
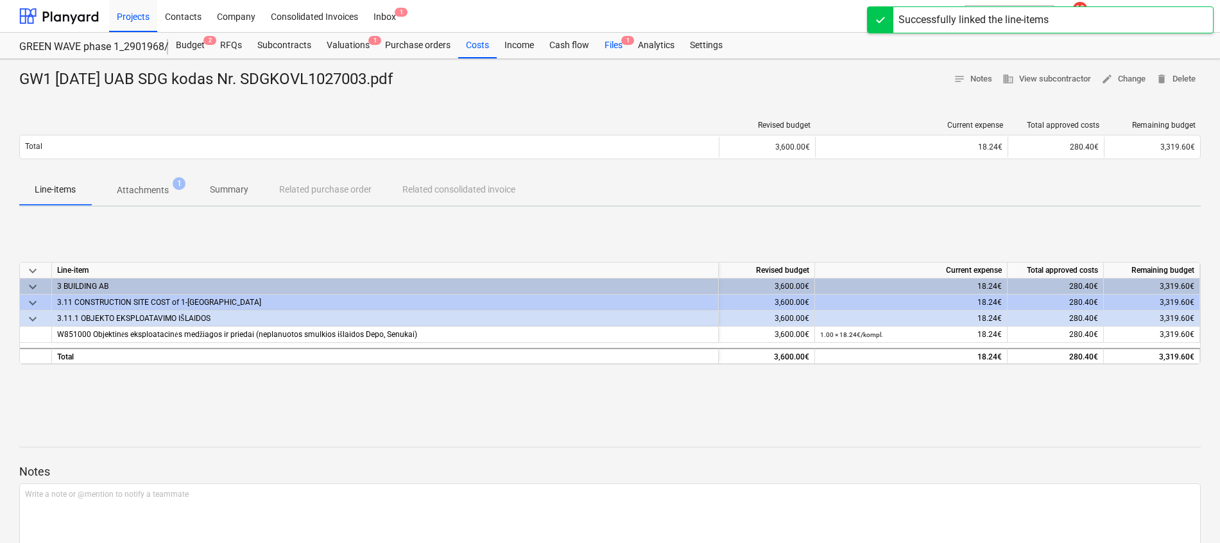
click at [614, 47] on div "Files 1" at bounding box center [613, 46] width 33 height 26
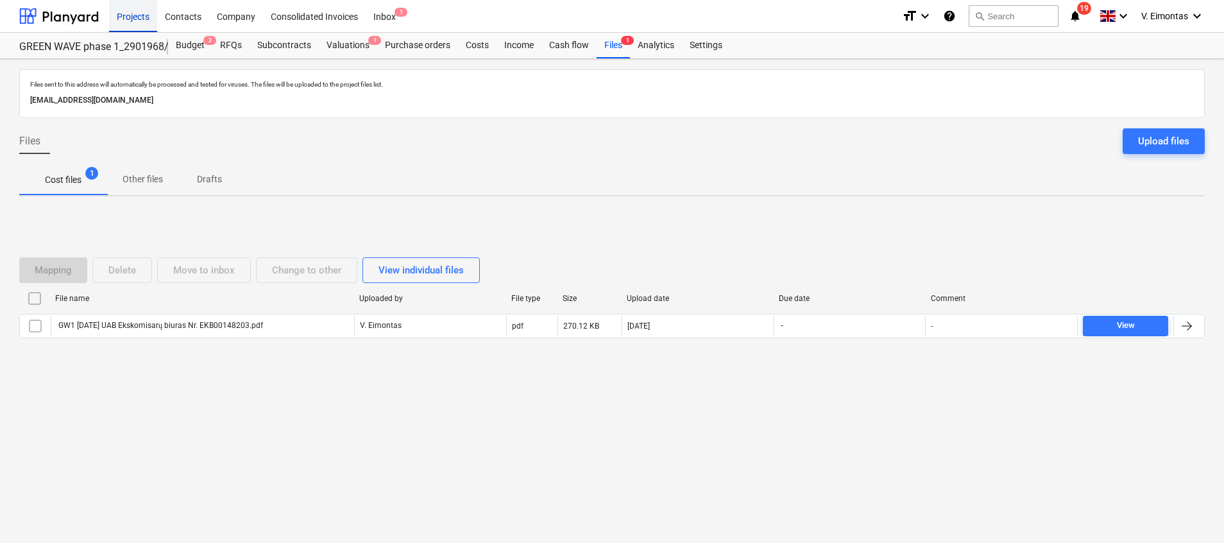
click at [138, 23] on div "Projects" at bounding box center [133, 15] width 48 height 33
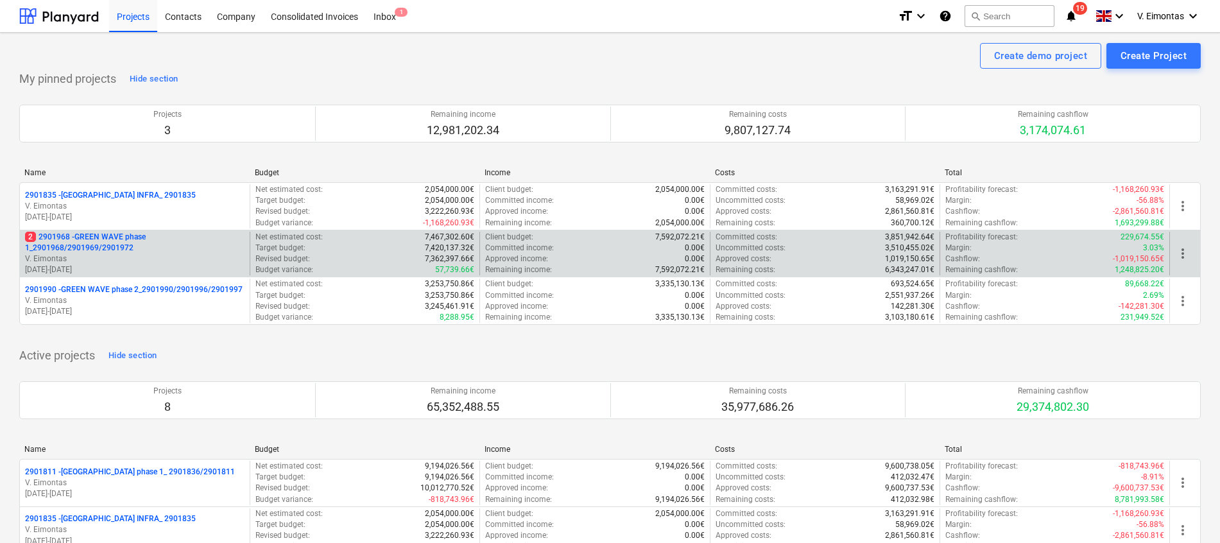
click at [105, 246] on p "2 2901968 - GREEN WAVE phase 1_2901968/2901969/2901972" at bounding box center [134, 243] width 219 height 22
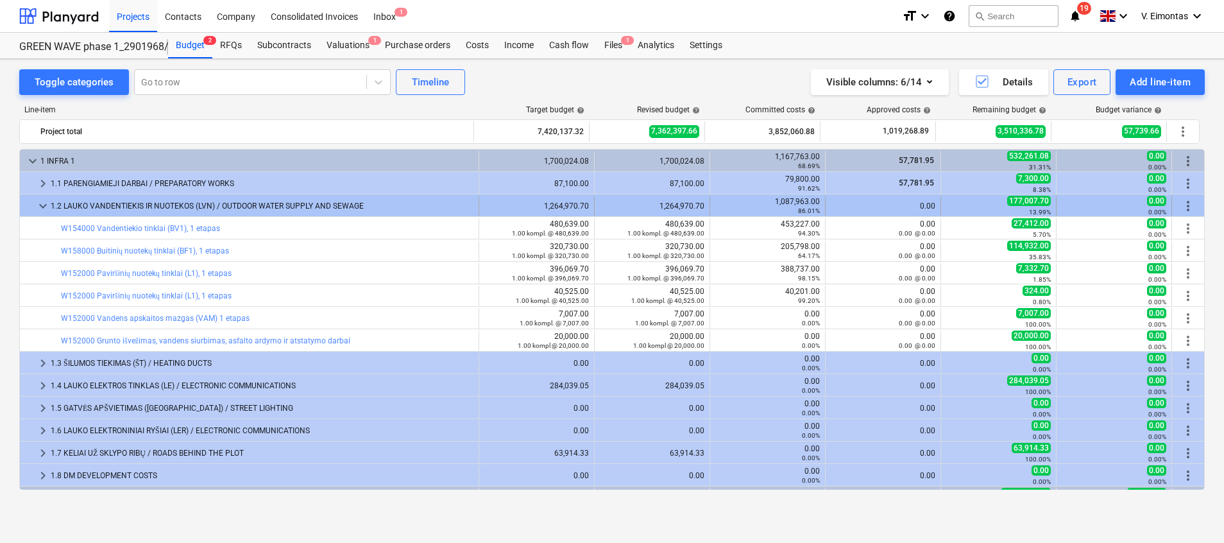
click at [43, 201] on span "keyboard_arrow_down" at bounding box center [42, 205] width 15 height 15
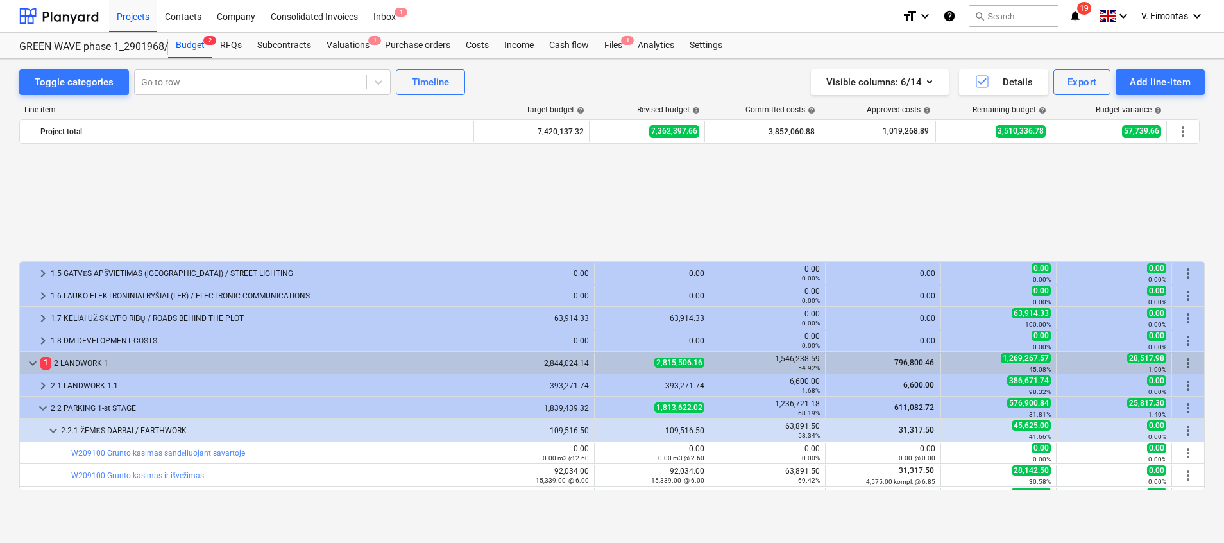
scroll to position [192, 0]
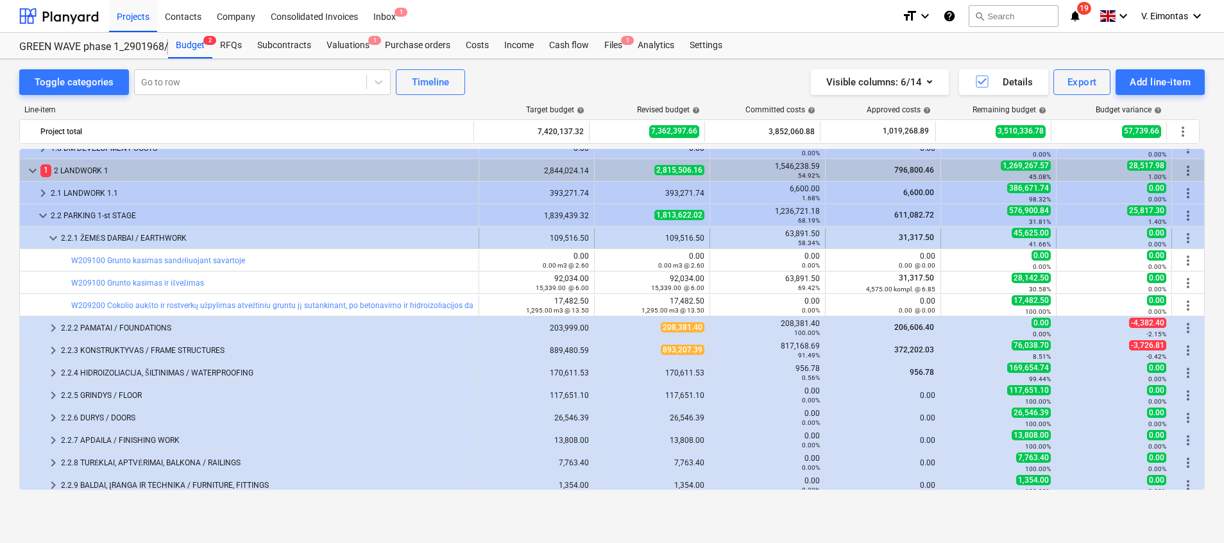
click at [51, 236] on span "keyboard_arrow_down" at bounding box center [53, 237] width 15 height 15
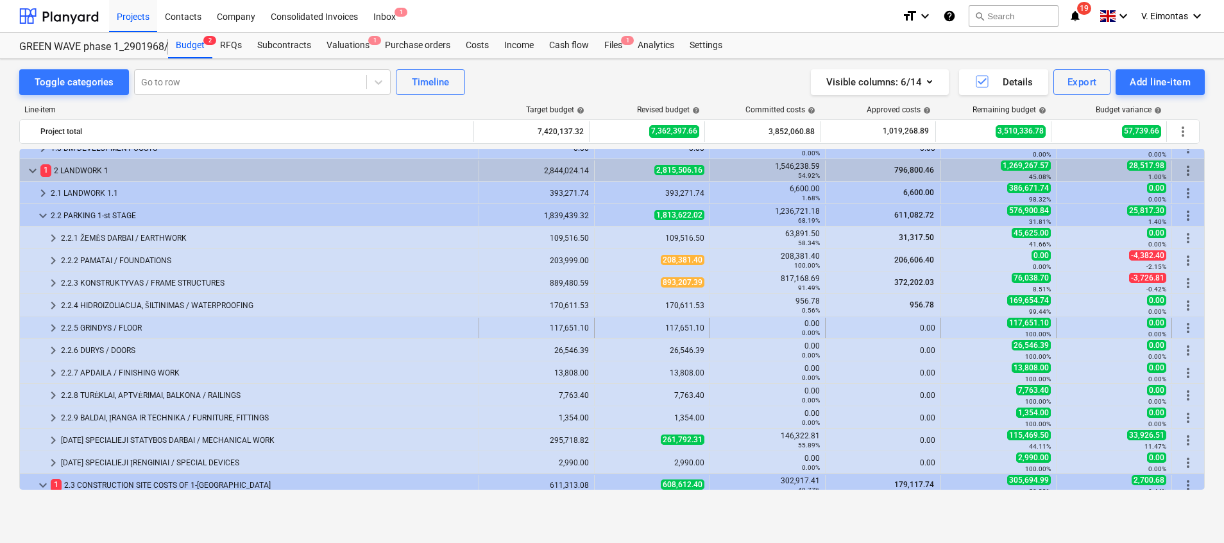
click at [102, 327] on div "2.2.5 GRINDYS / FLOOR" at bounding box center [267, 328] width 413 height 21
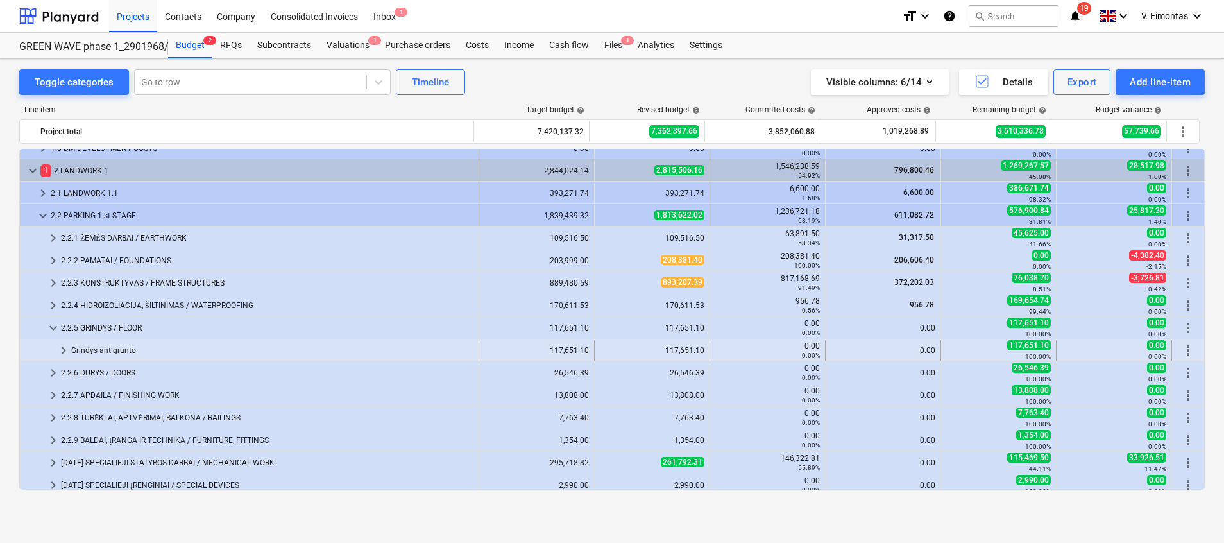
click at [113, 354] on div "Grindys ant grunto" at bounding box center [272, 350] width 402 height 21
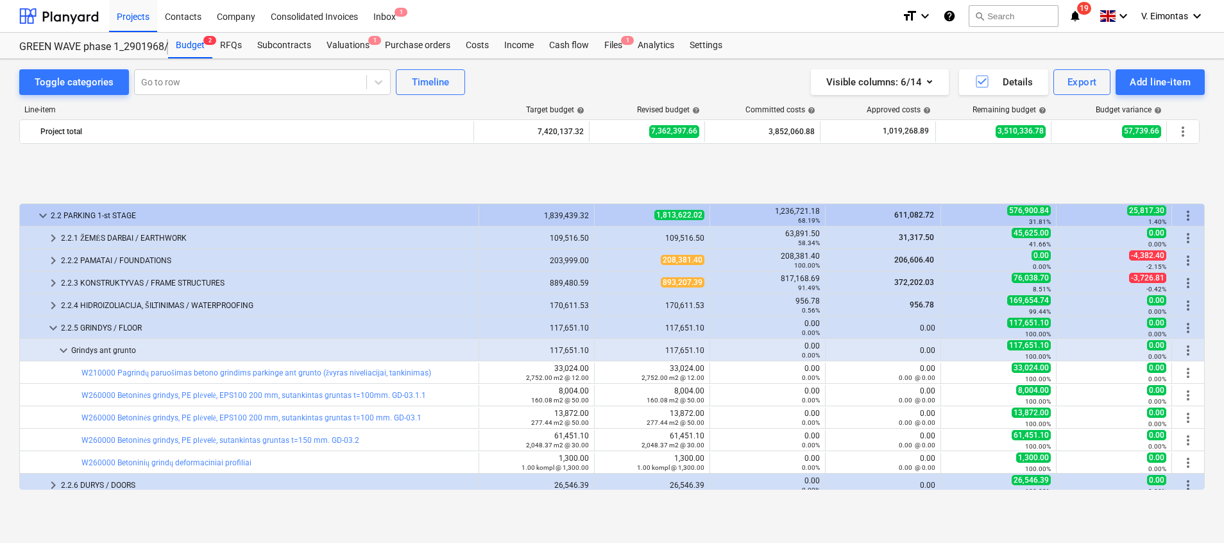
scroll to position [289, 0]
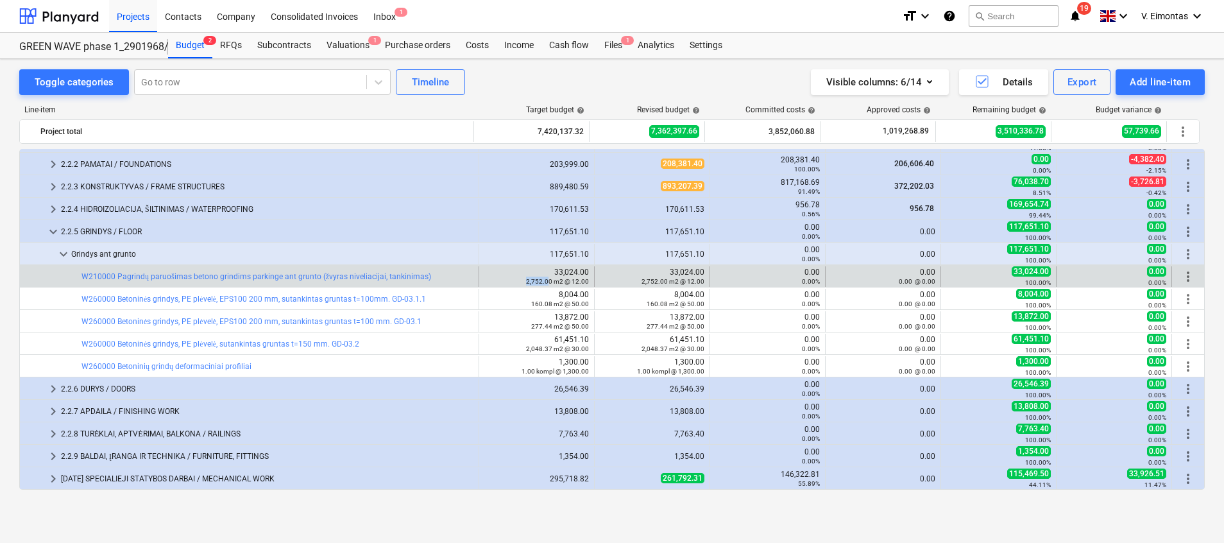
drag, startPoint x: 547, startPoint y: 278, endPoint x: 524, endPoint y: 283, distance: 23.7
click at [526, 283] on small "2,752.00 m2 @ 12.00" at bounding box center [557, 281] width 63 height 7
drag, startPoint x: 524, startPoint y: 283, endPoint x: 552, endPoint y: 271, distance: 31.3
click at [552, 271] on div "33,024.00 2,752.00 m2 @ 12.00" at bounding box center [536, 276] width 115 height 21
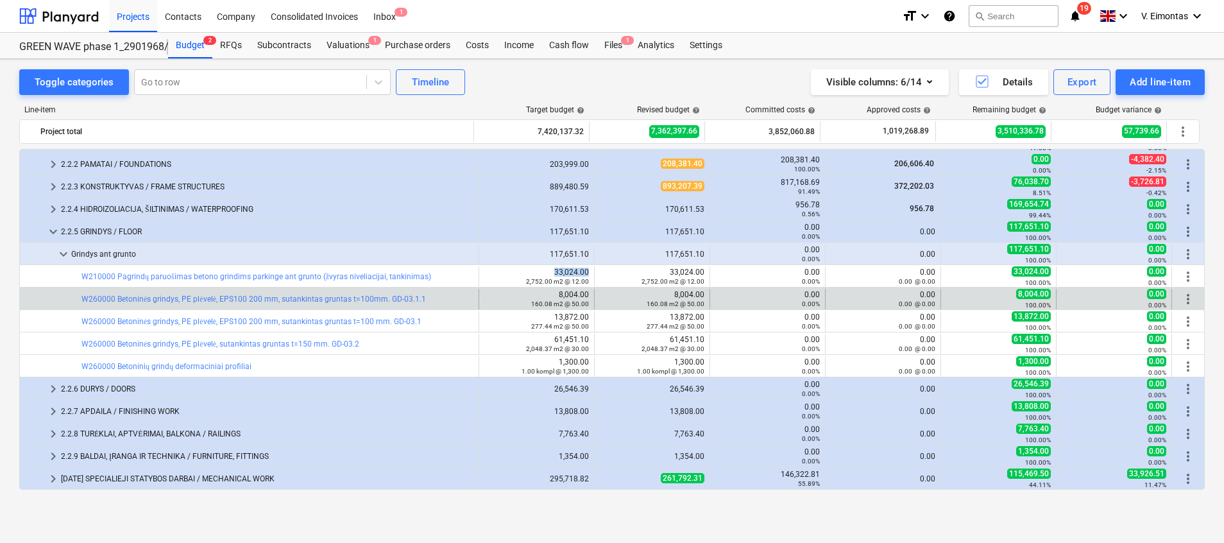
copy div "33,024.00"
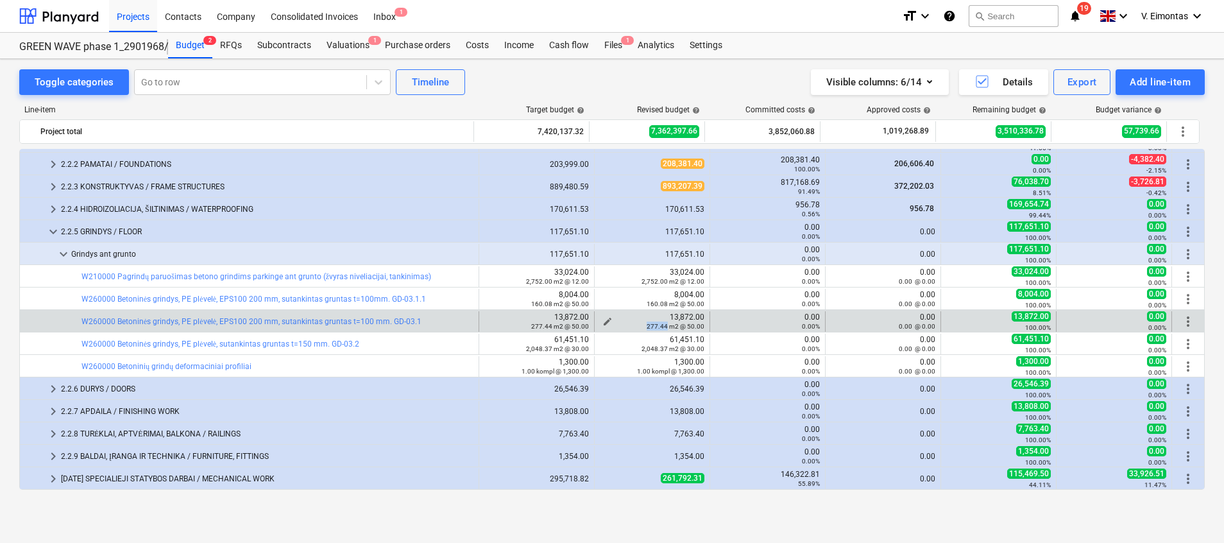
drag, startPoint x: 643, startPoint y: 327, endPoint x: 664, endPoint y: 327, distance: 21.2
click at [664, 327] on div "277.44 m2 @ 50.00" at bounding box center [652, 325] width 105 height 9
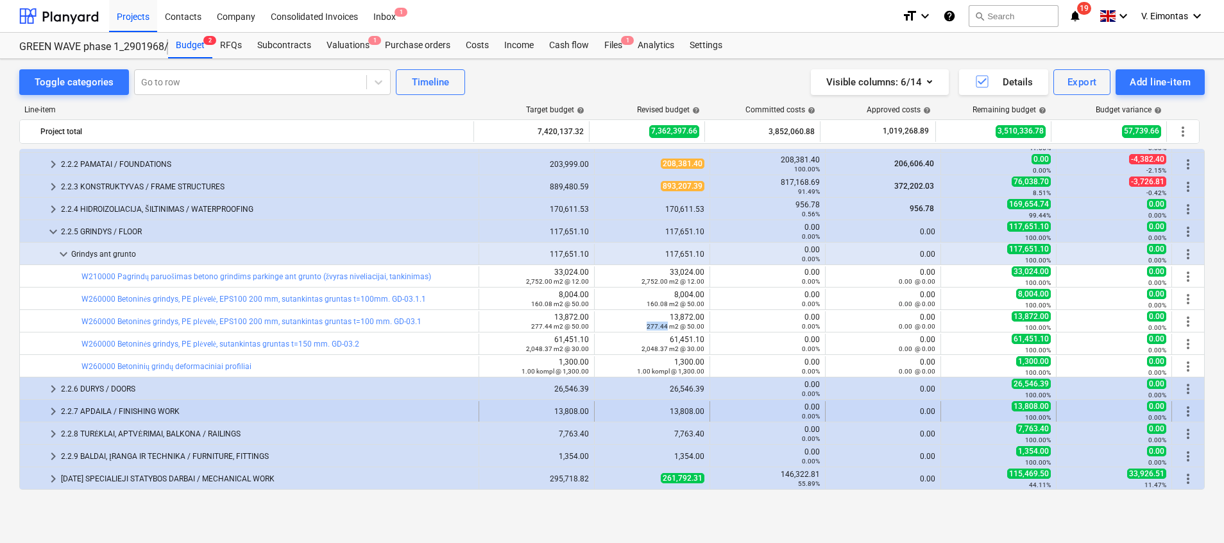
copy small "277.44"
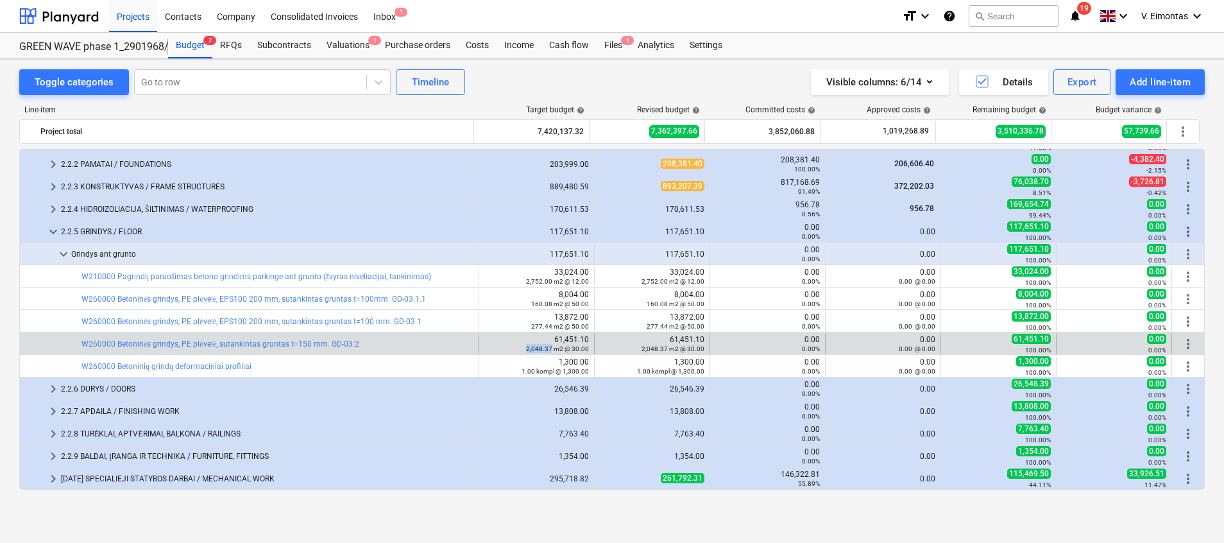
drag, startPoint x: 526, startPoint y: 350, endPoint x: 549, endPoint y: 350, distance: 22.5
click at [549, 350] on small "2,048.37 m2 @ 30.00" at bounding box center [557, 348] width 63 height 7
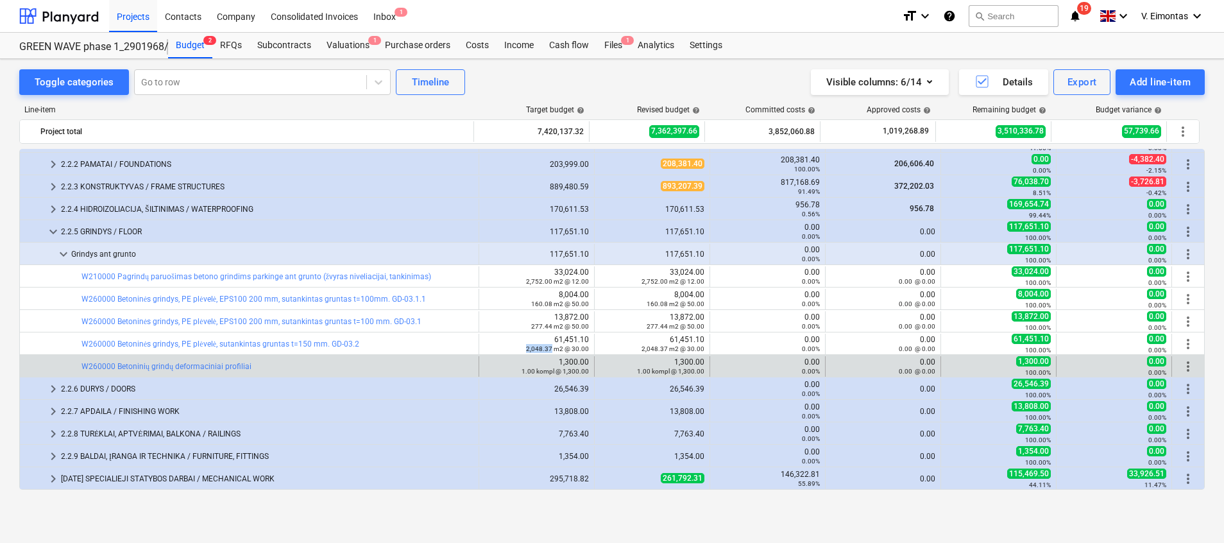
copy small "2,048.37"
